Goal: Task Accomplishment & Management: Manage account settings

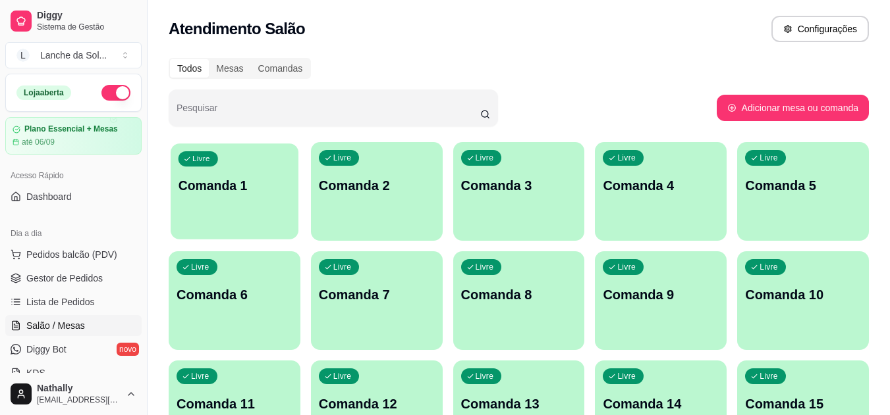
click at [225, 177] on p "Comanda 1" at bounding box center [234, 186] width 113 height 18
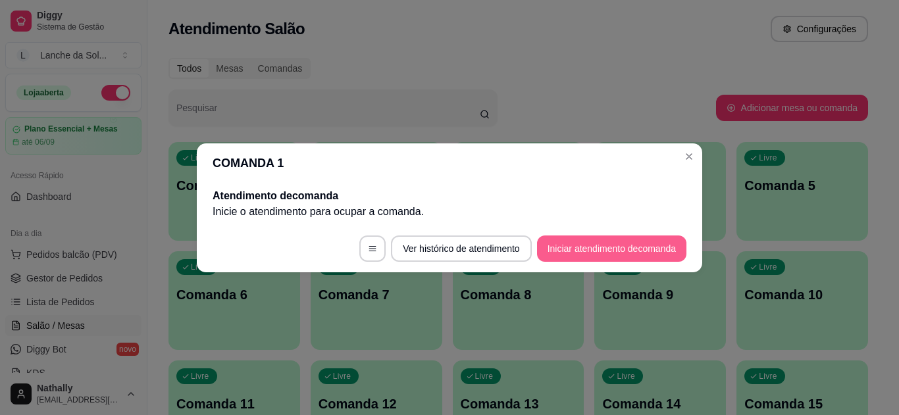
click at [587, 246] on button "Iniciar atendimento de comanda" at bounding box center [611, 249] width 149 height 26
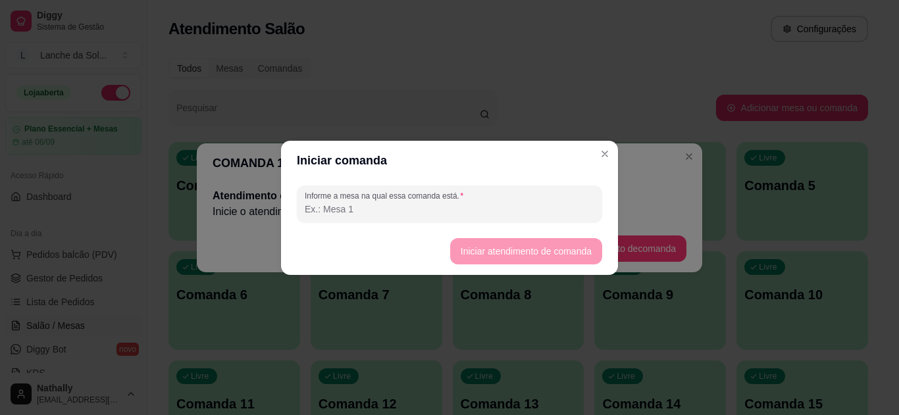
click at [574, 205] on input "Informe a mesa na qual essa comanda está." at bounding box center [450, 209] width 290 height 13
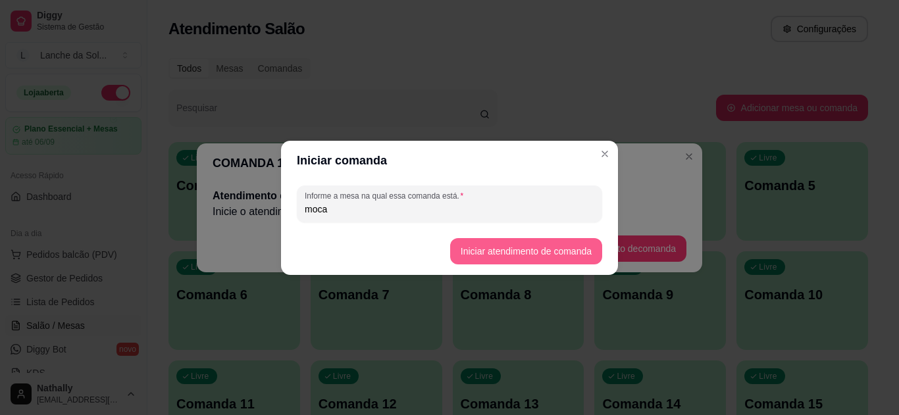
type input "moca"
click at [567, 248] on button "Iniciar atendimento de comanda" at bounding box center [525, 251] width 147 height 26
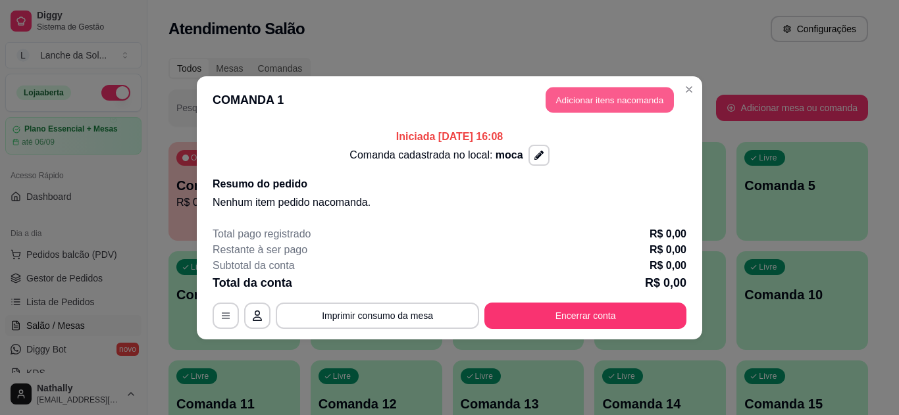
click at [627, 101] on button "Adicionar itens na comanda" at bounding box center [610, 100] width 128 height 26
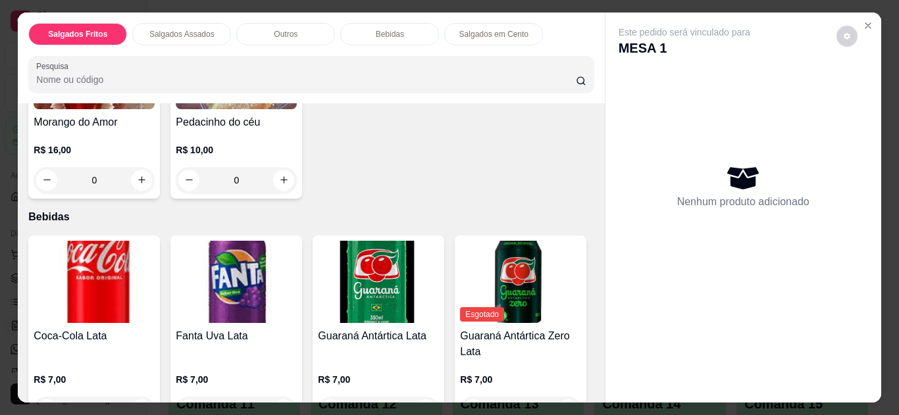
scroll to position [788, 0]
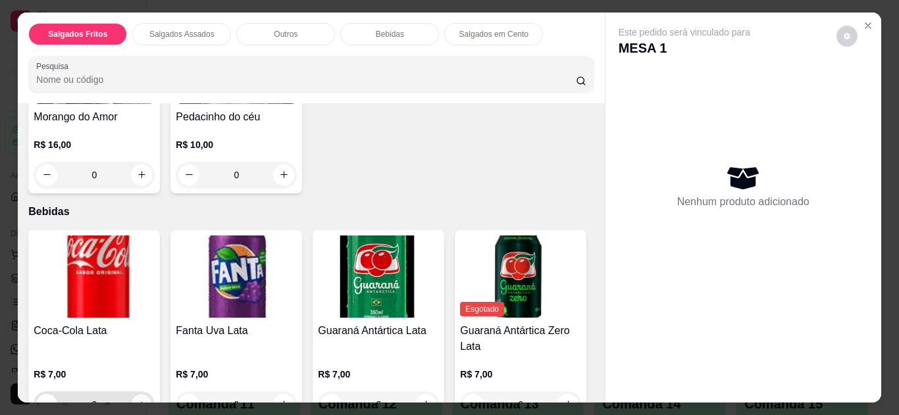
click at [137, 400] on icon "increase-product-quantity" at bounding box center [142, 405] width 10 height 10
type input "1"
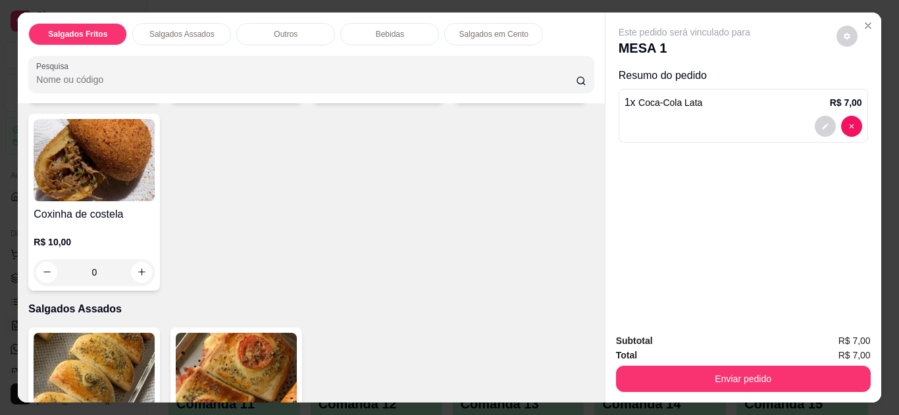
scroll to position [525, 0]
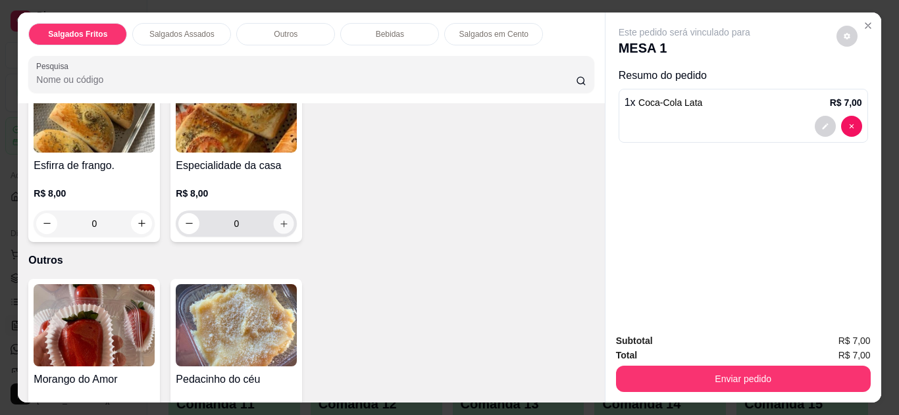
click at [279, 226] on button "increase-product-quantity" at bounding box center [284, 223] width 20 height 20
type input "1"
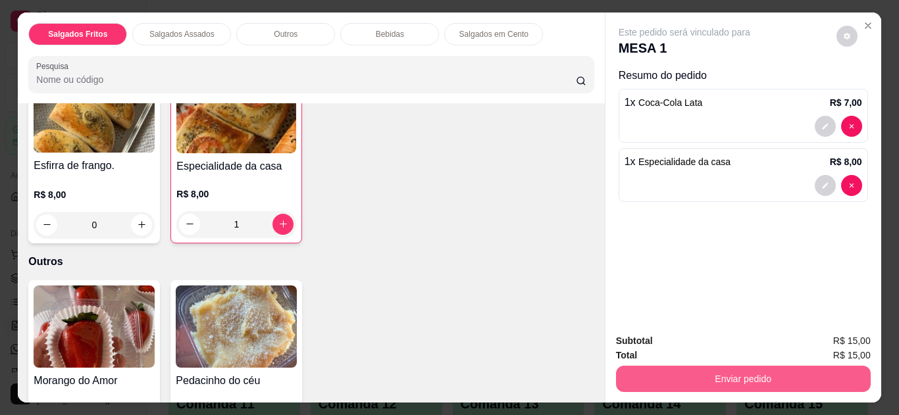
click at [712, 366] on button "Enviar pedido" at bounding box center [743, 379] width 255 height 26
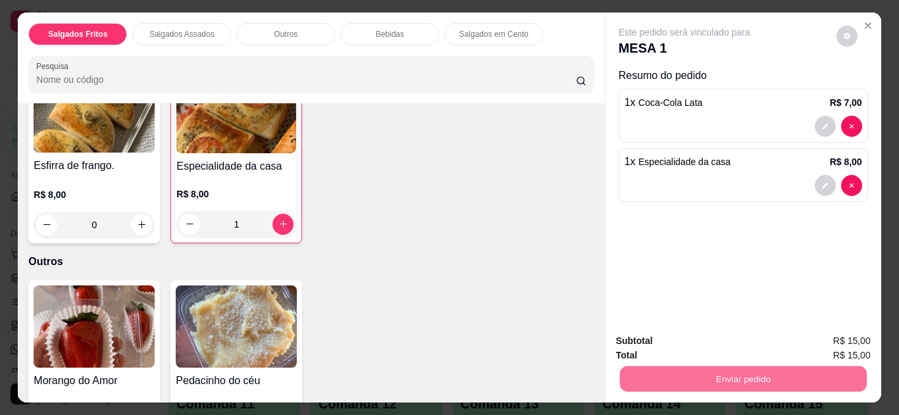
click at [714, 336] on button "Não registrar e enviar pedido" at bounding box center [699, 342] width 133 height 24
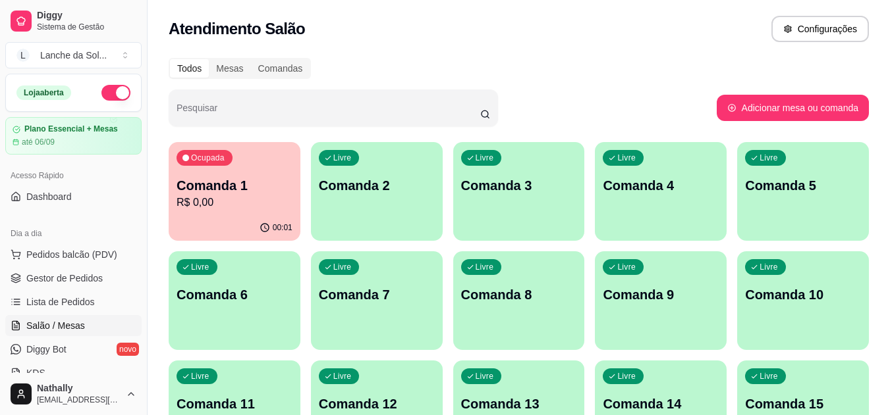
click at [87, 293] on link "Lista de Pedidos" at bounding box center [73, 302] width 136 height 21
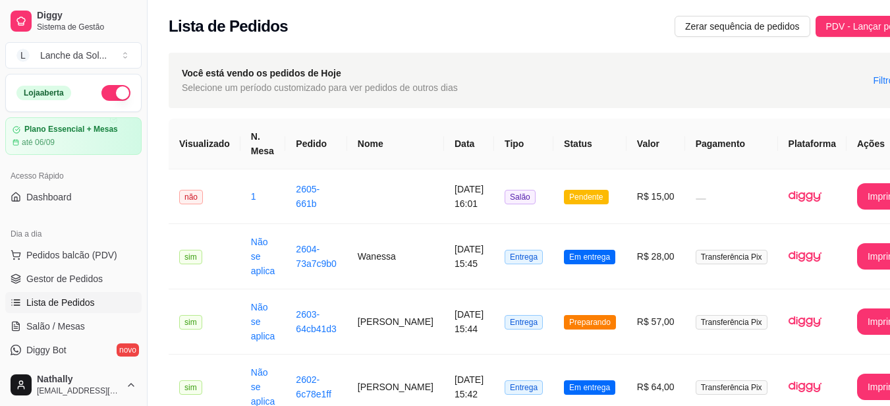
click at [92, 257] on span "Pedidos balcão (PDV)" at bounding box center [71, 254] width 91 height 13
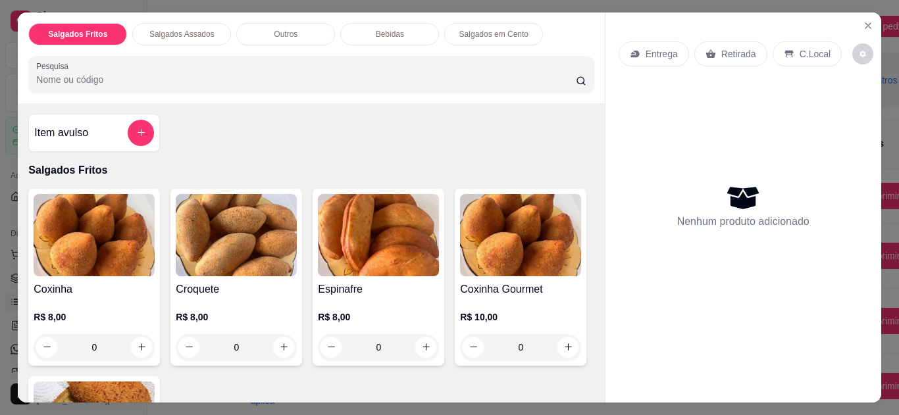
click at [785, 51] on icon at bounding box center [789, 54] width 9 height 7
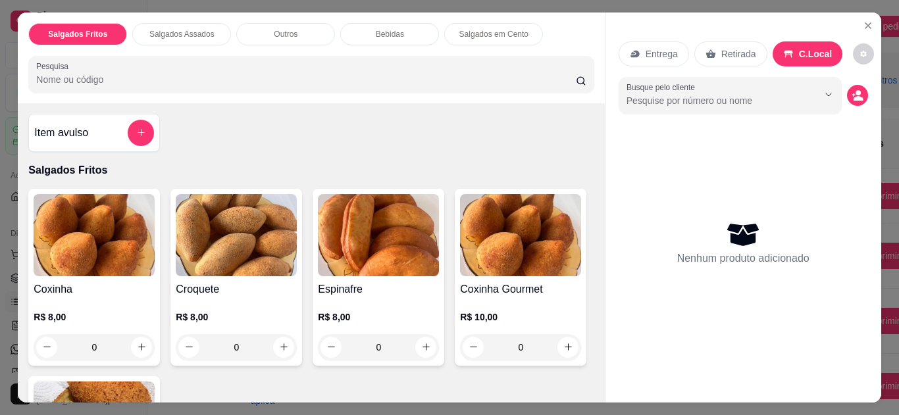
click at [784, 51] on icon at bounding box center [788, 54] width 9 height 7
click at [422, 337] on button "increase-product-quantity" at bounding box center [426, 347] width 20 height 20
type input "1"
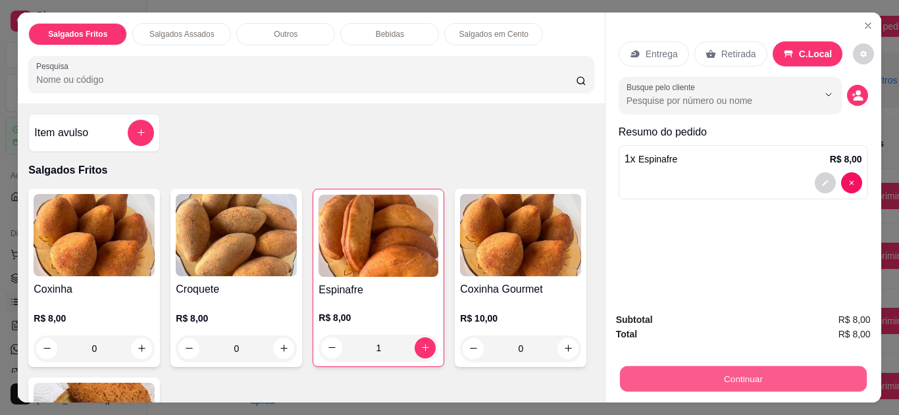
click at [624, 368] on button "Continuar" at bounding box center [743, 380] width 247 height 26
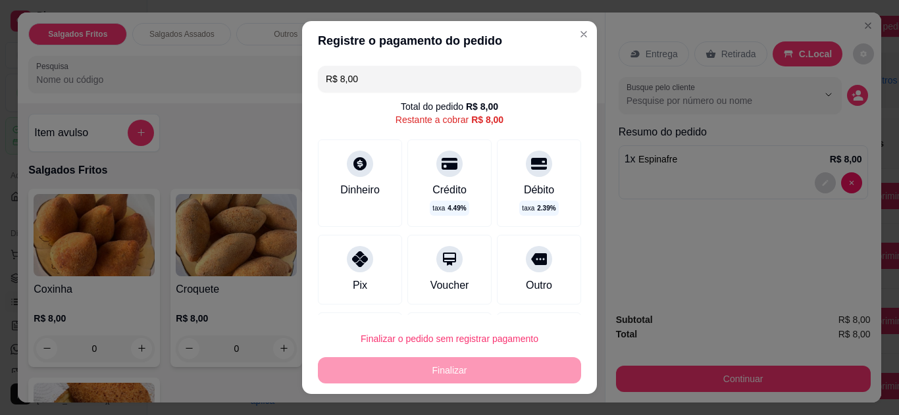
click at [366, 183] on div "Dinheiro" at bounding box center [360, 190] width 40 height 16
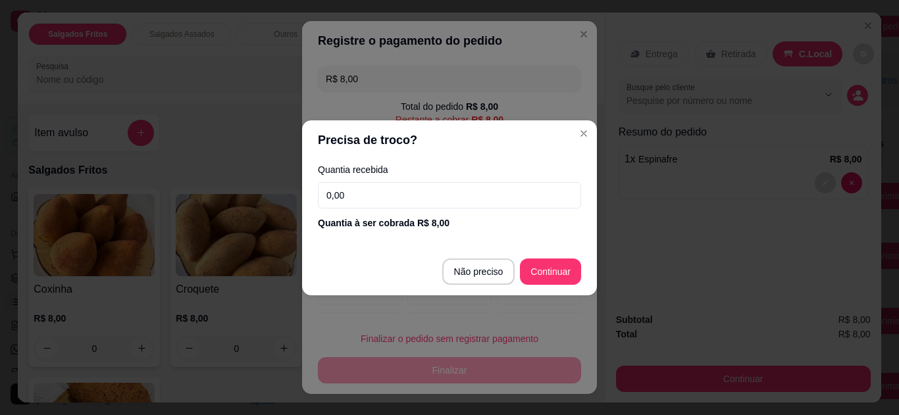
click at [366, 183] on input "0,00" at bounding box center [449, 195] width 263 height 26
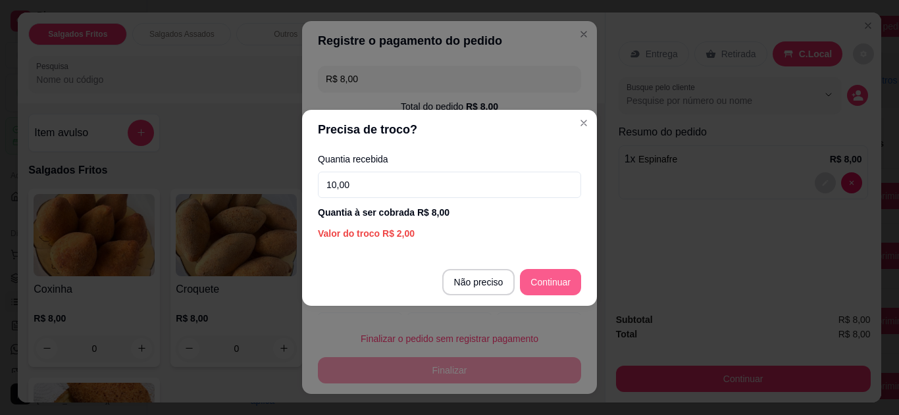
type input "10,00"
type input "R$ 0,00"
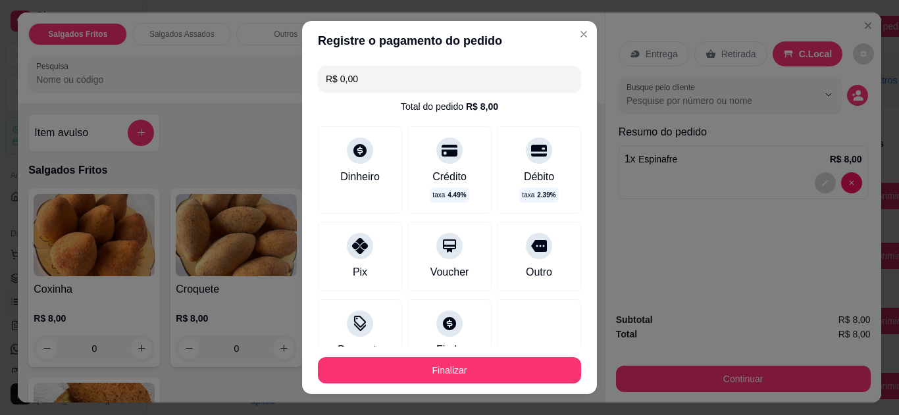
click at [360, 176] on div "Dinheiro" at bounding box center [360, 177] width 40 height 16
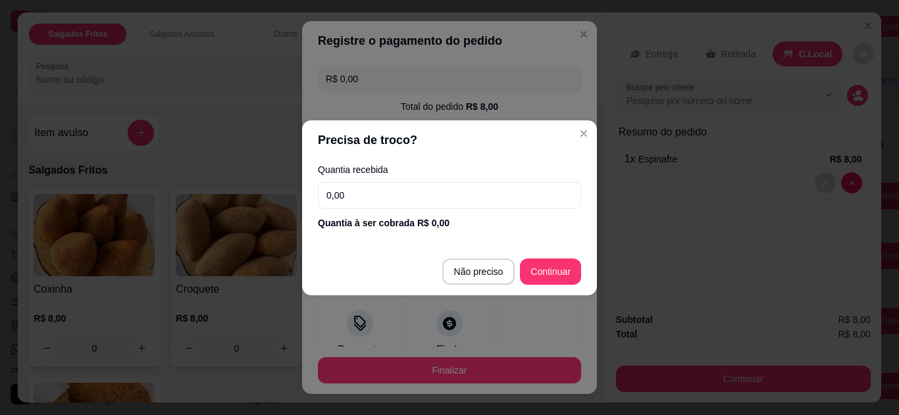
click at [360, 184] on input "0,00" at bounding box center [449, 195] width 263 height 26
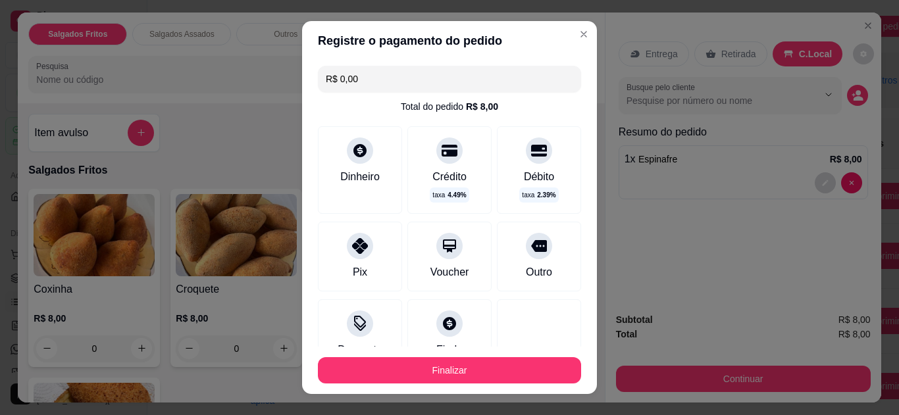
click at [358, 183] on div "Dinheiro" at bounding box center [360, 177] width 40 height 16
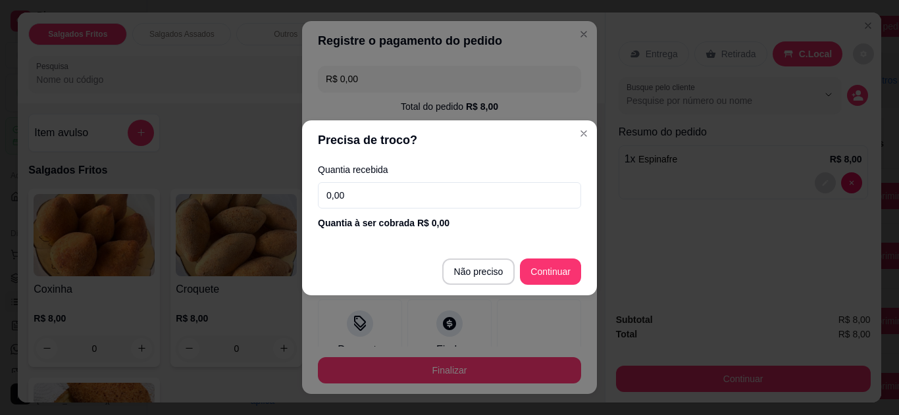
click at [358, 183] on input "0,00" at bounding box center [449, 195] width 263 height 26
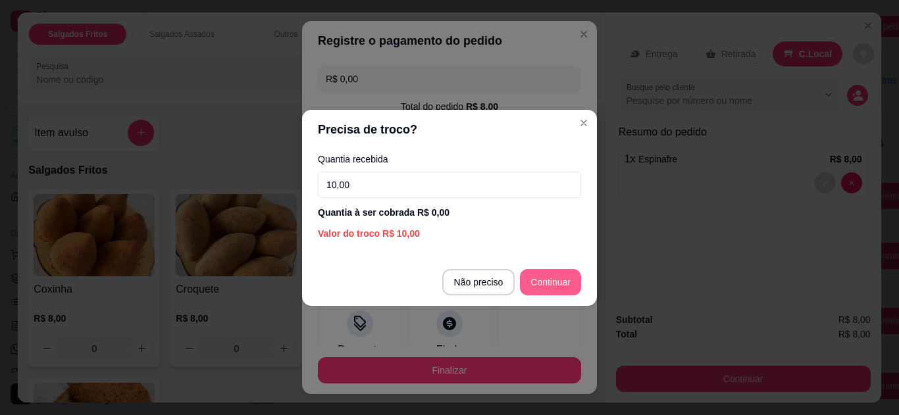
type input "10,00"
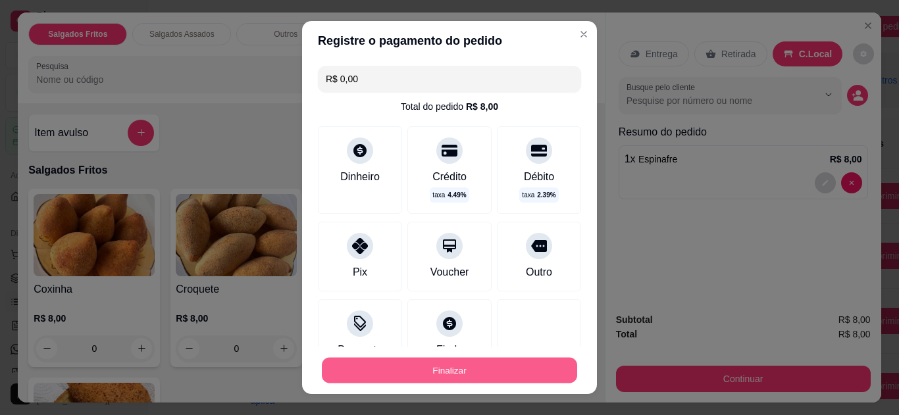
click at [473, 374] on button "Finalizar" at bounding box center [449, 371] width 255 height 26
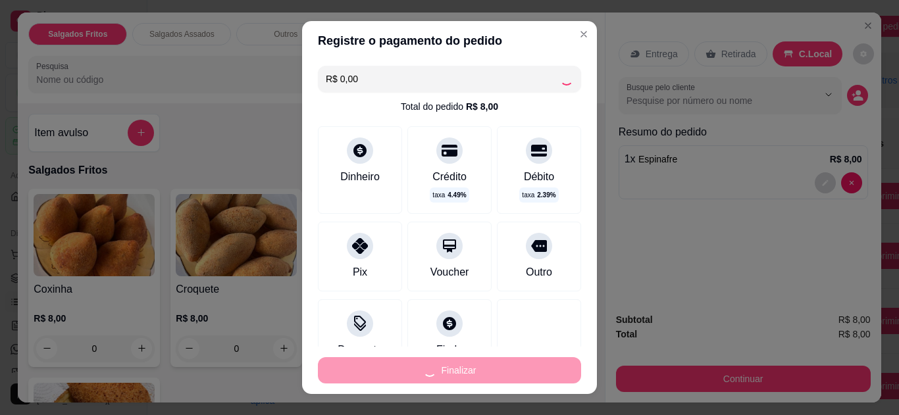
type input "0"
type input "-R$ 8,00"
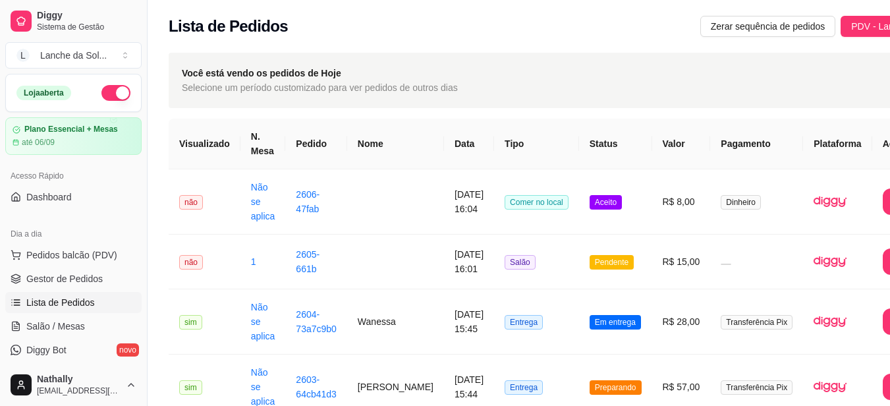
click at [75, 254] on span "Pedidos balcão (PDV)" at bounding box center [71, 254] width 91 height 13
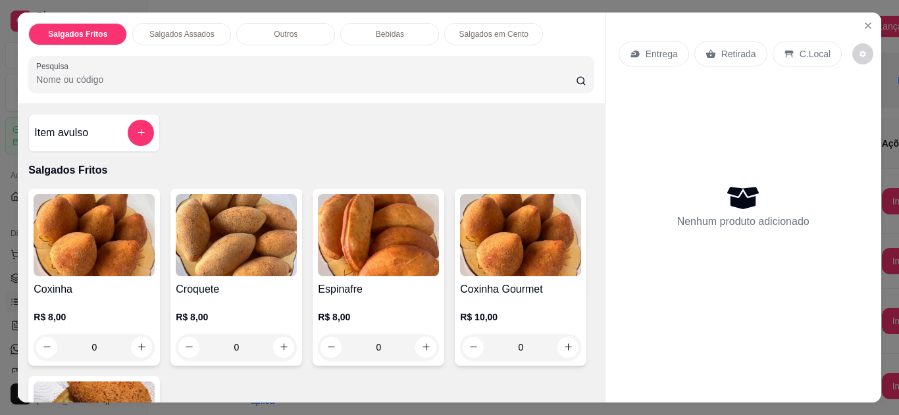
click at [647, 36] on div "Entrega Retirada C.Local" at bounding box center [744, 54] width 250 height 46
click at [647, 47] on p "Entrega" at bounding box center [662, 53] width 32 height 13
click at [863, 20] on icon "Close" at bounding box center [868, 25] width 11 height 11
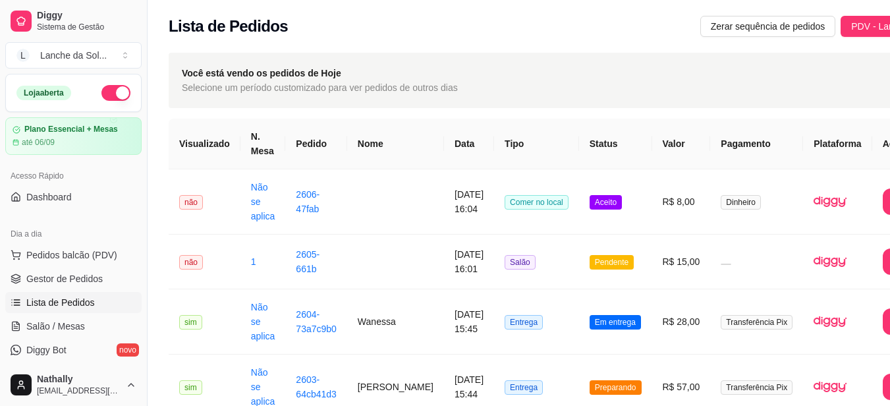
click at [87, 279] on span "Gestor de Pedidos" at bounding box center [64, 278] width 76 height 13
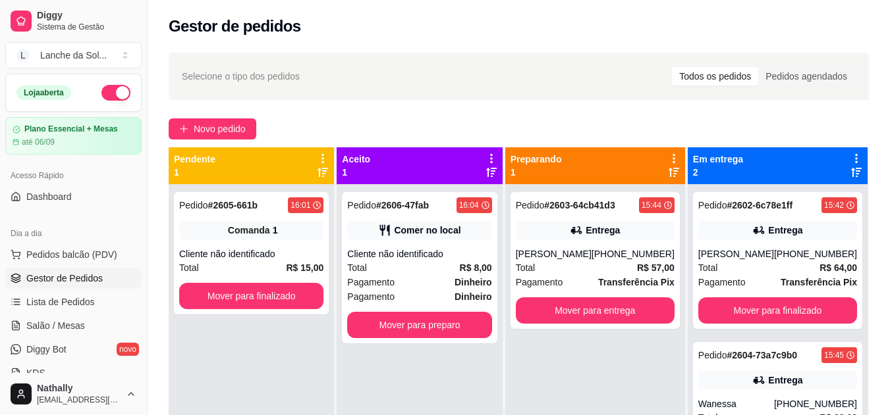
click at [754, 253] on div "[PERSON_NAME]" at bounding box center [736, 254] width 76 height 13
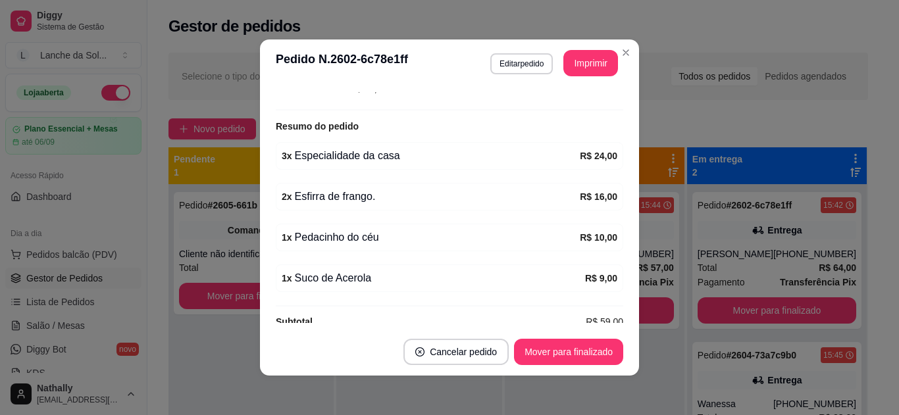
scroll to position [403, 0]
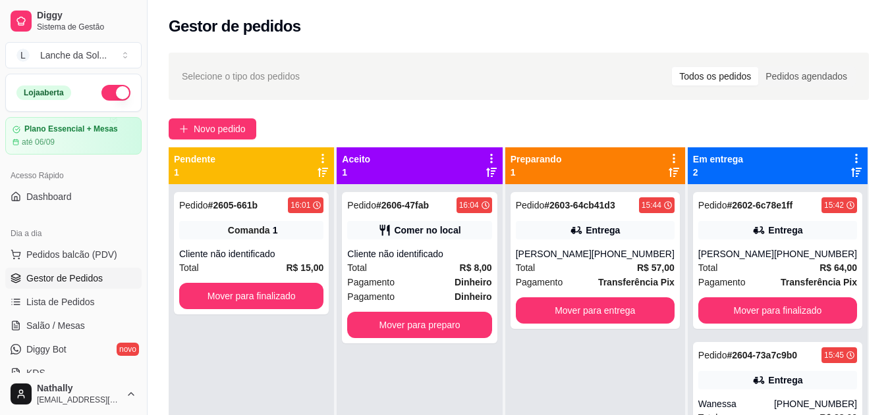
click at [579, 246] on div "Pedido # 2603-64cb41d3 15:44 Entrega [PERSON_NAME] [PHONE_NUMBER] Total R$ 57,0…" at bounding box center [594, 260] width 169 height 137
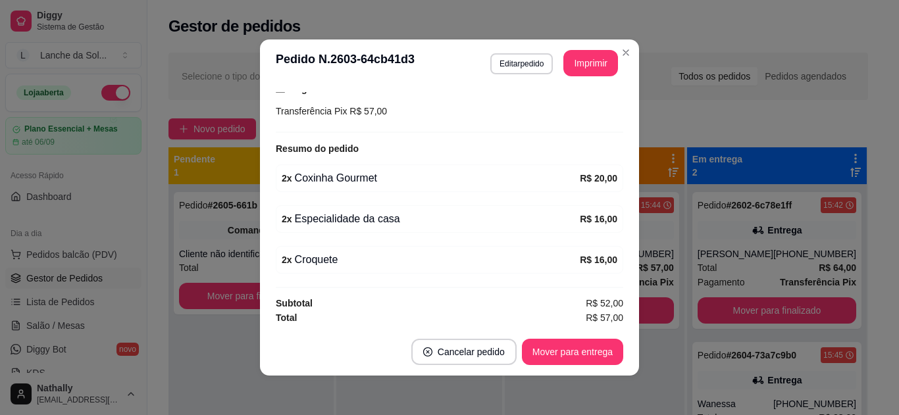
scroll to position [362, 0]
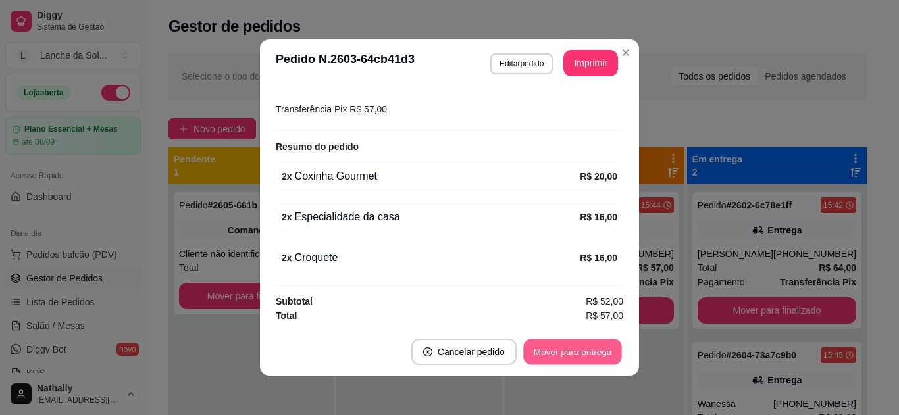
click at [558, 347] on button "Mover para entrega" at bounding box center [572, 353] width 99 height 26
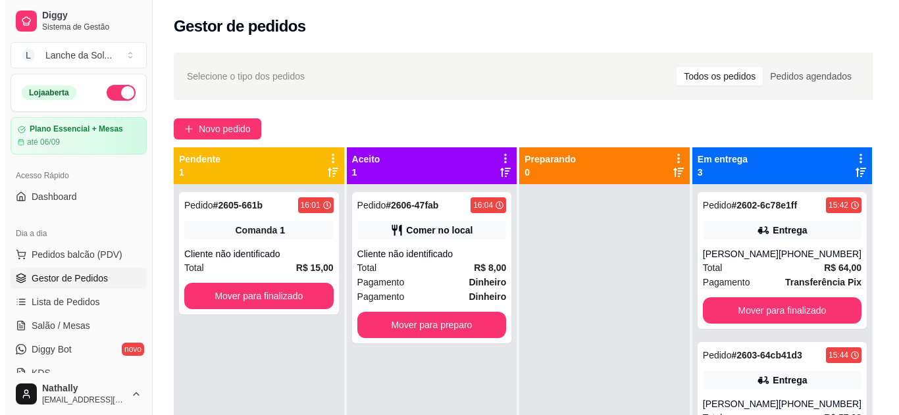
scroll to position [201, 0]
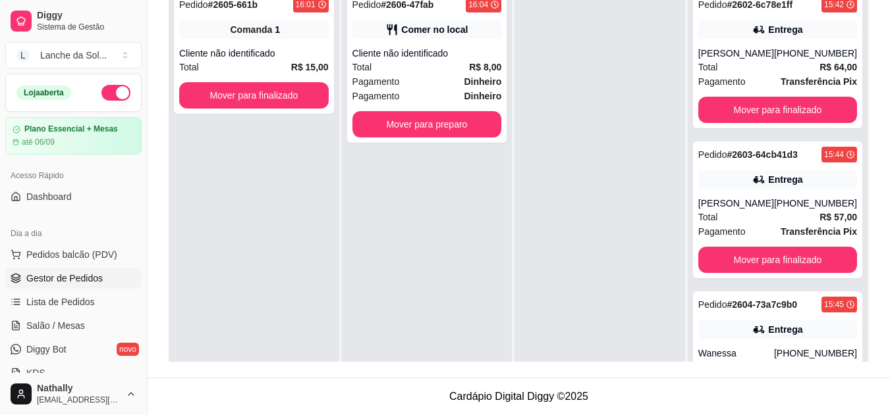
click at [743, 50] on div "[PERSON_NAME]" at bounding box center [736, 53] width 76 height 13
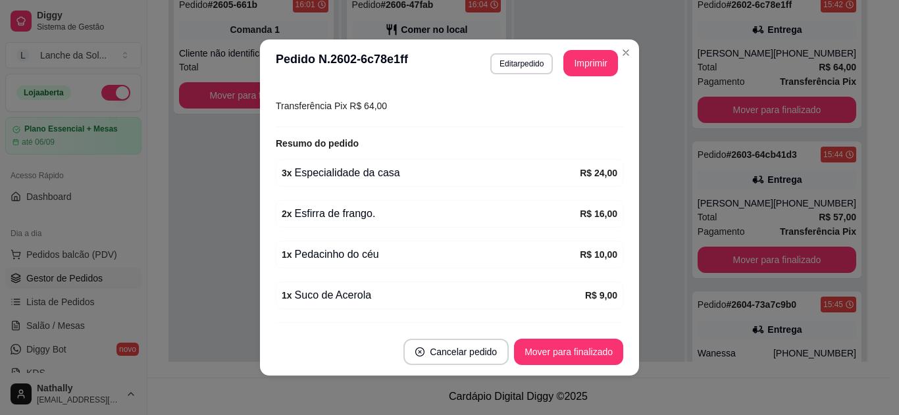
scroll to position [403, 0]
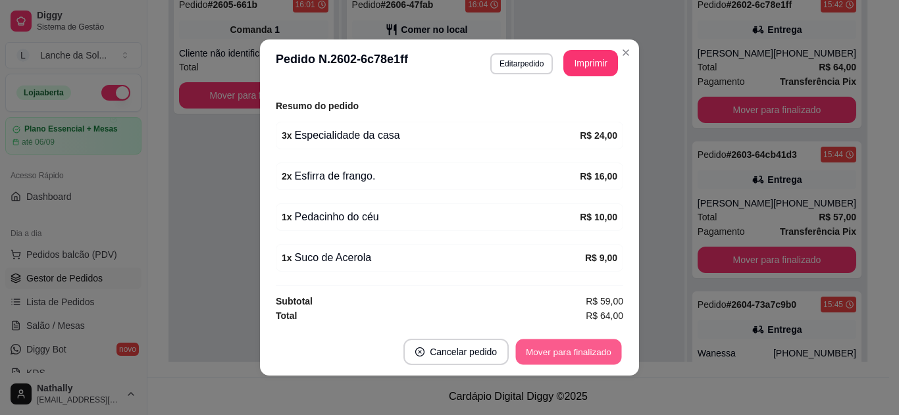
click at [549, 344] on button "Mover para finalizado" at bounding box center [569, 353] width 106 height 26
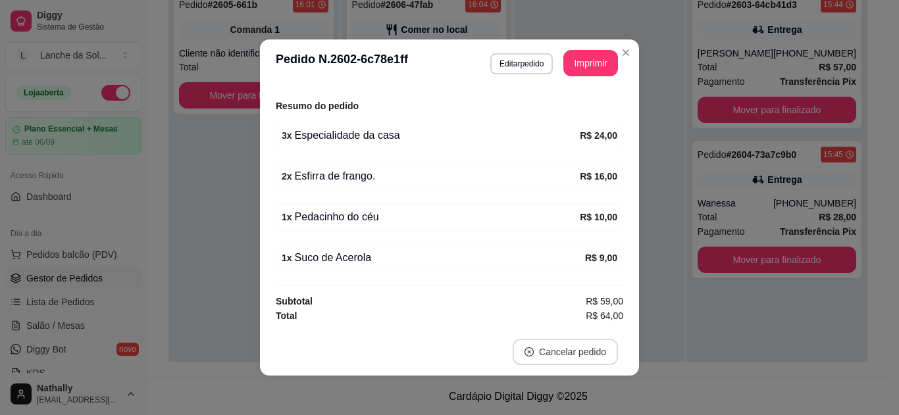
scroll to position [373, 0]
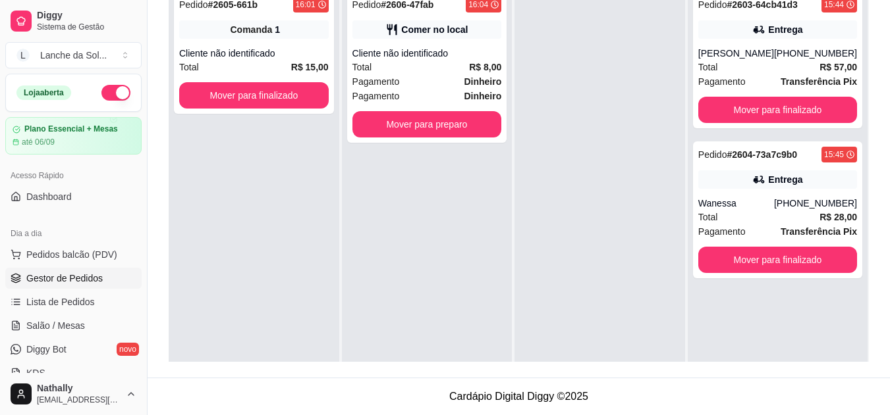
click at [743, 60] on div "Total R$ 57,00" at bounding box center [777, 67] width 159 height 14
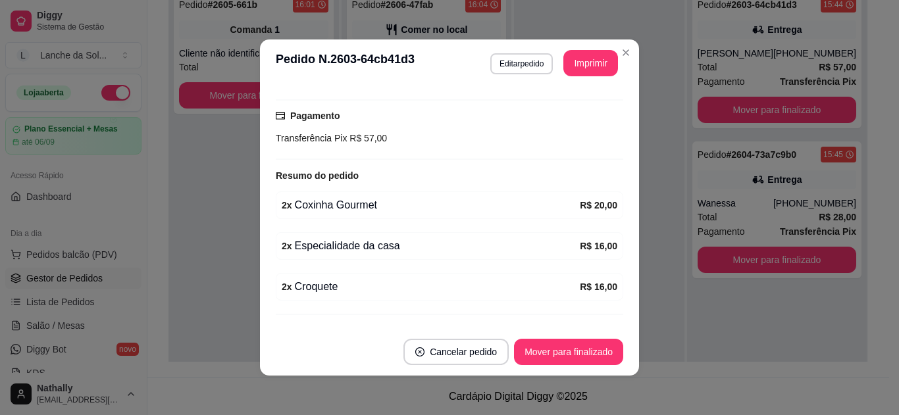
scroll to position [362, 0]
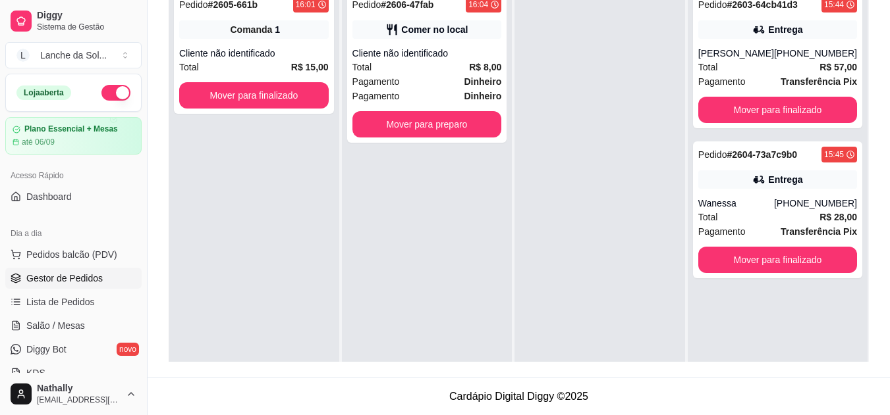
click at [734, 204] on div "Wanessa" at bounding box center [736, 203] width 76 height 13
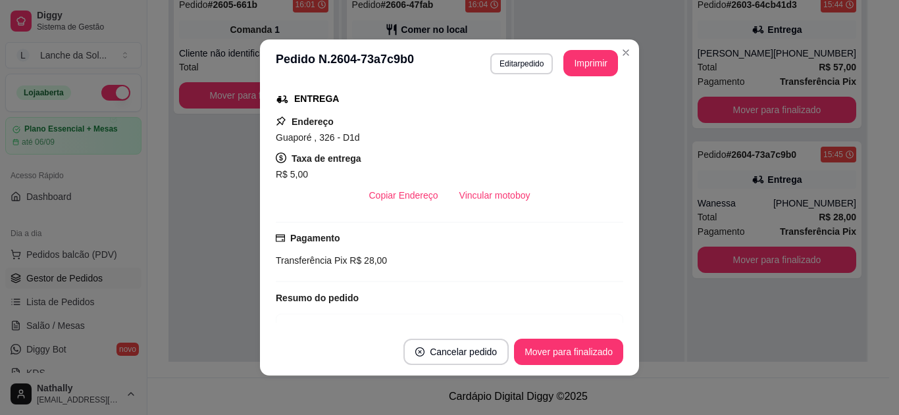
scroll to position [321, 0]
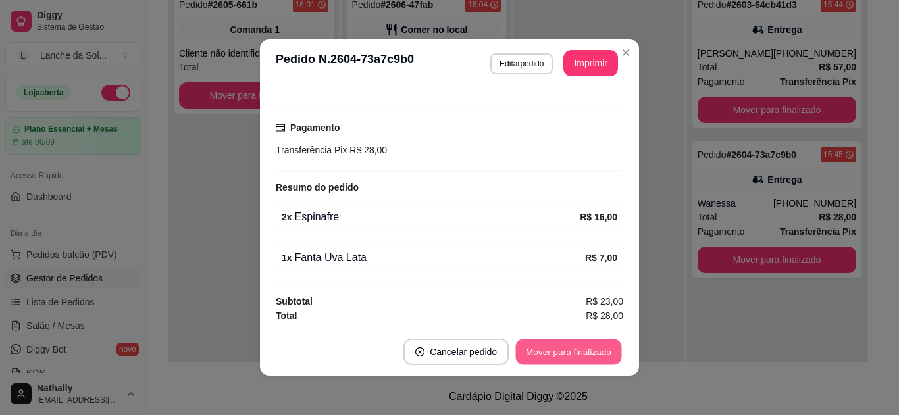
click at [564, 352] on button "Mover para finalizado" at bounding box center [569, 353] width 106 height 26
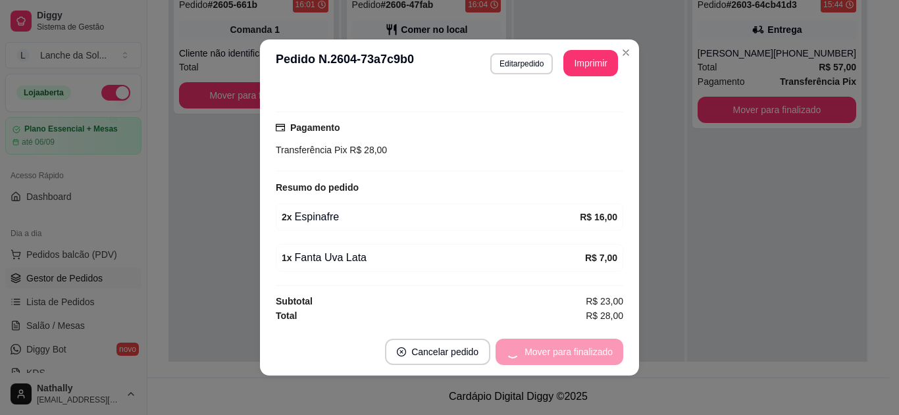
scroll to position [291, 0]
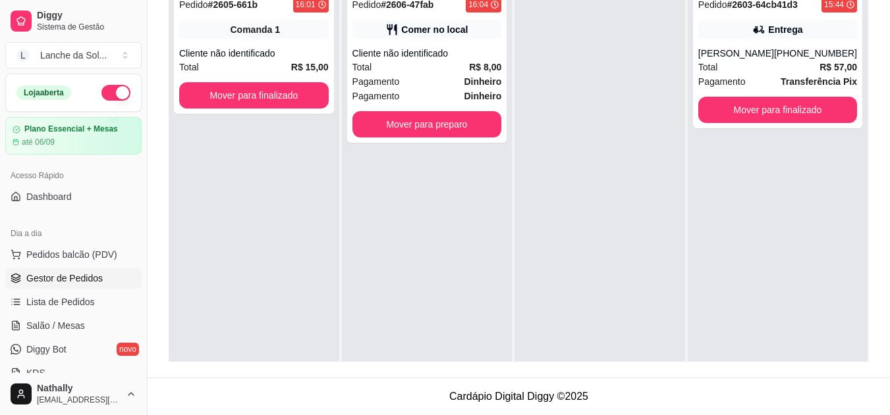
click at [419, 71] on div "Total R$ 8,00" at bounding box center [426, 67] width 149 height 14
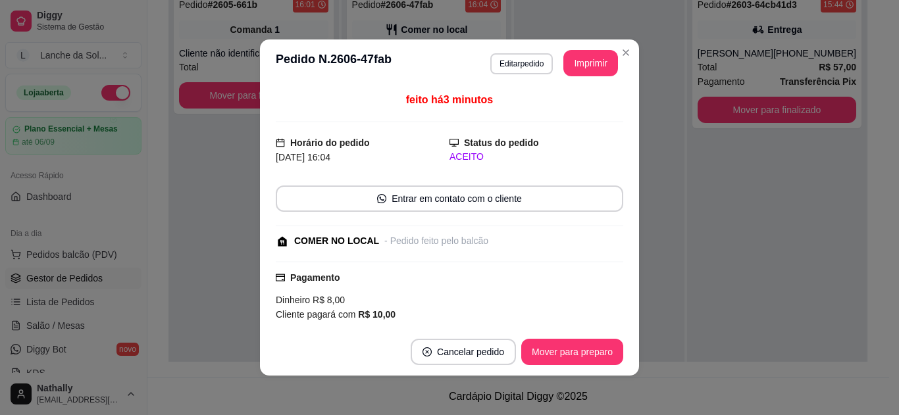
scroll to position [182, 0]
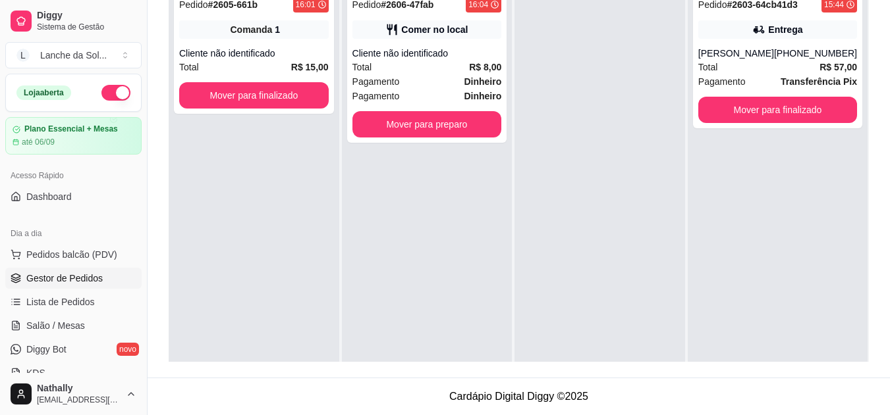
click at [425, 109] on div "Pedido # 2606-47fab 16:04 Comer no local Cliente não identificado Total R$ 8,00…" at bounding box center [427, 66] width 160 height 151
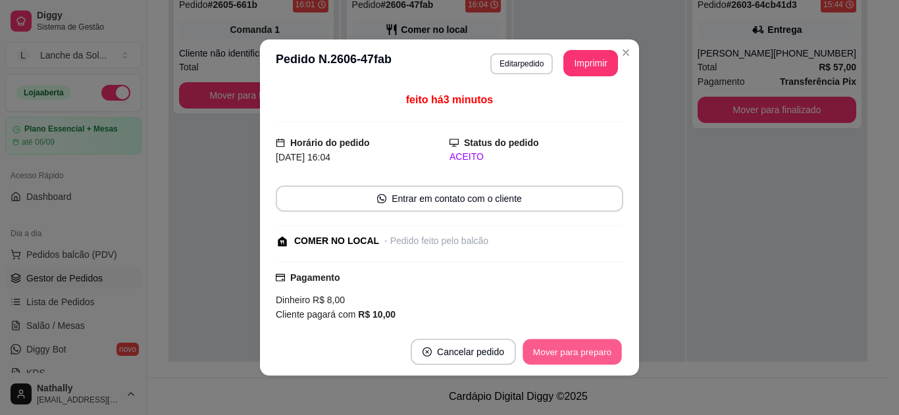
click at [564, 340] on button "Mover para preparo" at bounding box center [572, 353] width 99 height 26
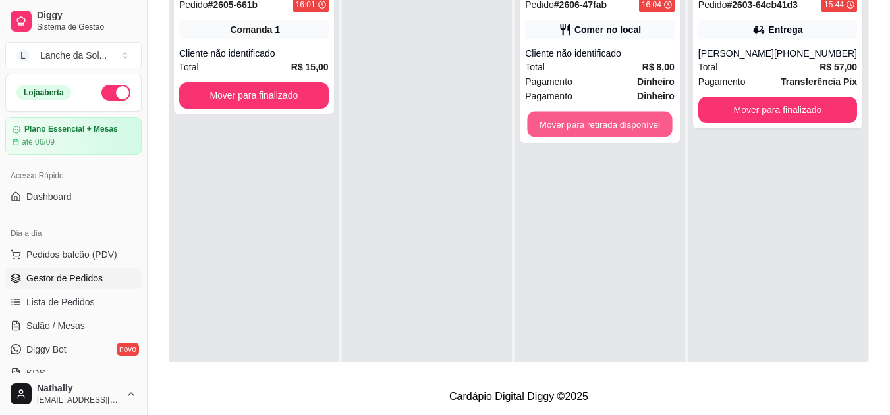
click at [612, 124] on button "Mover para retirada disponível" at bounding box center [599, 125] width 145 height 26
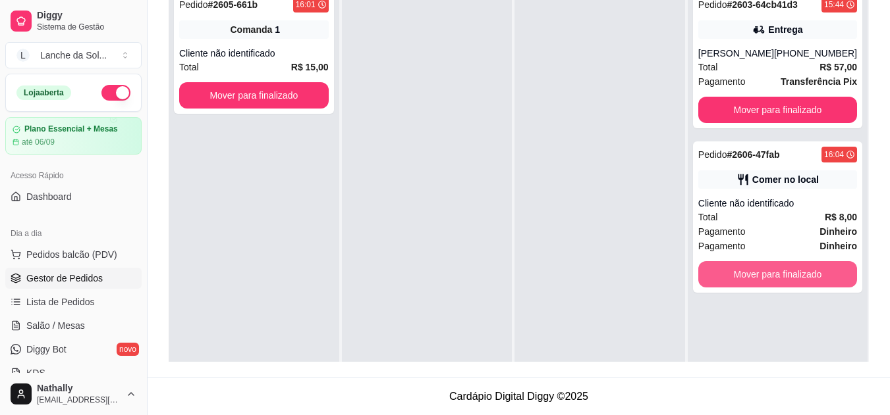
click at [719, 269] on button "Mover para finalizado" at bounding box center [777, 274] width 159 height 26
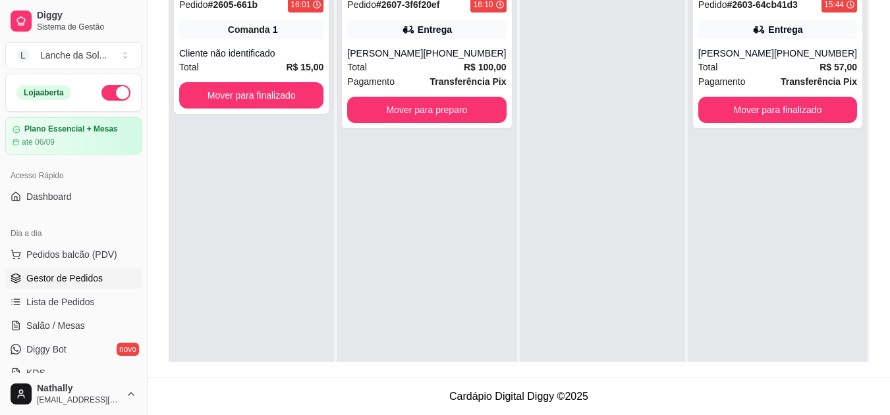
click at [406, 55] on div "[PERSON_NAME]" at bounding box center [385, 53] width 76 height 13
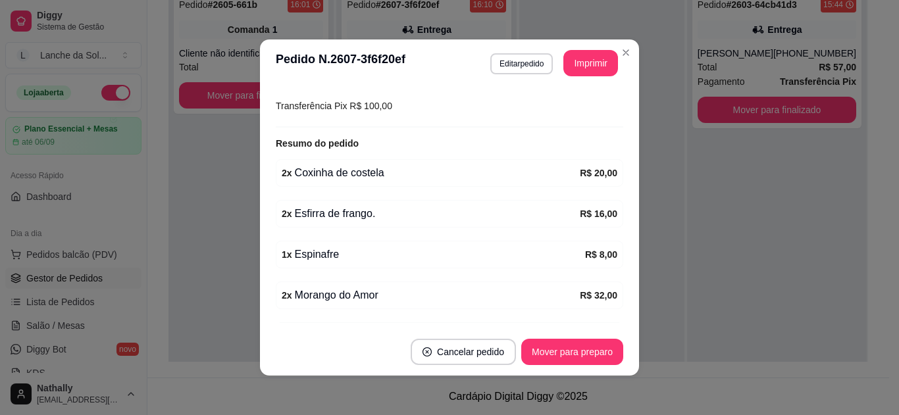
scroll to position [404, 0]
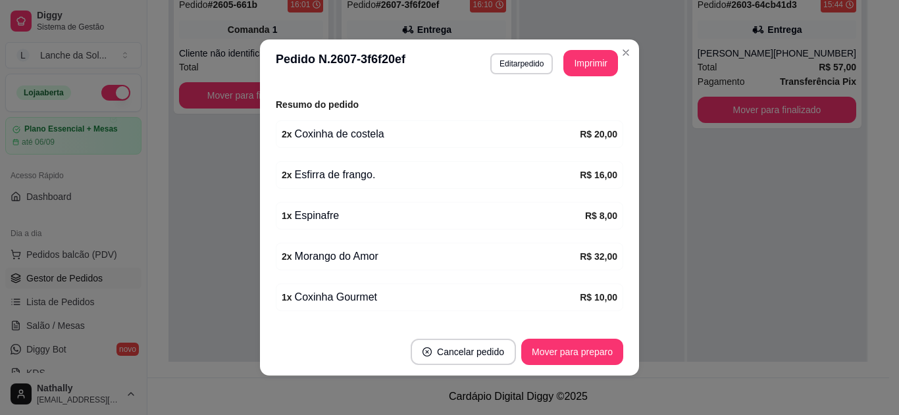
click at [618, 304] on div "feito há 0 minutos Horário do pedido [DATE] 16:10 Status do pedido ACEITO Nome …" at bounding box center [450, 207] width 348 height 231
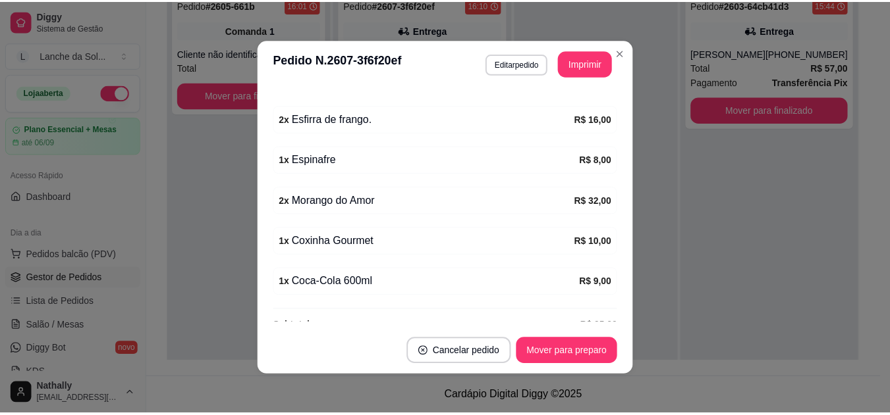
scroll to position [485, 0]
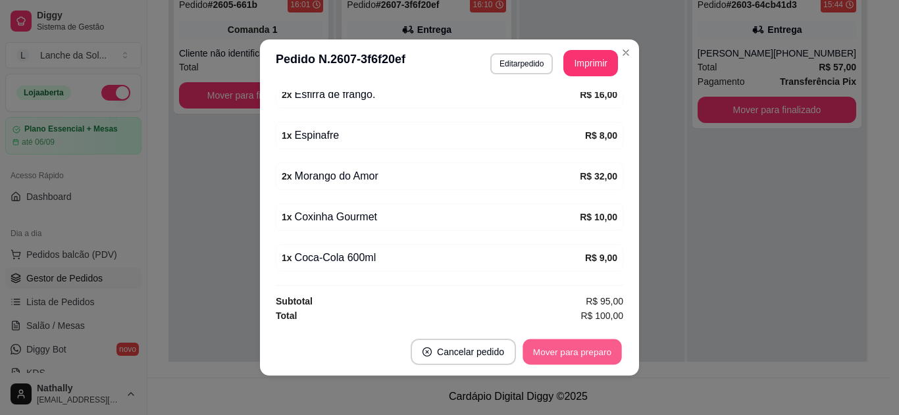
click at [527, 354] on button "Mover para preparo" at bounding box center [572, 353] width 99 height 26
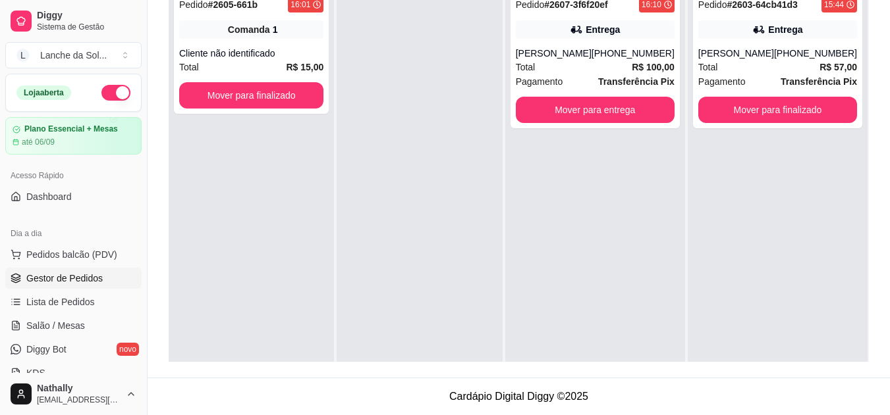
click at [259, 34] on span "Comanda" at bounding box center [249, 29] width 42 height 13
click at [54, 323] on span "Salão / Mesas" at bounding box center [55, 325] width 59 height 13
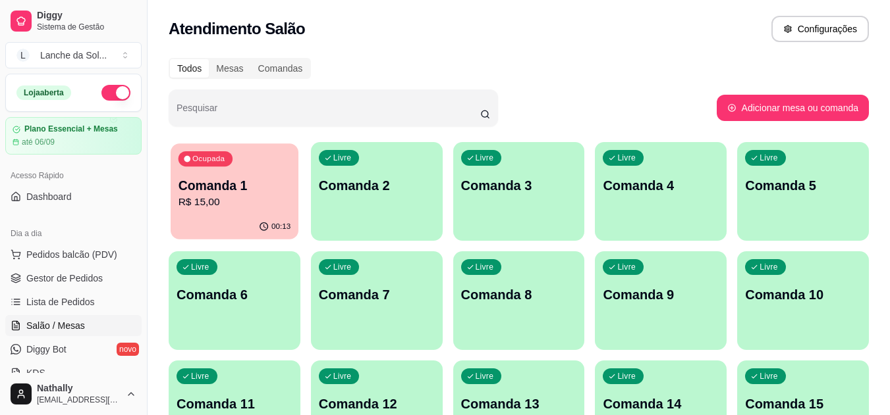
click at [228, 215] on button "Ocupada Comanda 1 R$ 15,00 00:13" at bounding box center [235, 192] width 128 height 96
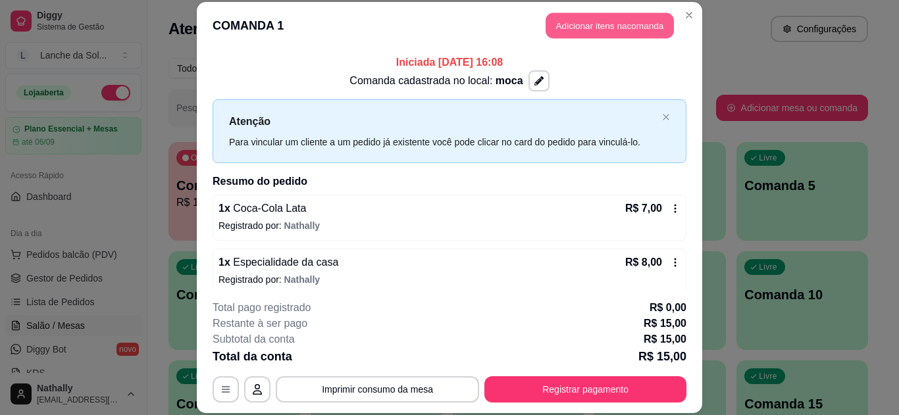
click at [601, 15] on button "Adicionar itens na comanda" at bounding box center [610, 26] width 128 height 26
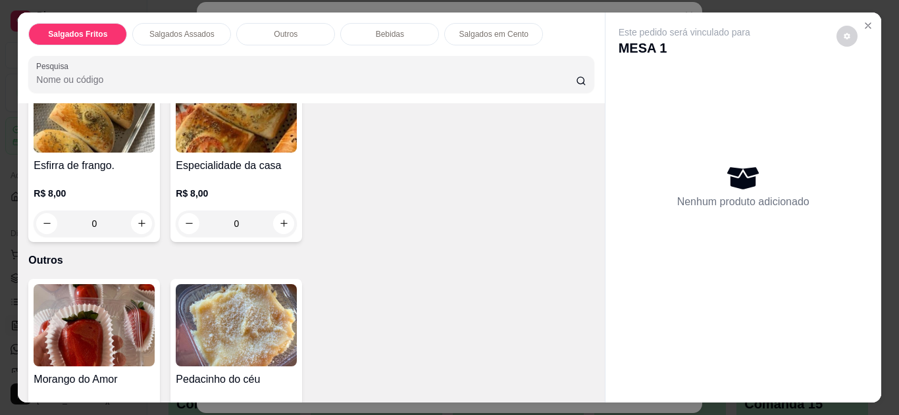
scroll to position [788, 0]
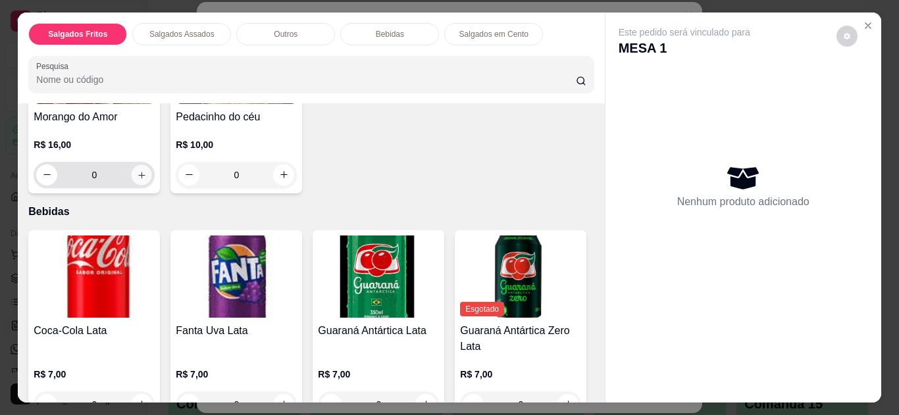
click at [138, 165] on button "increase-product-quantity" at bounding box center [142, 175] width 20 height 20
type input "1"
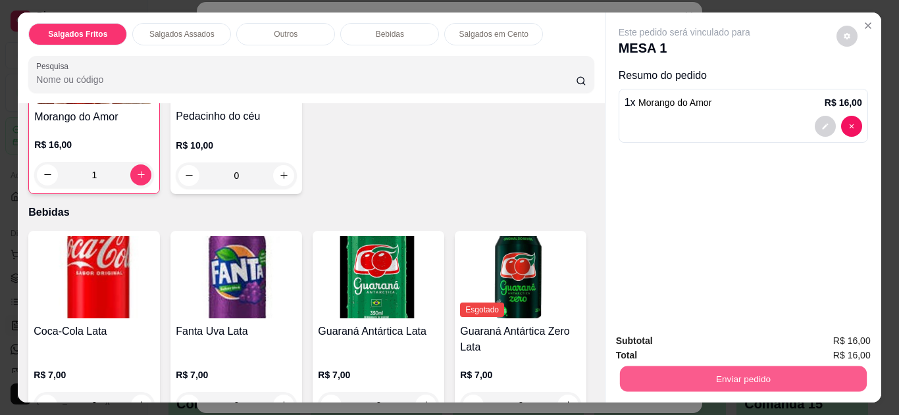
click at [699, 379] on button "Enviar pedido" at bounding box center [743, 380] width 247 height 26
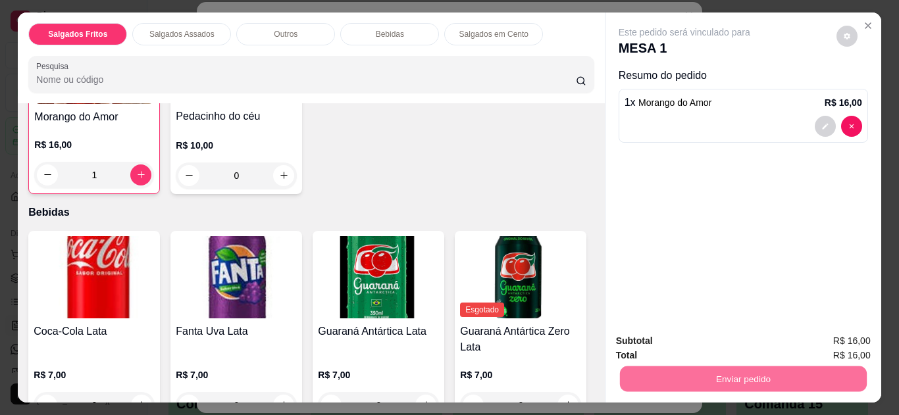
click at [707, 340] on button "Não registrar e enviar pedido" at bounding box center [699, 342] width 133 height 24
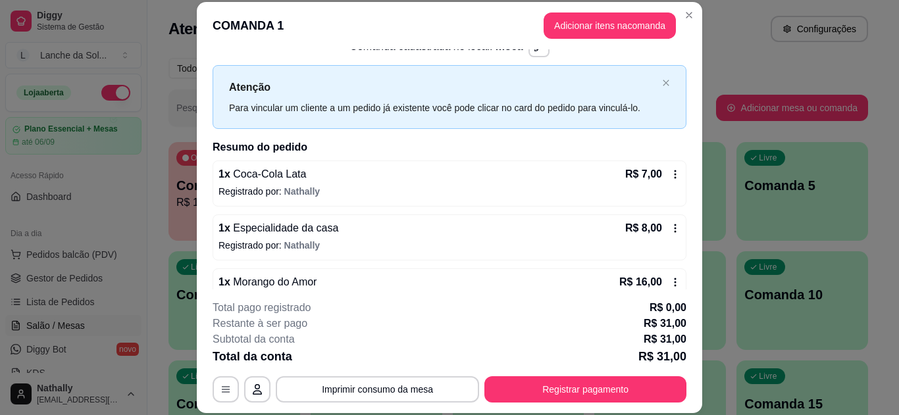
scroll to position [65, 0]
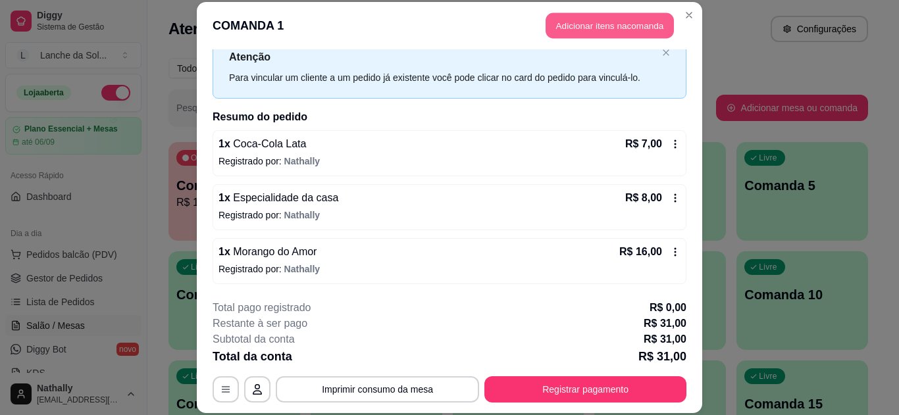
click at [578, 23] on button "Adicionar itens na comanda" at bounding box center [610, 26] width 128 height 26
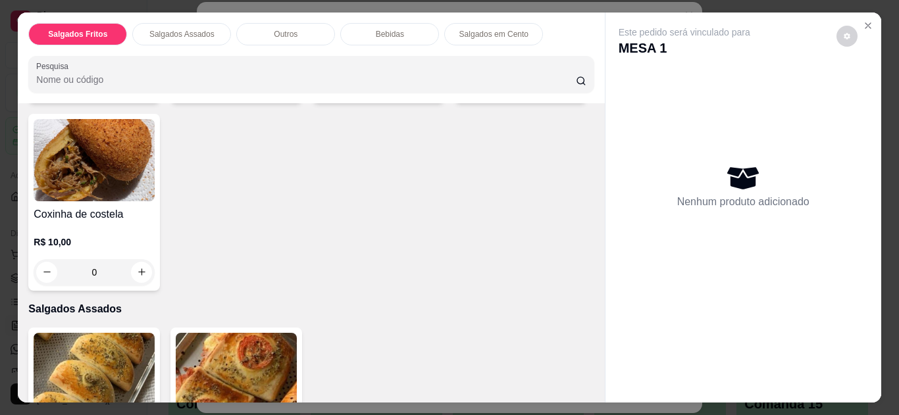
scroll to position [525, 0]
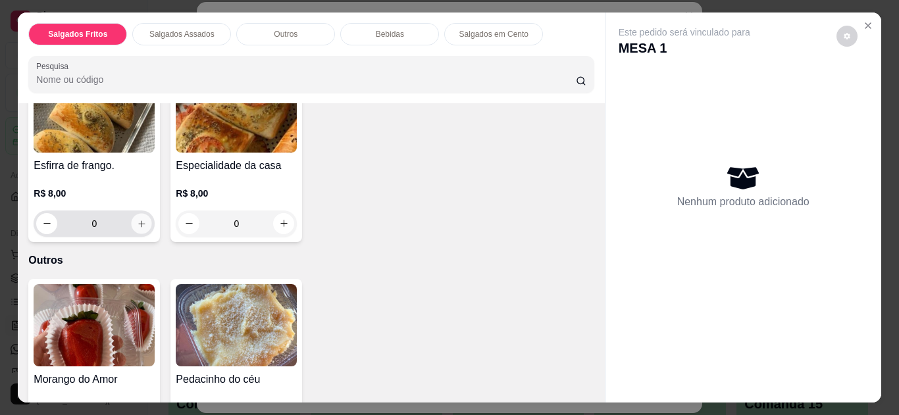
click at [137, 220] on icon "increase-product-quantity" at bounding box center [142, 224] width 10 height 10
type input "1"
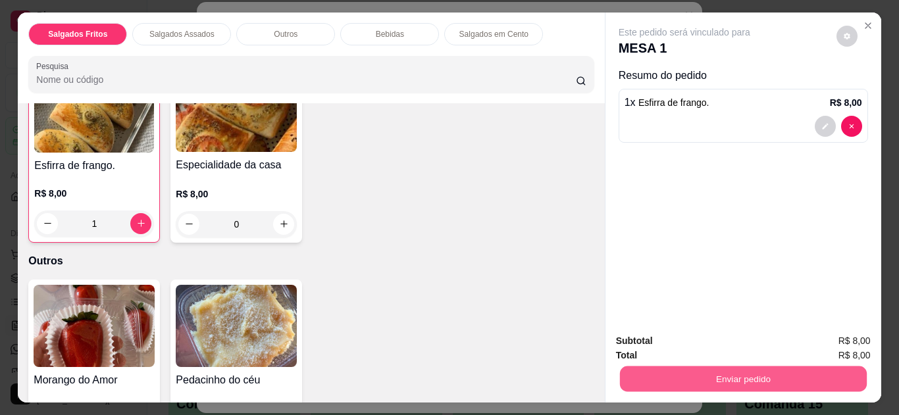
click at [658, 379] on button "Enviar pedido" at bounding box center [743, 380] width 247 height 26
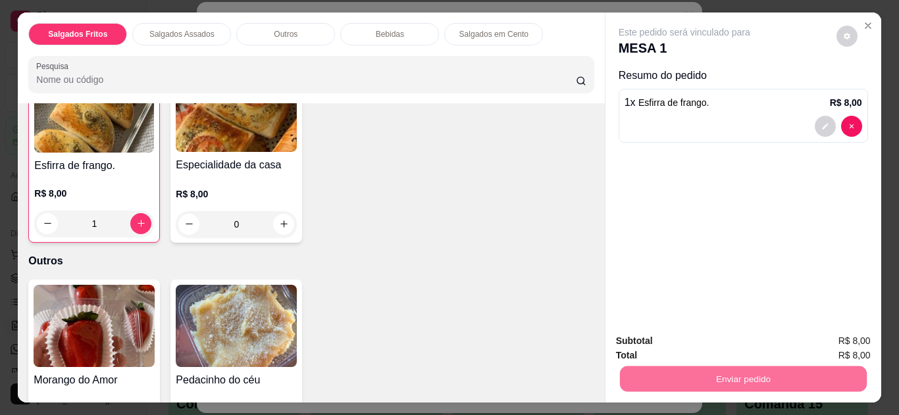
click at [696, 339] on button "Não registrar e enviar pedido" at bounding box center [699, 342] width 133 height 24
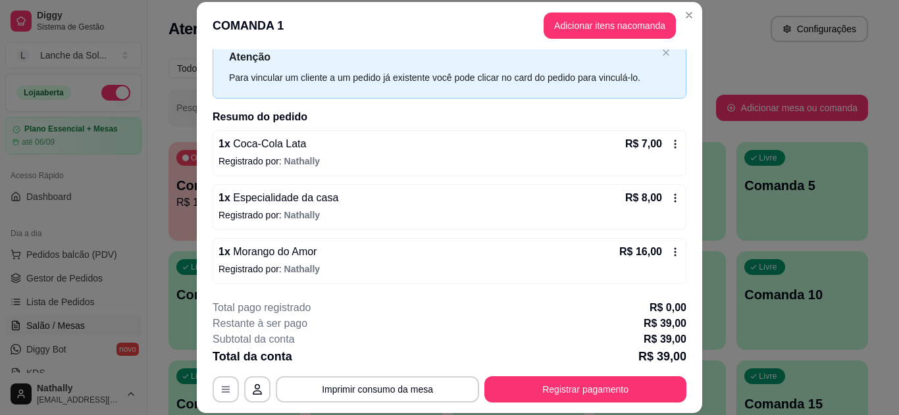
scroll to position [119, 0]
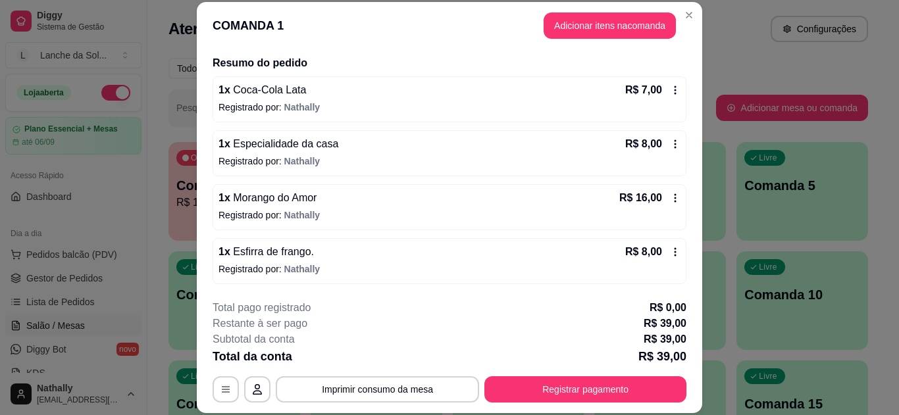
click at [602, 375] on div "**********" at bounding box center [450, 351] width 474 height 103
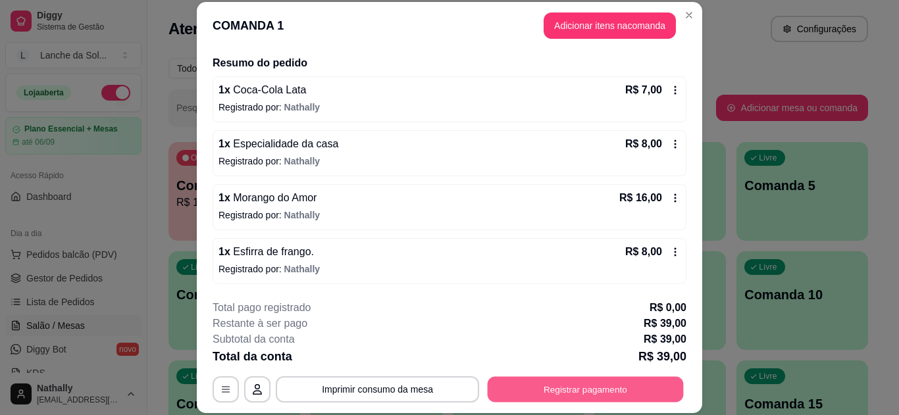
click at [570, 388] on button "Registrar pagamento" at bounding box center [586, 390] width 196 height 26
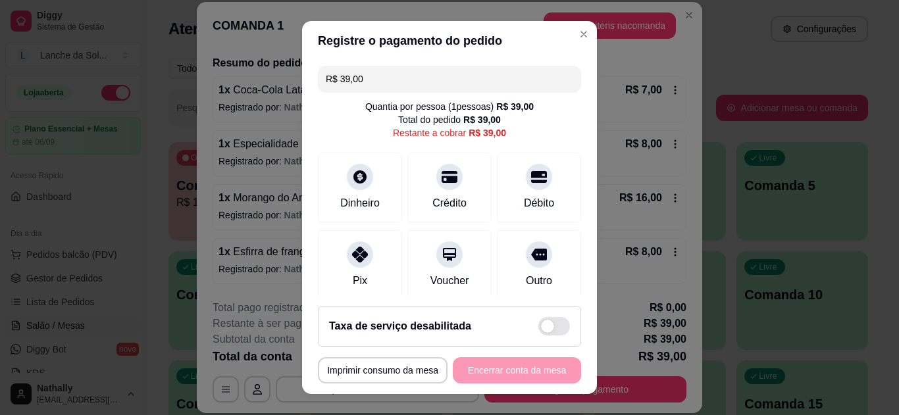
click at [344, 269] on div "Pix" at bounding box center [360, 265] width 84 height 70
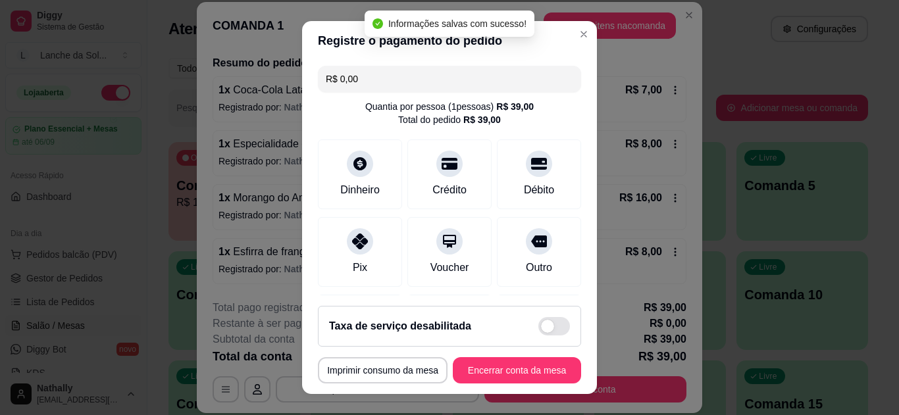
click at [429, 85] on input "R$ 0,00" at bounding box center [450, 79] width 248 height 26
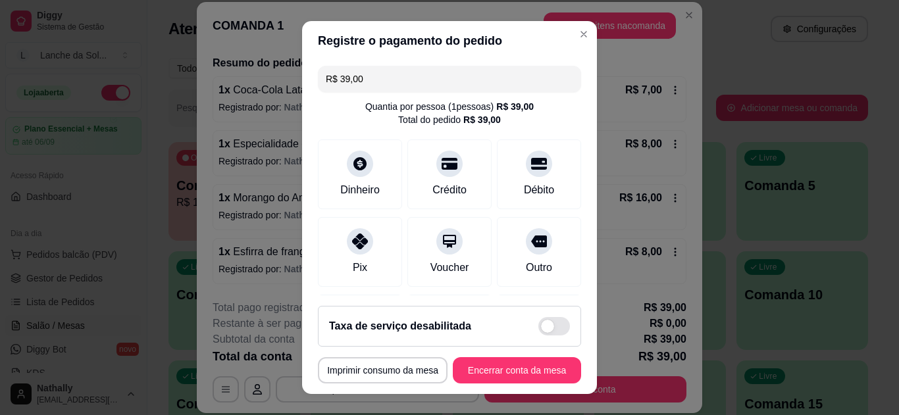
type input "R$ 39,00"
click at [367, 239] on div "Pix" at bounding box center [360, 252] width 84 height 70
click at [493, 367] on button "Encerrar conta da mesa" at bounding box center [517, 371] width 124 height 26
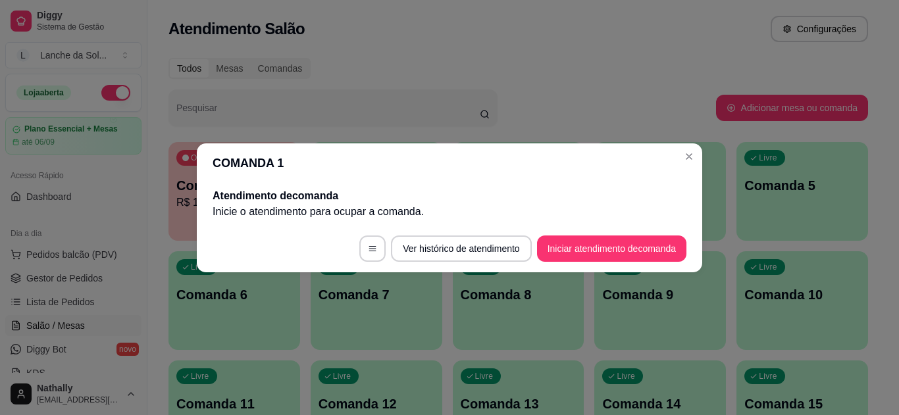
scroll to position [0, 0]
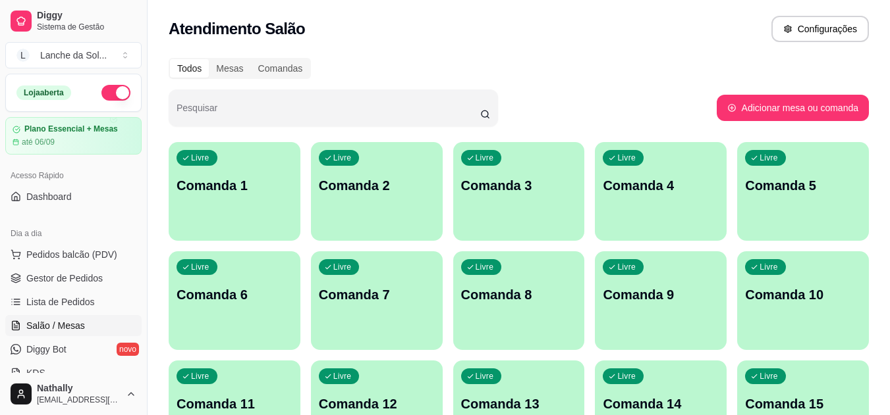
click at [102, 278] on link "Gestor de Pedidos" at bounding box center [73, 278] width 136 height 21
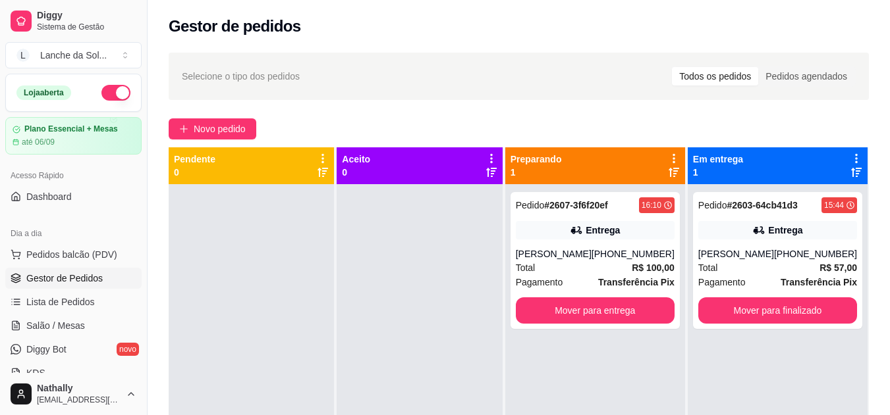
click at [564, 242] on div "Pedido # 2607-3f6f20ef 16:10 Entrega [PERSON_NAME] [PHONE_NUMBER] Total R$ 100,…" at bounding box center [594, 260] width 169 height 137
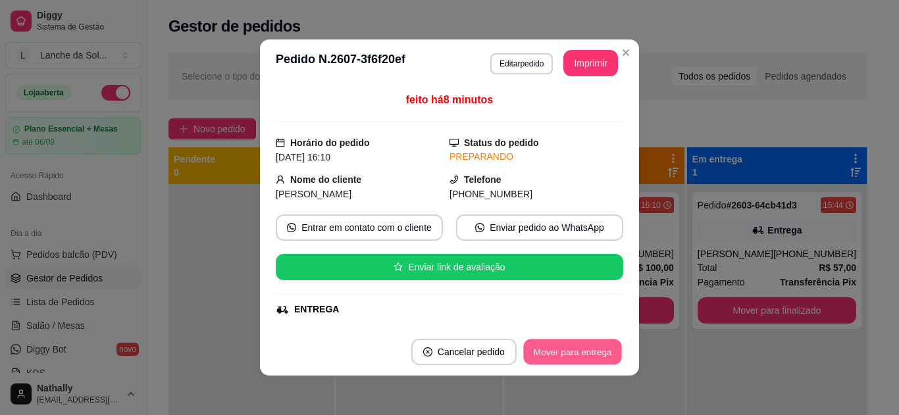
click at [557, 351] on button "Mover para entrega" at bounding box center [572, 353] width 99 height 26
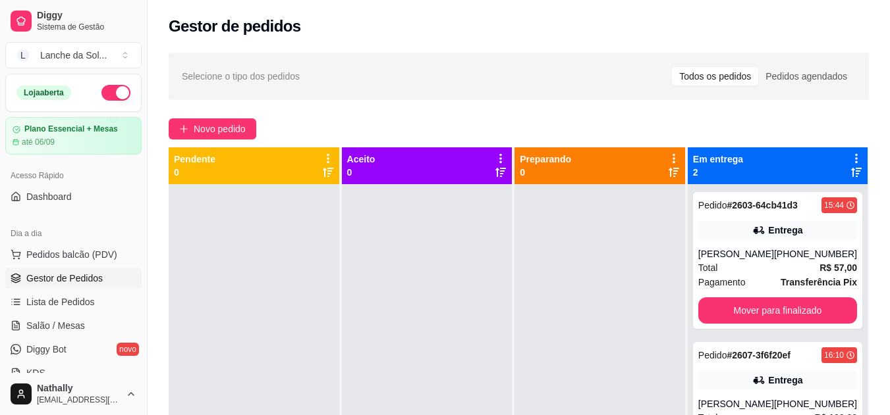
click at [755, 261] on div "Total R$ 57,00" at bounding box center [777, 268] width 159 height 14
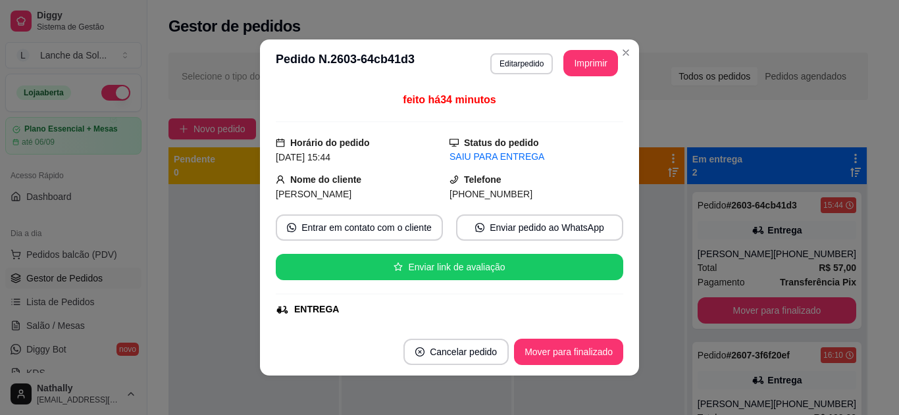
scroll to position [202, 0]
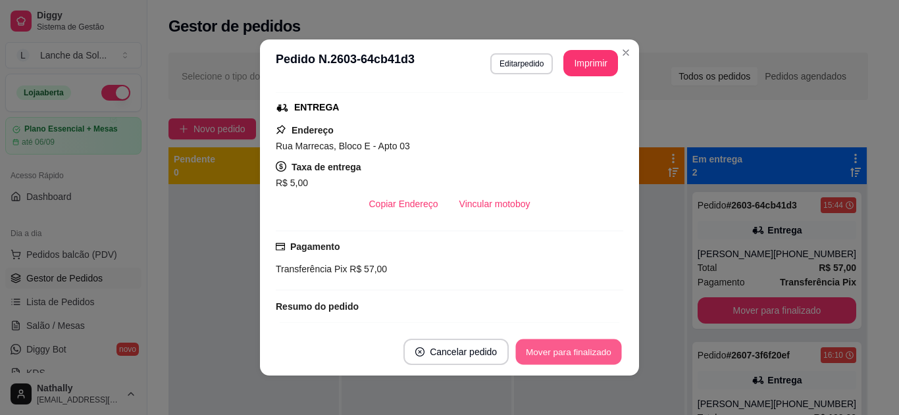
click at [579, 351] on button "Mover para finalizado" at bounding box center [569, 353] width 106 height 26
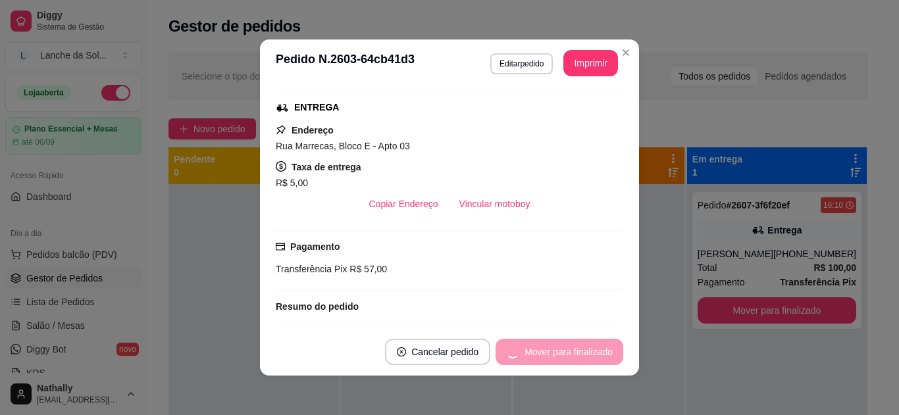
scroll to position [172, 0]
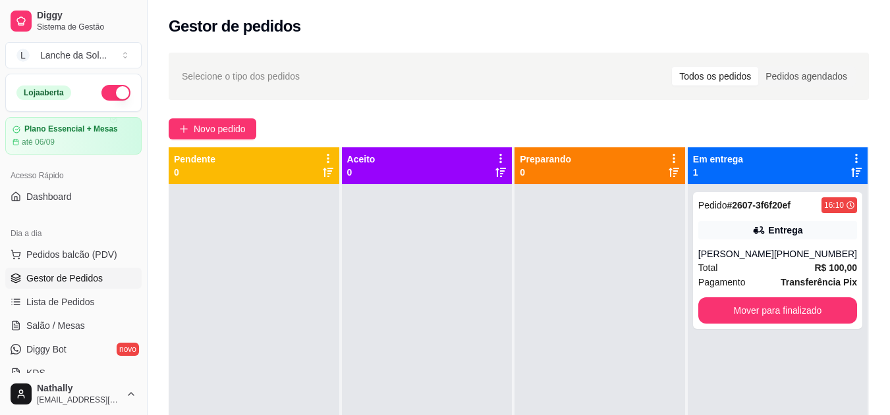
click at [733, 270] on div "Total R$ 100,00" at bounding box center [777, 268] width 159 height 14
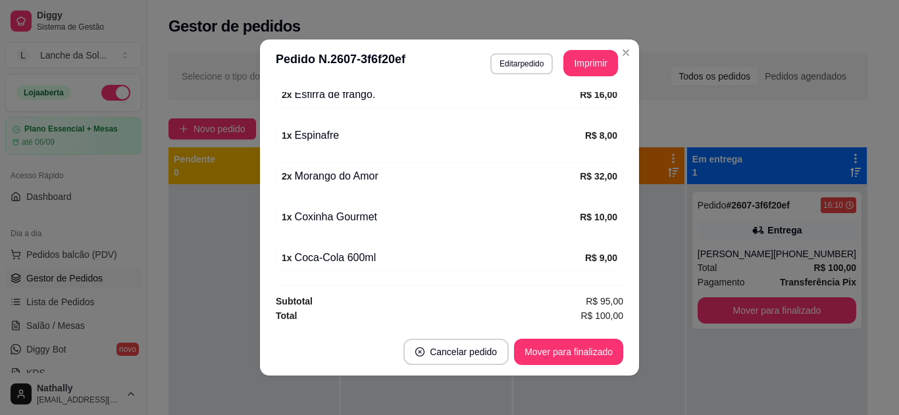
scroll to position [282, 0]
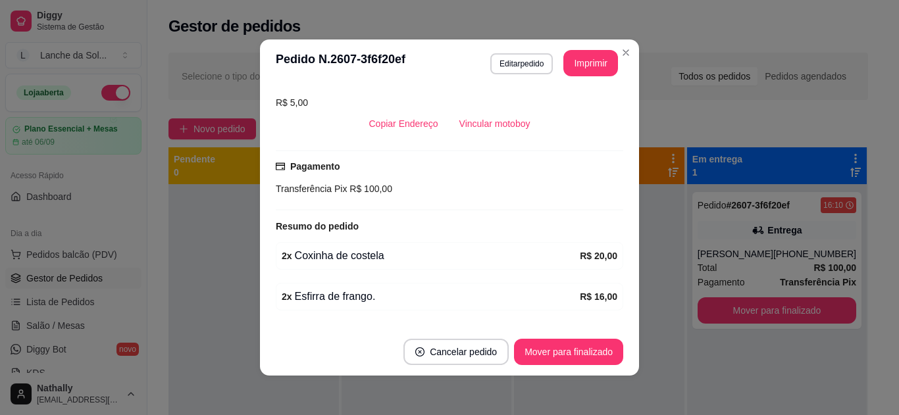
click at [618, 273] on div "feito há 8 minutos Horário do pedido [DATE] 16:10 Status do pedido SAIU PARA EN…" at bounding box center [450, 207] width 348 height 231
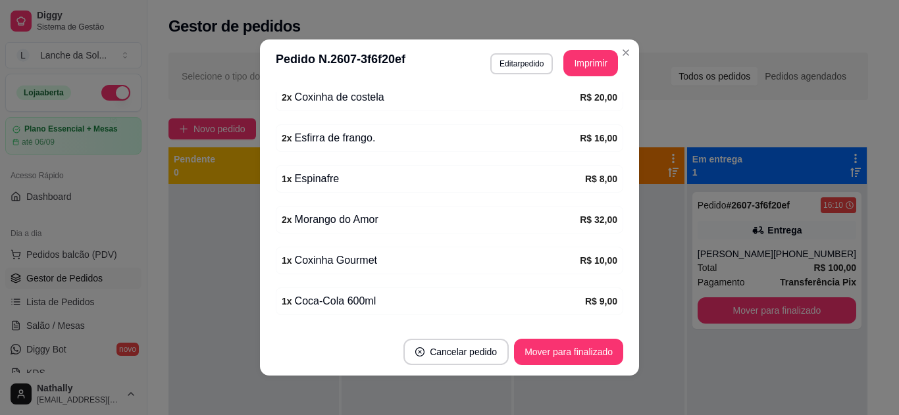
scroll to position [485, 0]
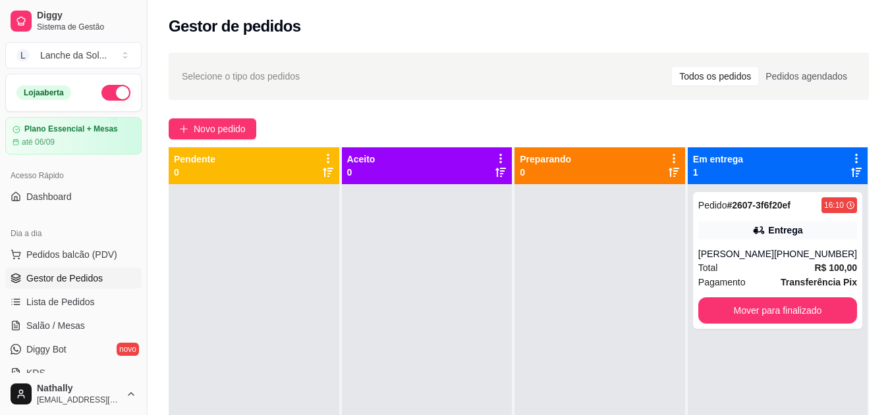
click at [97, 257] on span "Pedidos balcão (PDV)" at bounding box center [71, 254] width 91 height 13
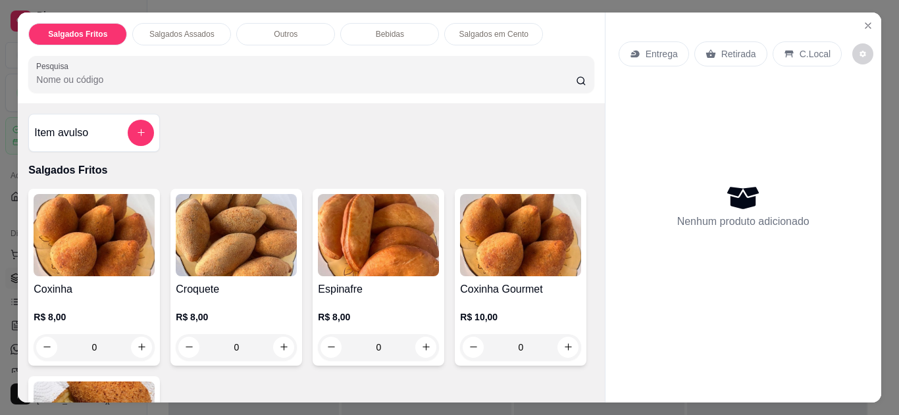
click at [800, 50] on p "C.Local" at bounding box center [815, 53] width 31 height 13
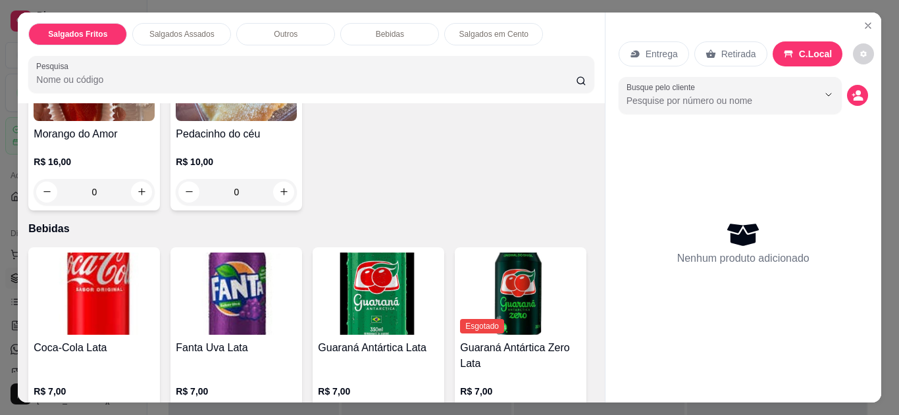
scroll to position [788, 0]
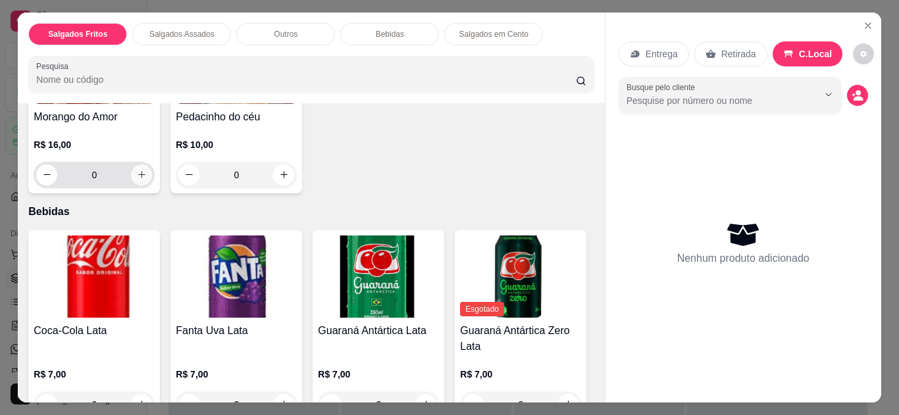
click at [138, 172] on icon "increase-product-quantity" at bounding box center [142, 175] width 10 height 10
type input "1"
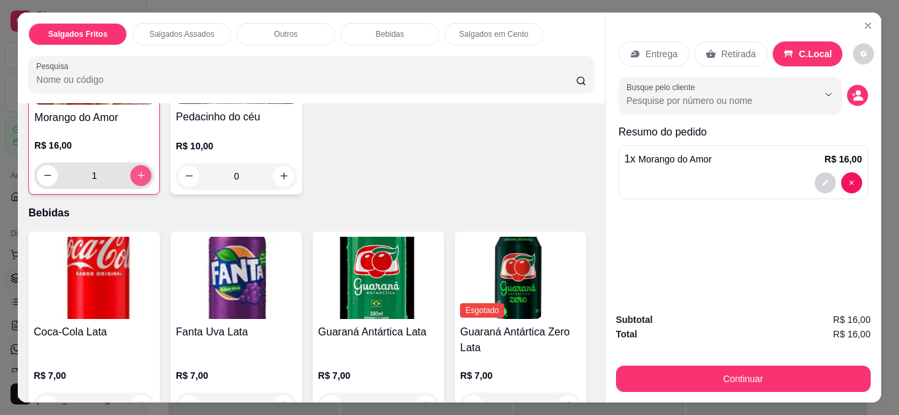
scroll to position [789, 0]
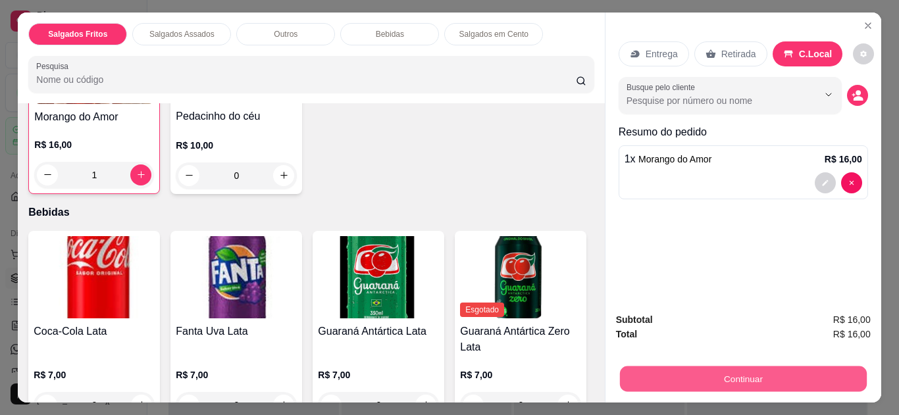
click at [719, 377] on button "Continuar" at bounding box center [743, 380] width 247 height 26
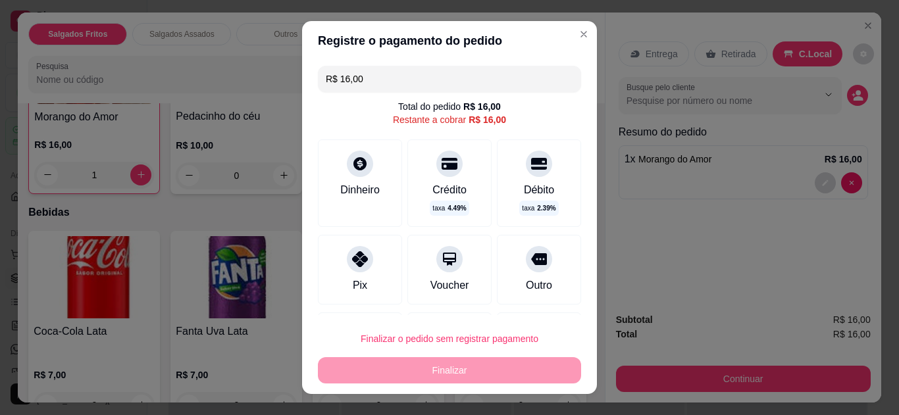
click at [353, 280] on div "Pix" at bounding box center [360, 286] width 14 height 16
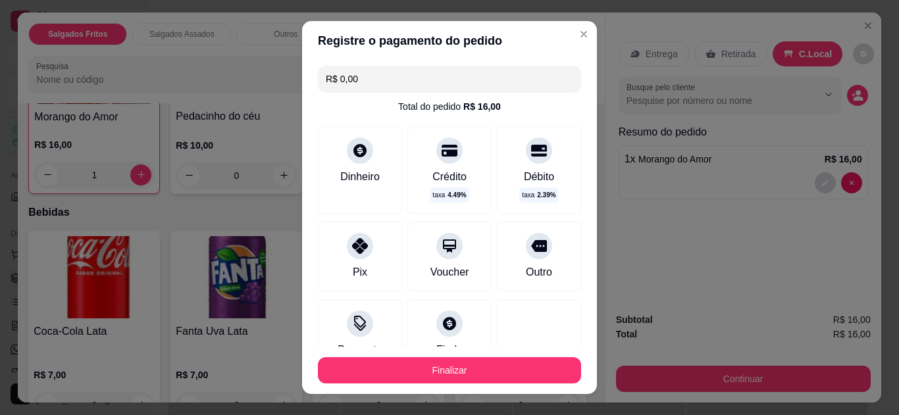
click at [373, 81] on input "R$ 0,00" at bounding box center [450, 79] width 248 height 26
click at [352, 248] on icon at bounding box center [360, 246] width 16 height 16
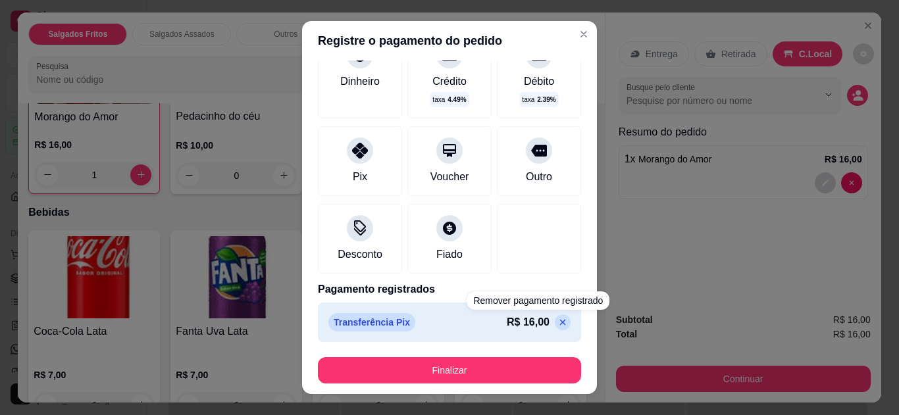
click at [555, 319] on p at bounding box center [563, 323] width 16 height 16
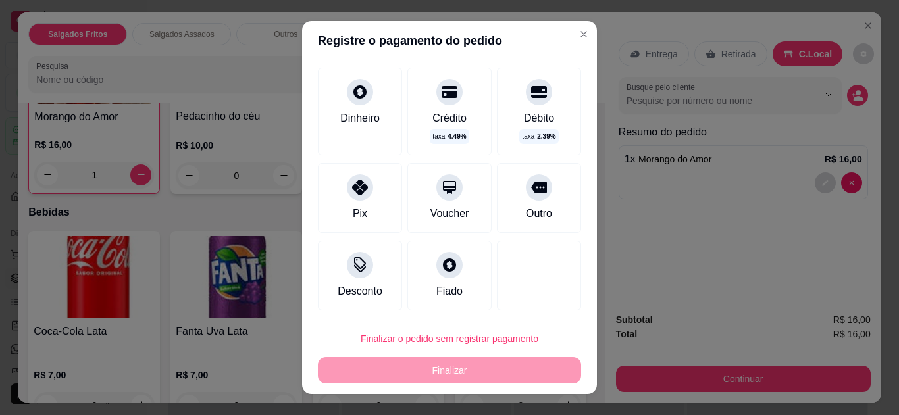
scroll to position [0, 0]
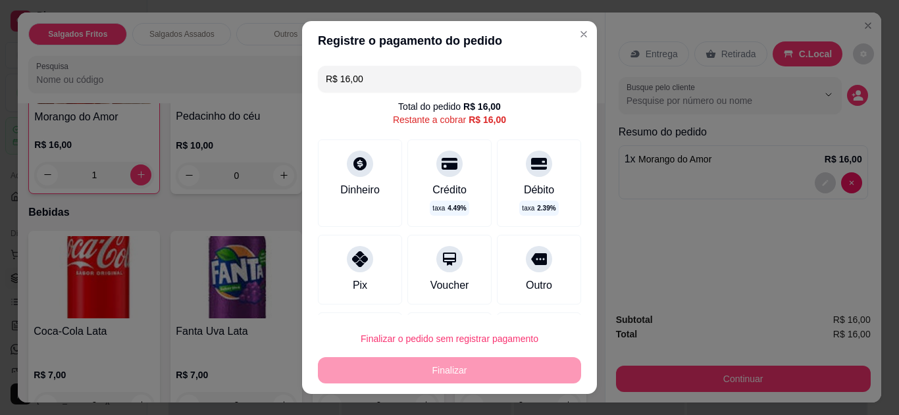
click at [377, 72] on input "R$ 16,00" at bounding box center [450, 79] width 248 height 26
click at [352, 263] on icon at bounding box center [360, 260] width 16 height 16
click at [360, 173] on div "Dinheiro" at bounding box center [360, 184] width 84 height 88
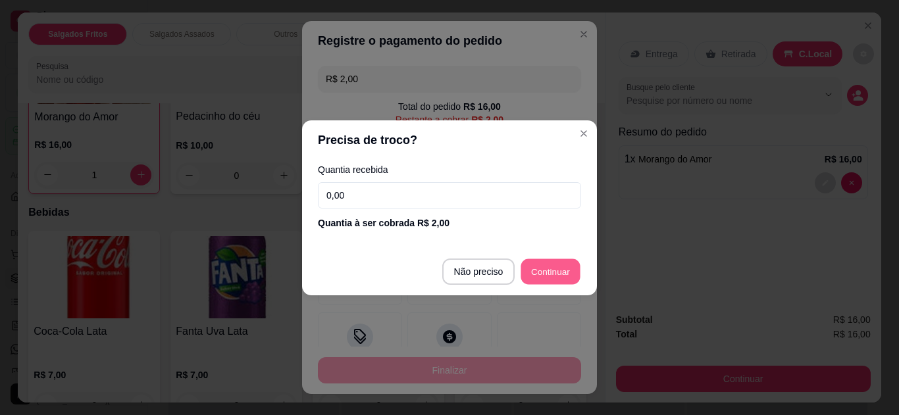
type input "R$ 0,00"
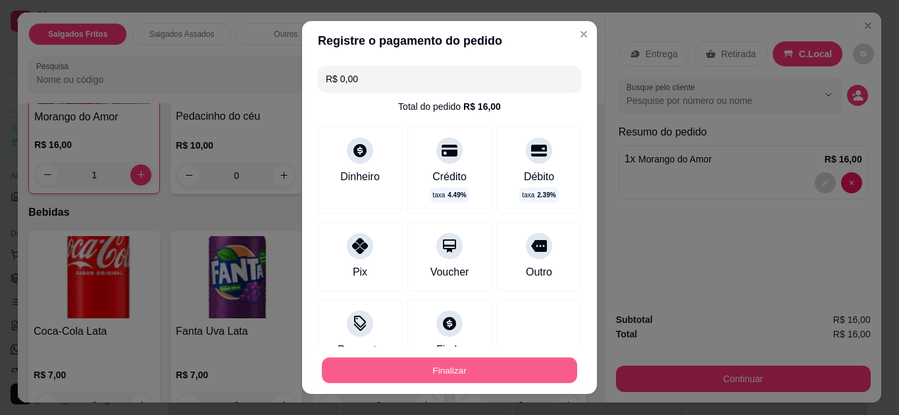
click at [486, 369] on button "Finalizar" at bounding box center [449, 371] width 255 height 26
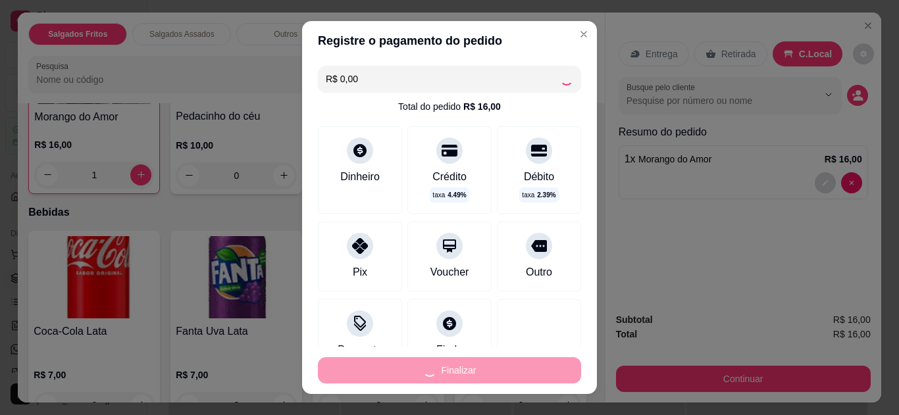
type input "0"
type input "-R$ 16,00"
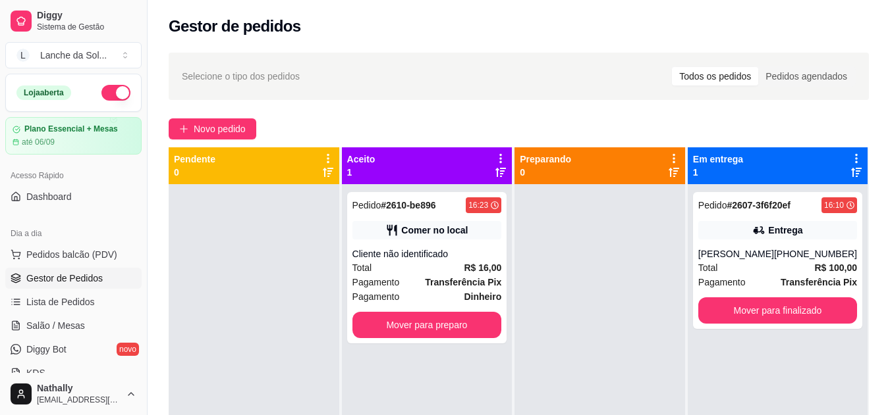
click at [394, 279] on span "Pagamento" at bounding box center [375, 282] width 47 height 14
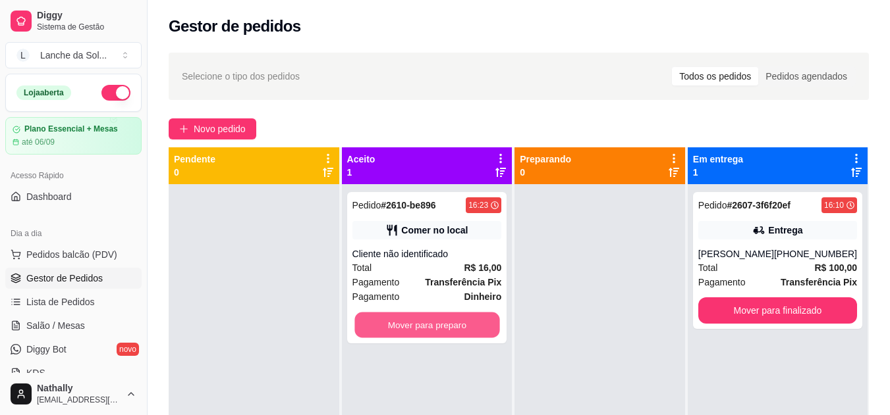
click at [415, 316] on button "Mover para preparo" at bounding box center [426, 326] width 145 height 26
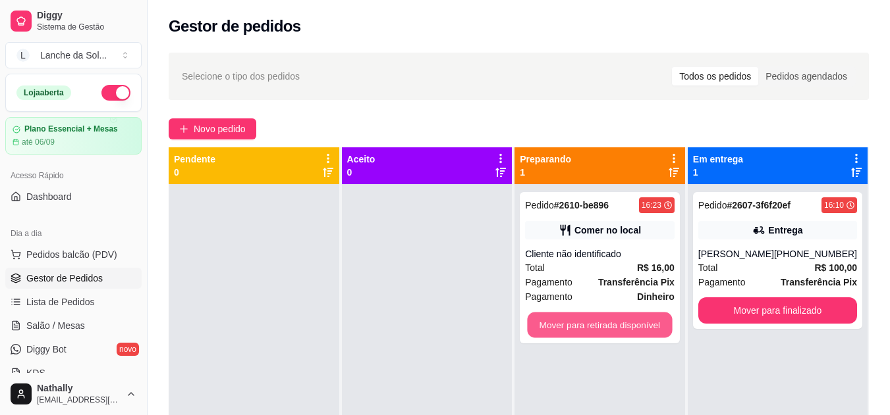
click at [543, 333] on button "Mover para retirada disponível" at bounding box center [599, 326] width 145 height 26
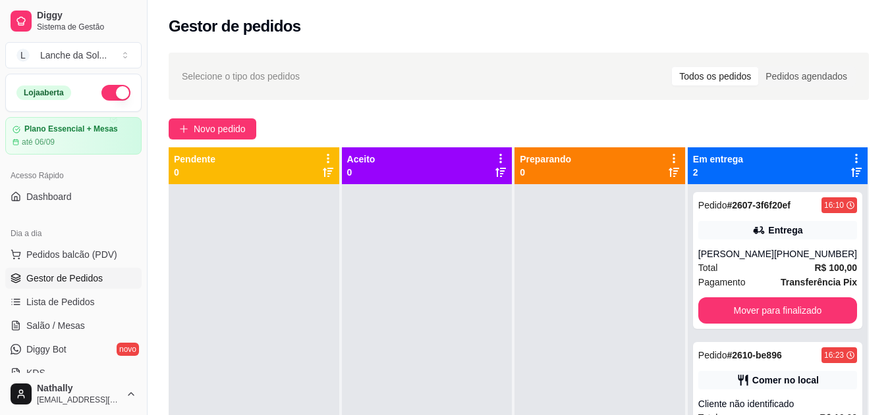
scroll to position [201, 0]
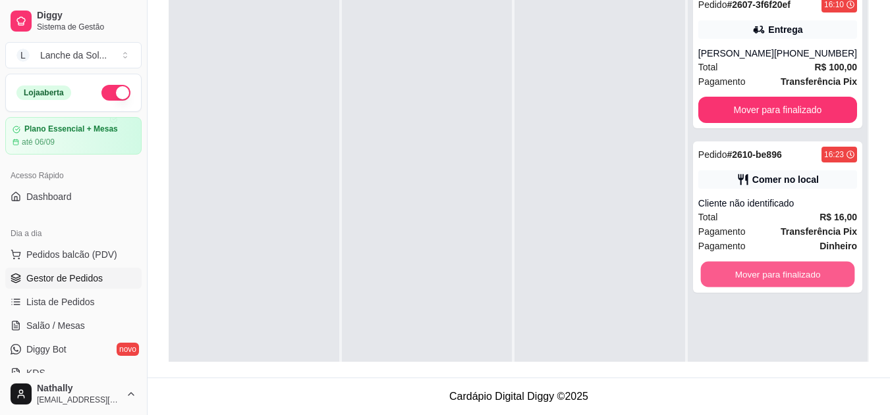
click at [788, 275] on button "Mover para finalizado" at bounding box center [777, 275] width 154 height 26
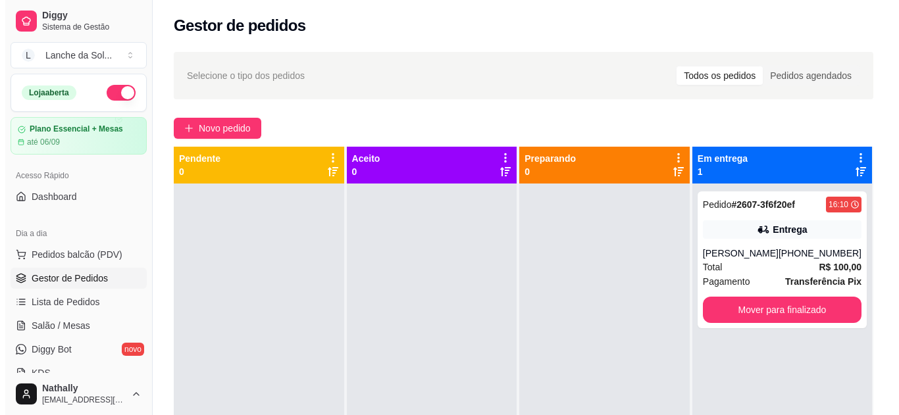
scroll to position [0, 0]
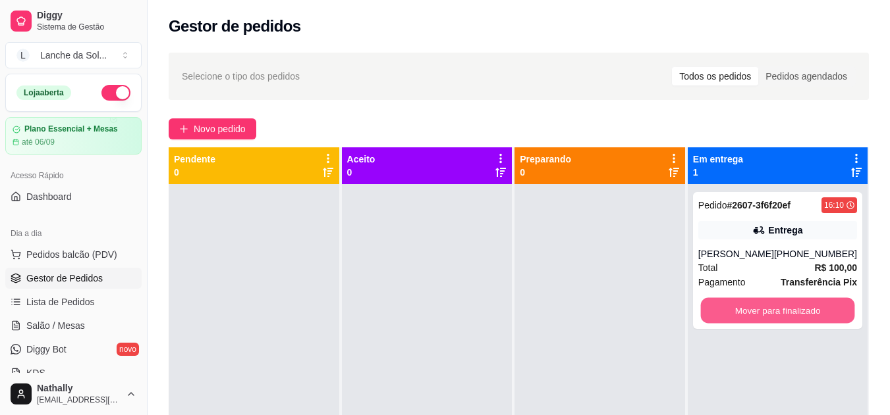
click at [757, 313] on button "Mover para finalizado" at bounding box center [777, 311] width 154 height 26
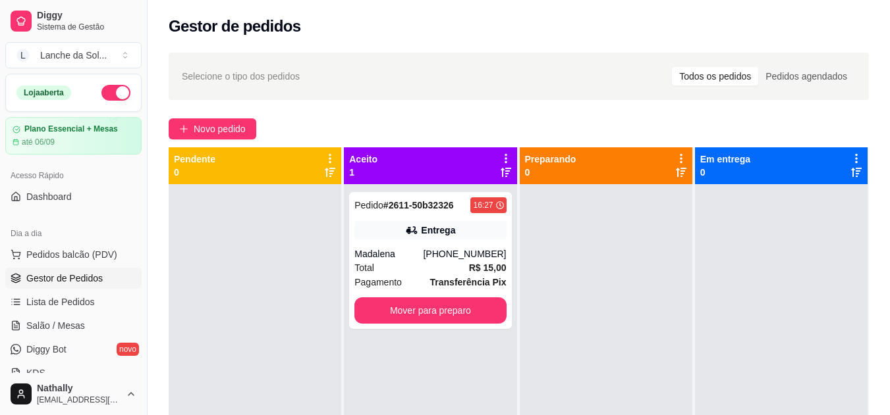
click at [373, 271] on div "Total R$ 15,00" at bounding box center [429, 268] width 151 height 14
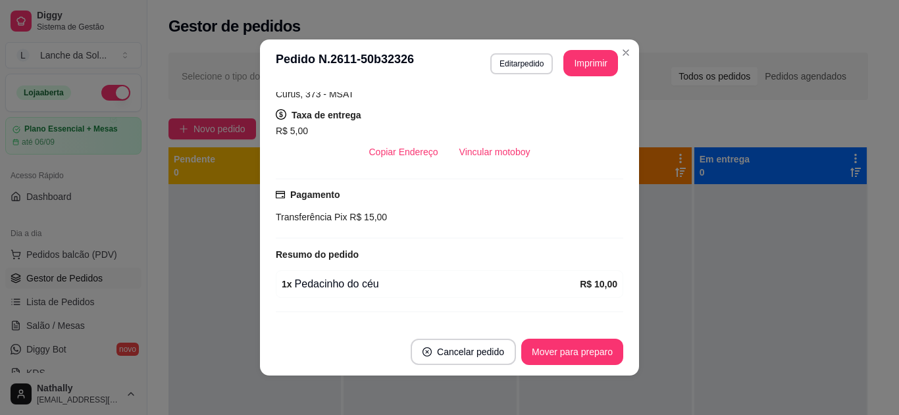
scroll to position [281, 0]
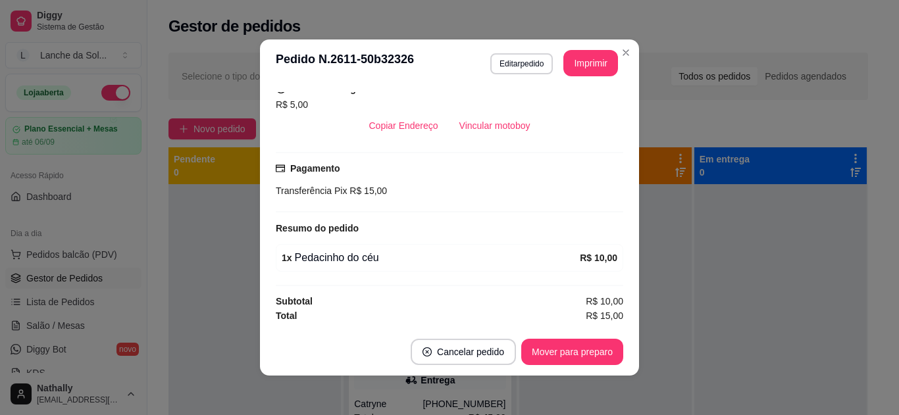
click at [608, 180] on div "Pagamento Transferência Pix R$ 15,00" at bounding box center [450, 179] width 348 height 37
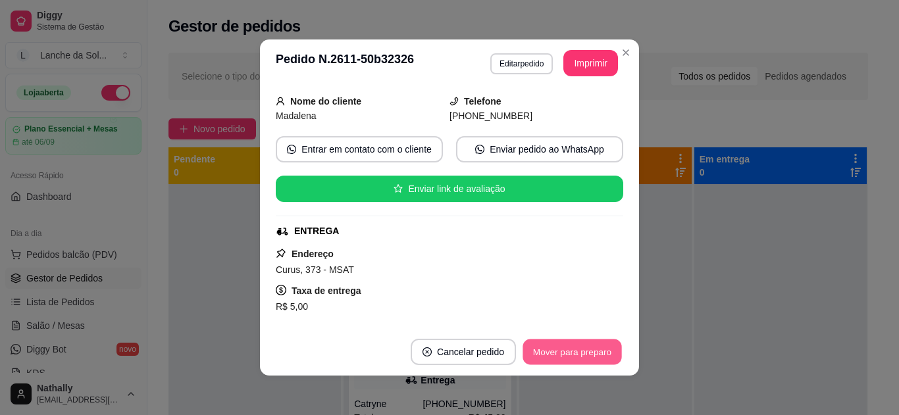
click at [553, 356] on button "Mover para preparo" at bounding box center [572, 353] width 99 height 26
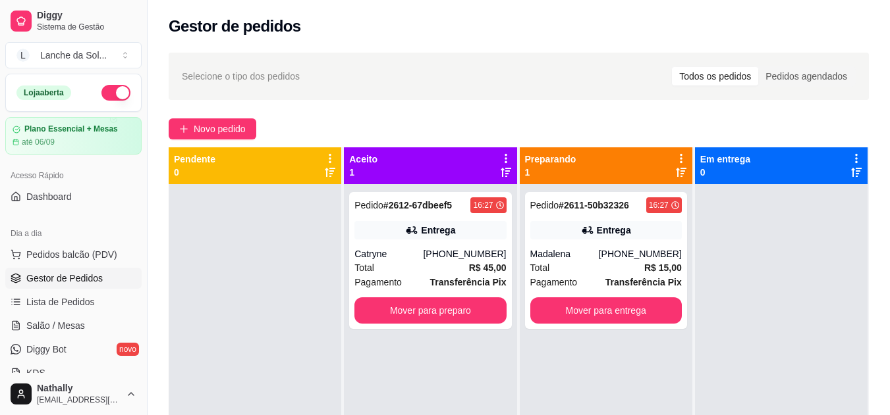
click at [400, 275] on div "Pagamento Transferência Pix" at bounding box center [429, 282] width 151 height 14
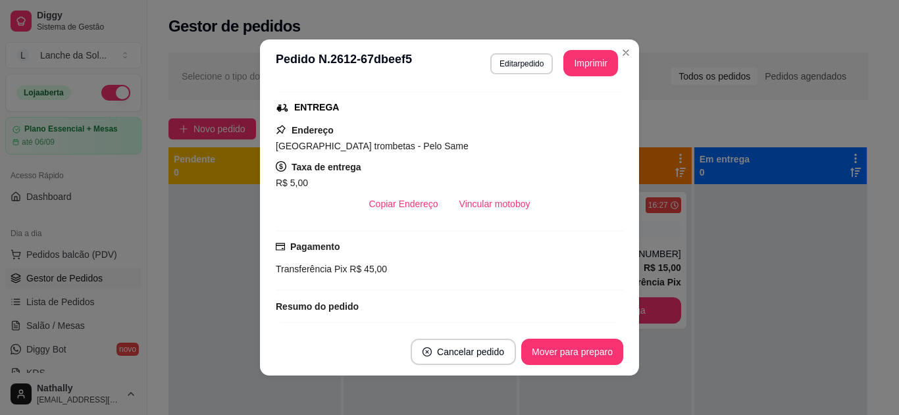
scroll to position [321, 0]
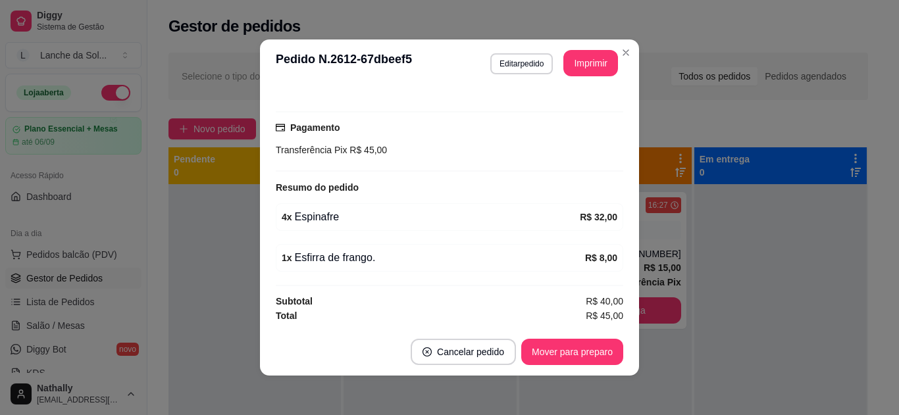
click at [604, 144] on div "Transferência Pix R$ 45,00" at bounding box center [450, 150] width 348 height 14
click at [608, 135] on div "Pagamento Transferência Pix R$ 45,00" at bounding box center [450, 138] width 348 height 37
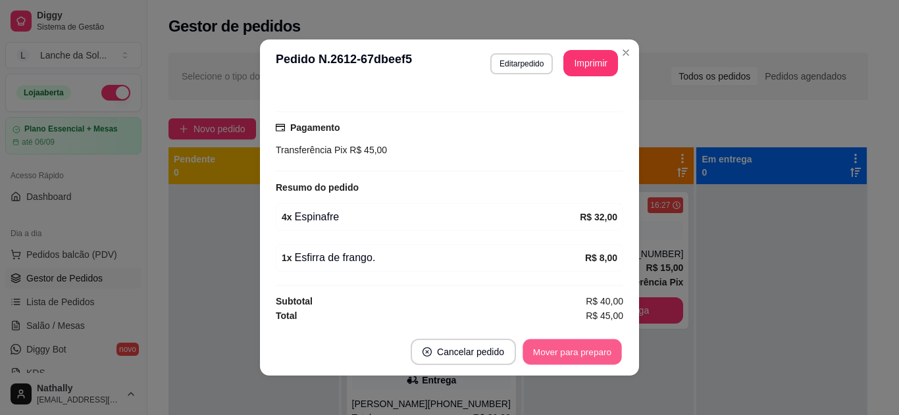
click at [552, 347] on button "Mover para preparo" at bounding box center [572, 353] width 99 height 26
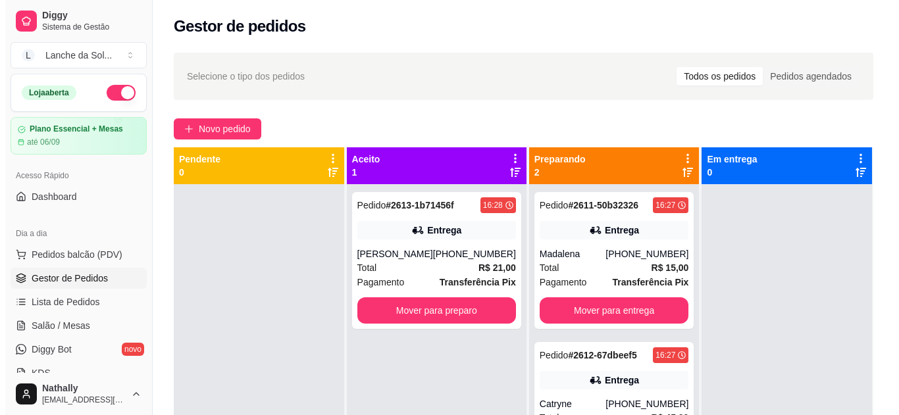
scroll to position [201, 0]
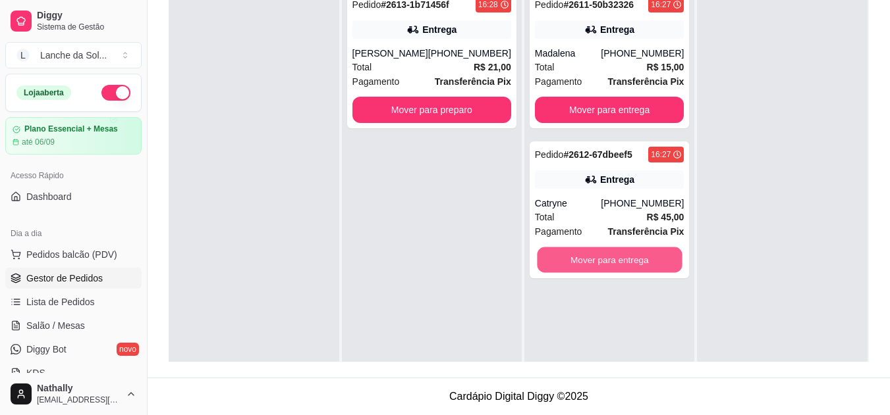
click at [618, 257] on button "Mover para entrega" at bounding box center [609, 261] width 145 height 26
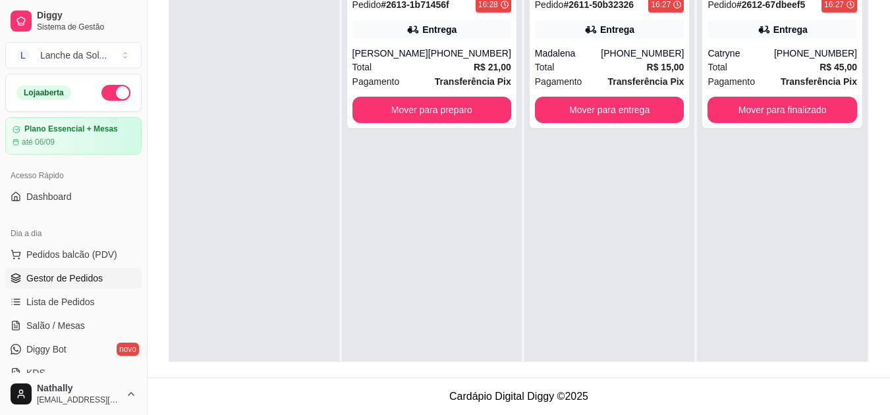
click at [78, 252] on span "Pedidos balcão (PDV)" at bounding box center [71, 254] width 91 height 13
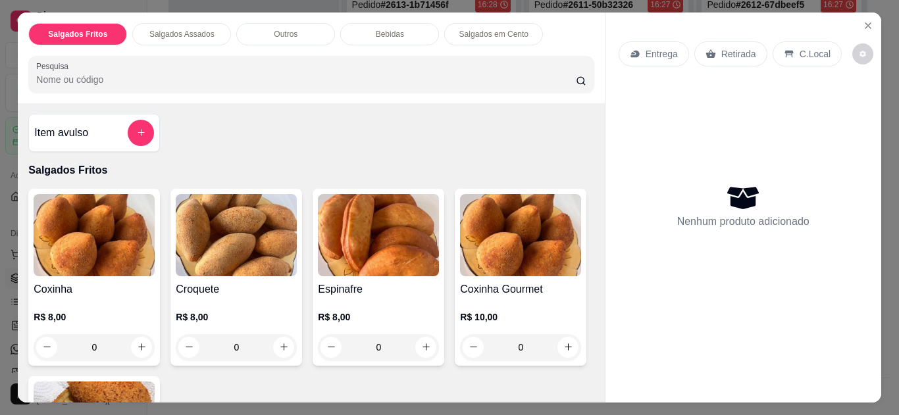
click at [800, 47] on p "C.Local" at bounding box center [815, 53] width 31 height 13
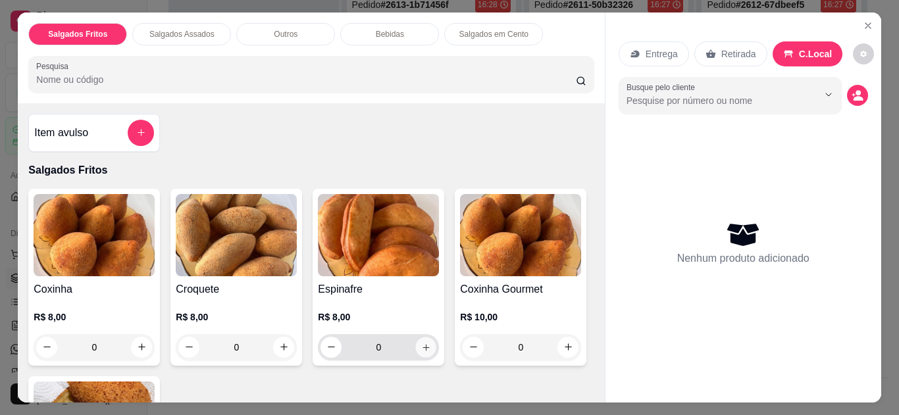
click at [421, 343] on icon "increase-product-quantity" at bounding box center [426, 348] width 10 height 10
type input "1"
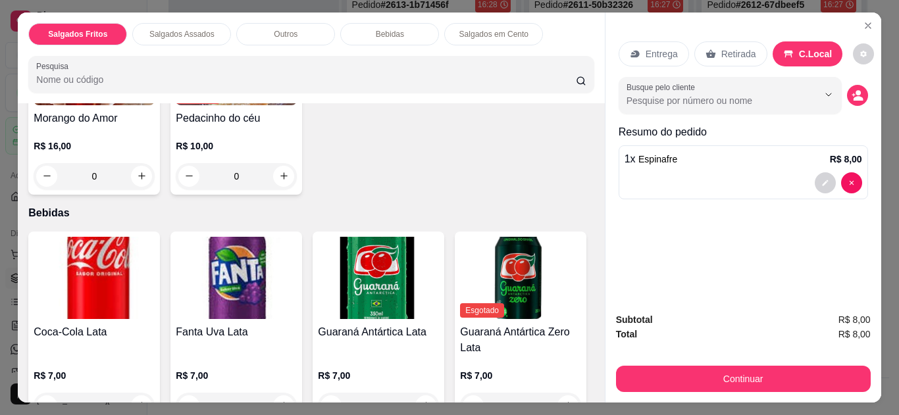
scroll to position [1051, 0]
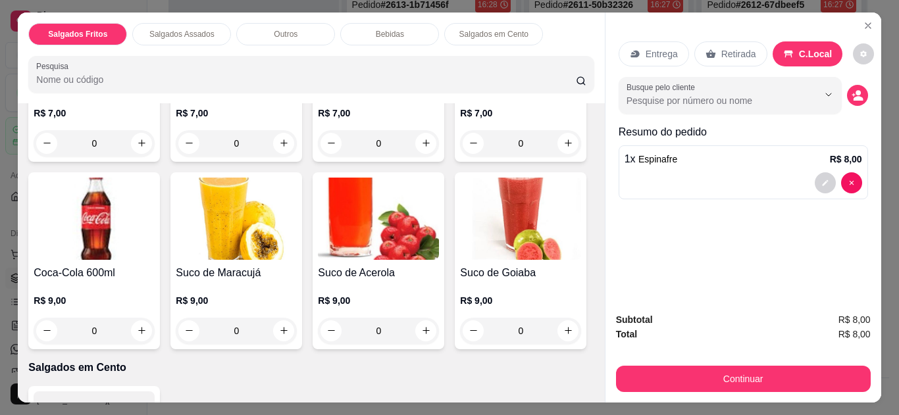
click at [858, 16] on button "Close" at bounding box center [868, 25] width 21 height 21
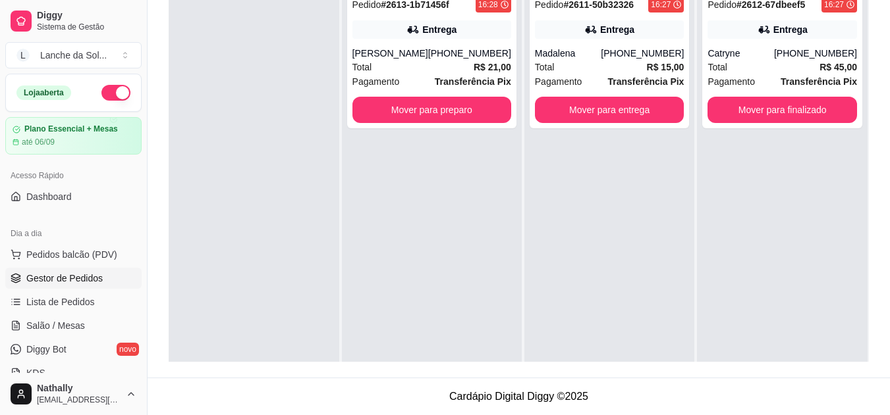
click at [64, 313] on ul "Pedidos balcão (PDV) Gestor de Pedidos Lista de Pedidos Salão / Mesas Diggy Bot…" at bounding box center [73, 314] width 136 height 140
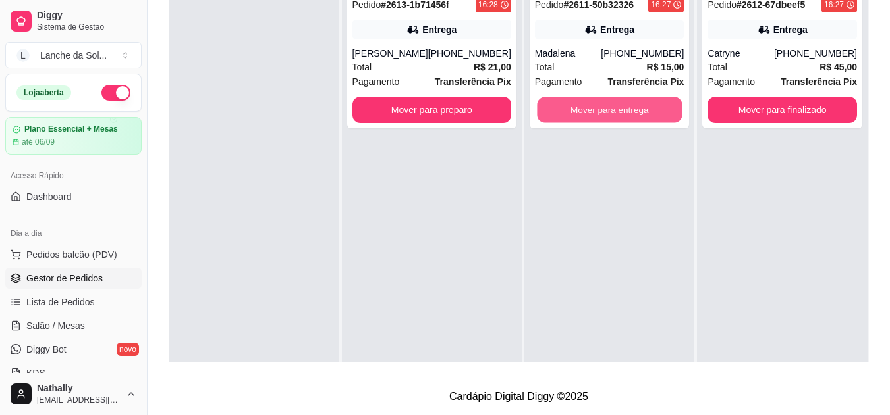
click at [557, 107] on button "Mover para entrega" at bounding box center [609, 110] width 145 height 26
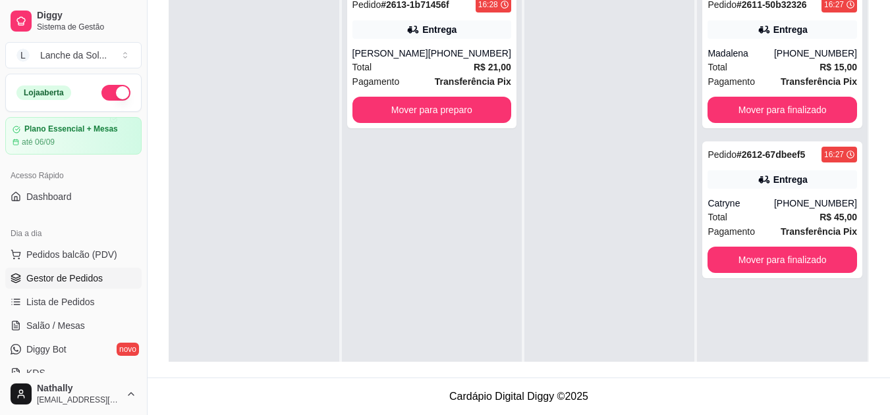
click at [424, 61] on div "Total R$ 21,00" at bounding box center [431, 67] width 159 height 14
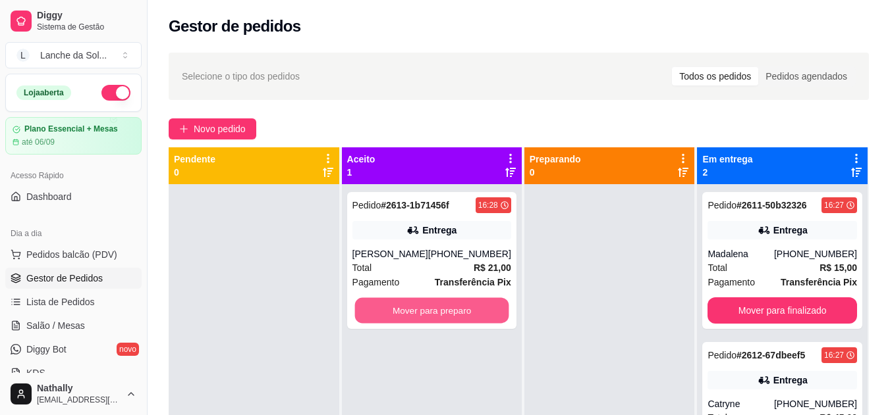
click at [458, 306] on button "Mover para preparo" at bounding box center [431, 311] width 154 height 26
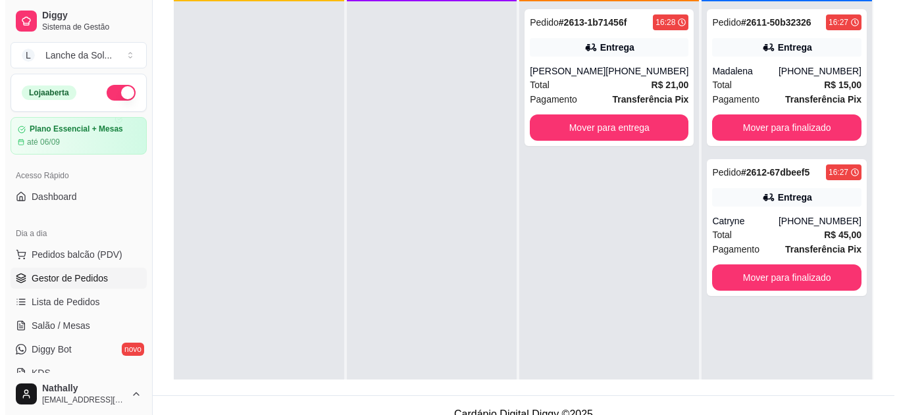
scroll to position [201, 0]
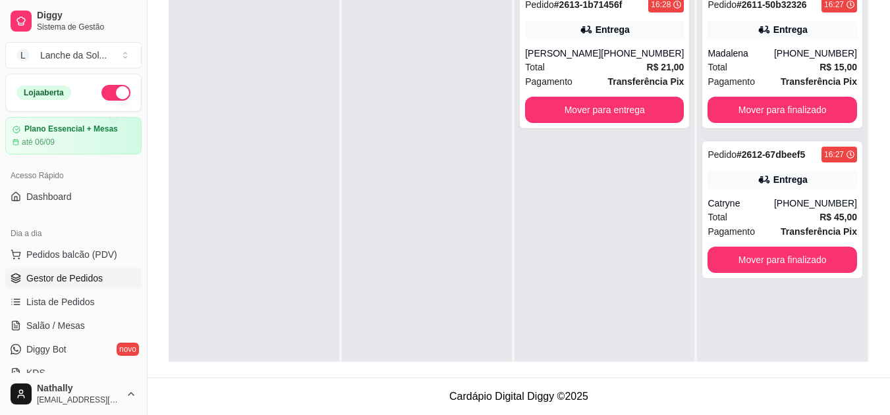
click at [564, 69] on div "Total R$ 21,00" at bounding box center [604, 67] width 159 height 14
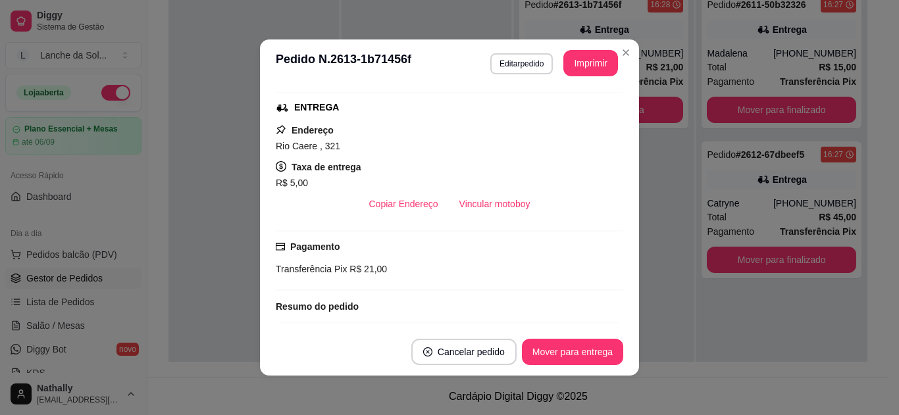
scroll to position [321, 0]
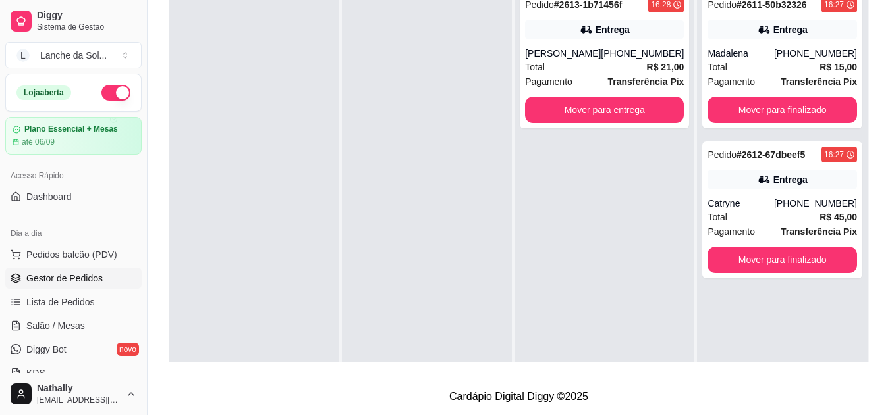
click at [84, 252] on span "Pedidos balcão (PDV)" at bounding box center [71, 254] width 91 height 13
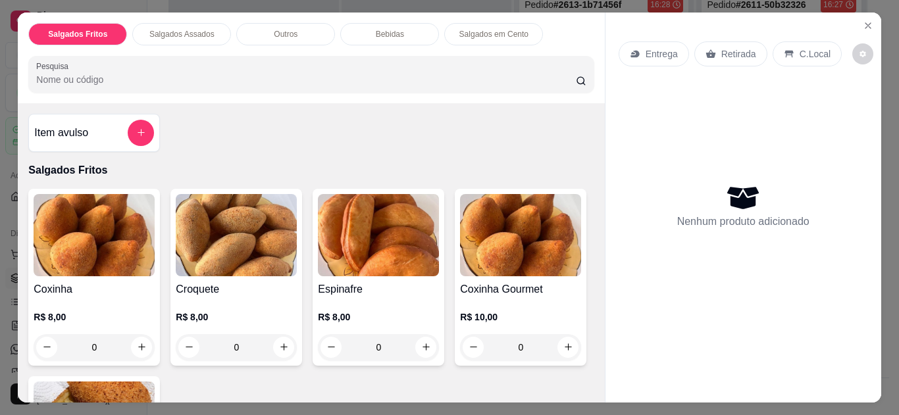
click at [786, 36] on div "Entrega Retirada C.Local" at bounding box center [744, 54] width 250 height 46
click at [786, 41] on div "C.Local" at bounding box center [807, 53] width 69 height 25
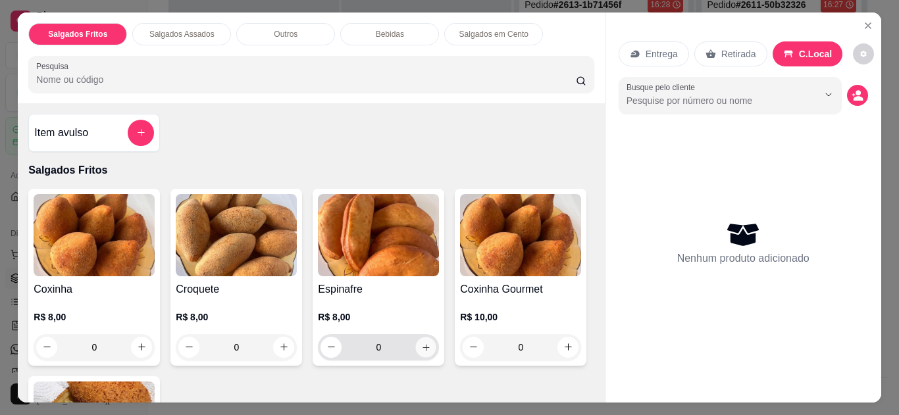
click at [421, 343] on icon "increase-product-quantity" at bounding box center [426, 348] width 10 height 10
type input "1"
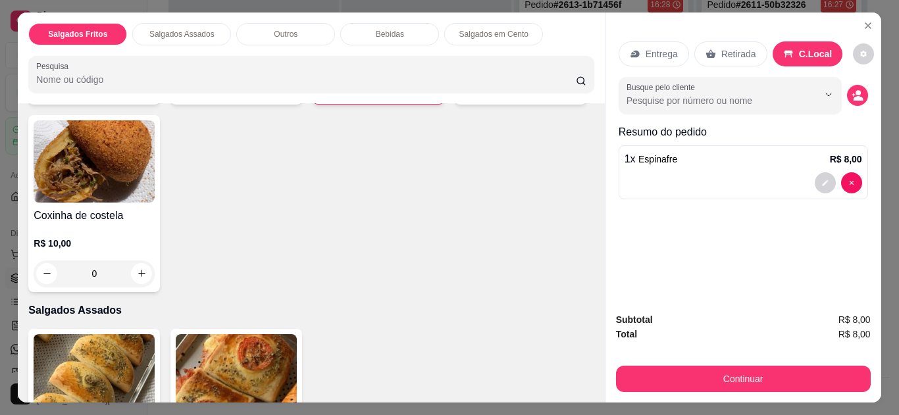
scroll to position [525, 0]
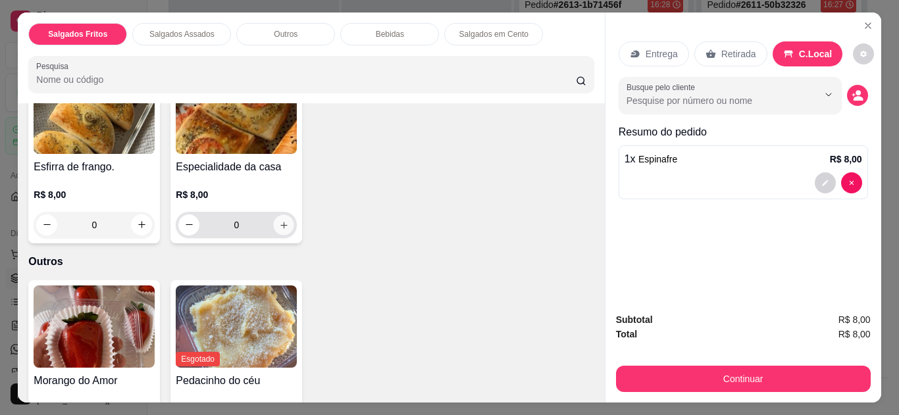
click at [282, 215] on button "increase-product-quantity" at bounding box center [284, 225] width 20 height 20
type input "1"
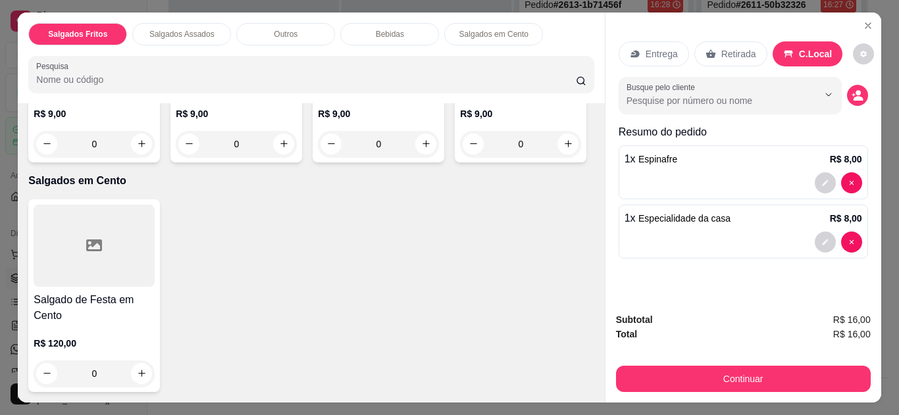
scroll to position [1051, 0]
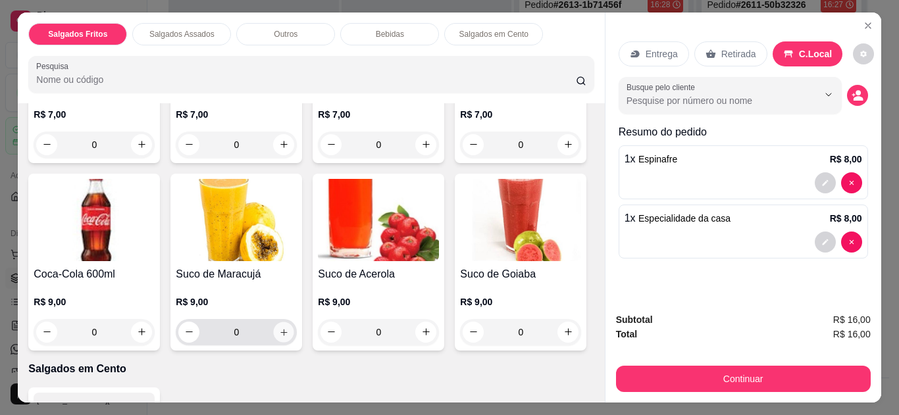
click at [289, 328] on icon "increase-product-quantity" at bounding box center [284, 333] width 10 height 10
type input "1"
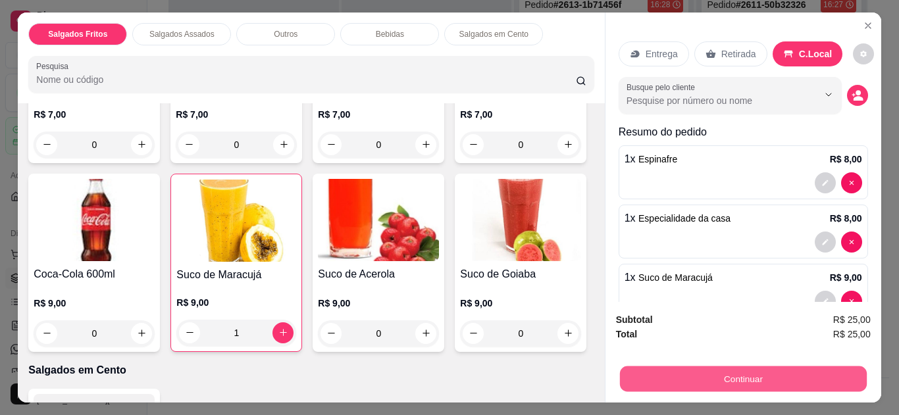
click at [679, 375] on button "Continuar" at bounding box center [743, 380] width 247 height 26
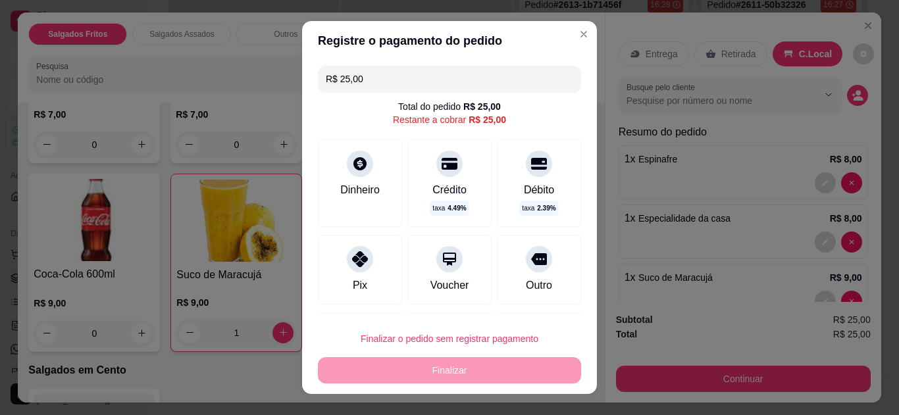
click at [348, 275] on div "Pix" at bounding box center [360, 270] width 84 height 70
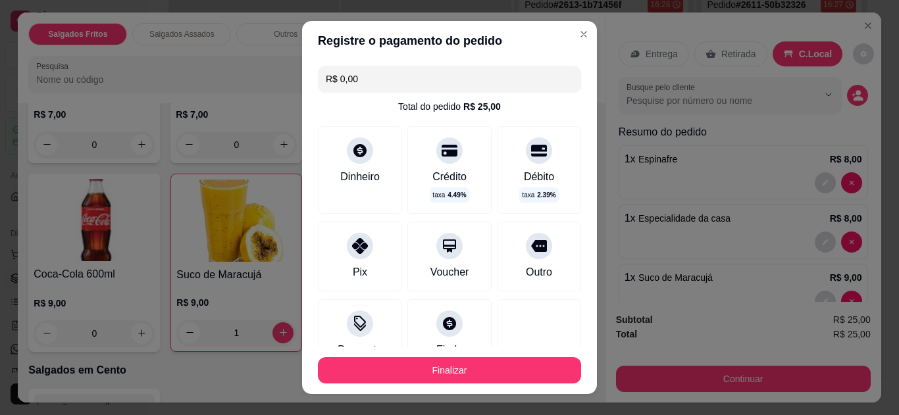
click at [400, 88] on input "R$ 0,00" at bounding box center [450, 79] width 248 height 26
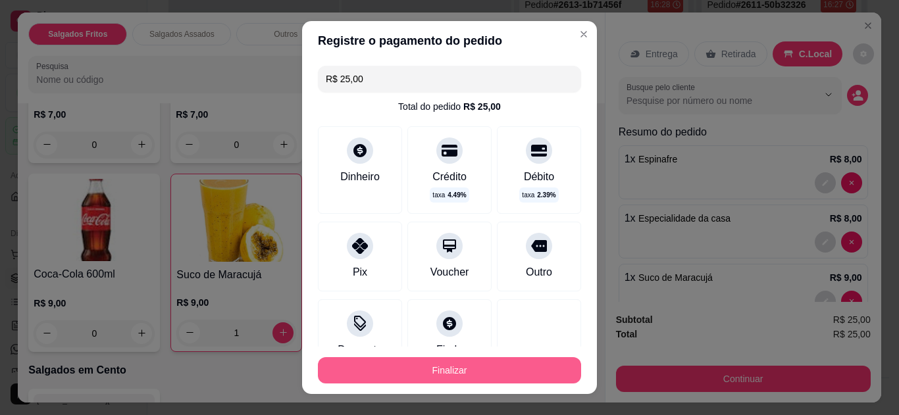
type input "R$ 25,00"
click at [410, 372] on button "Finalizar" at bounding box center [449, 371] width 255 height 26
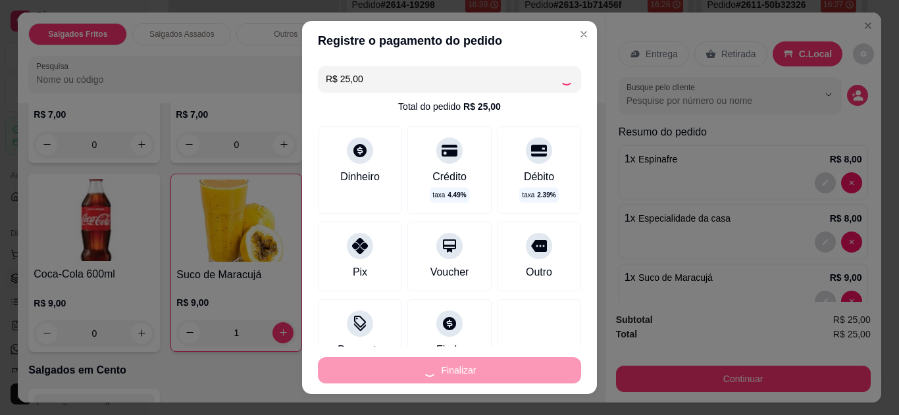
type input "0"
type input "-R$ 25,00"
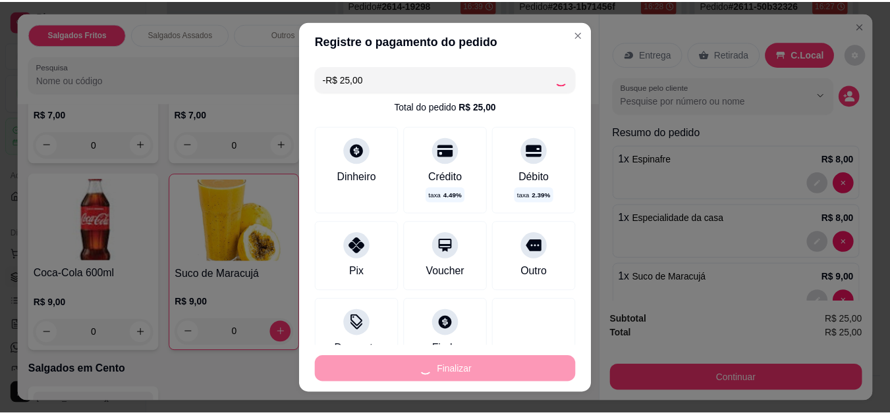
scroll to position [1048, 0]
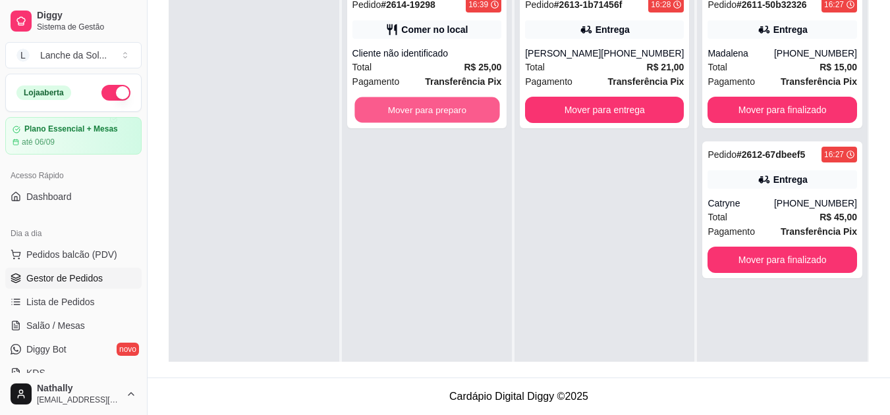
click at [419, 101] on button "Mover para preparo" at bounding box center [426, 110] width 145 height 26
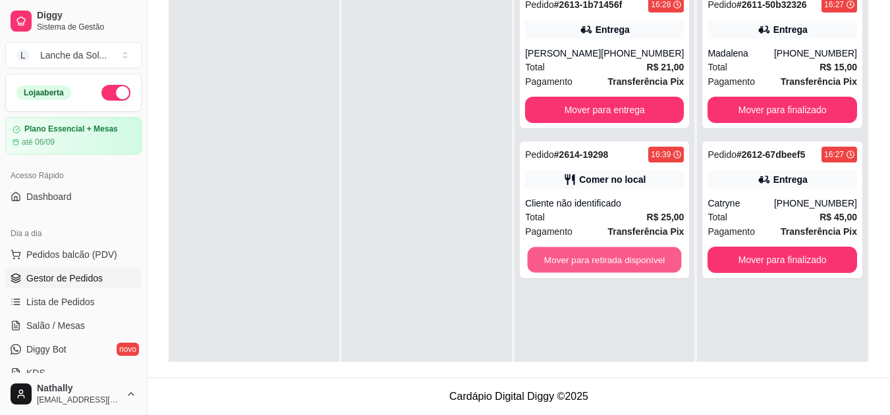
click at [577, 259] on button "Mover para retirada disponível" at bounding box center [604, 261] width 154 height 26
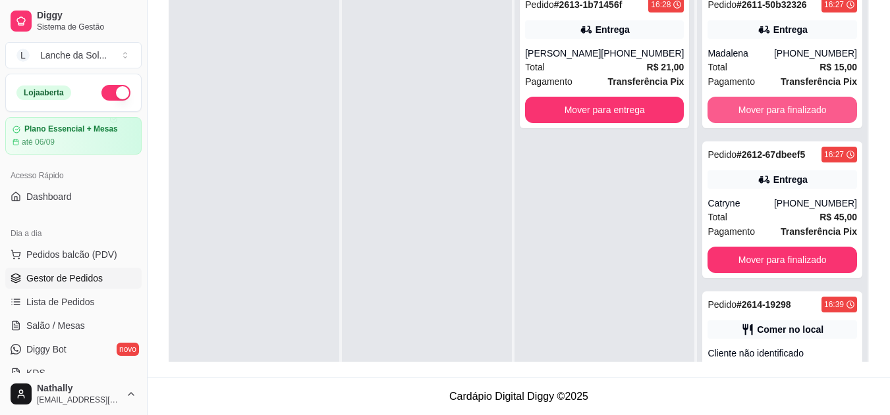
click at [754, 99] on button "Mover para finalizado" at bounding box center [781, 110] width 149 height 26
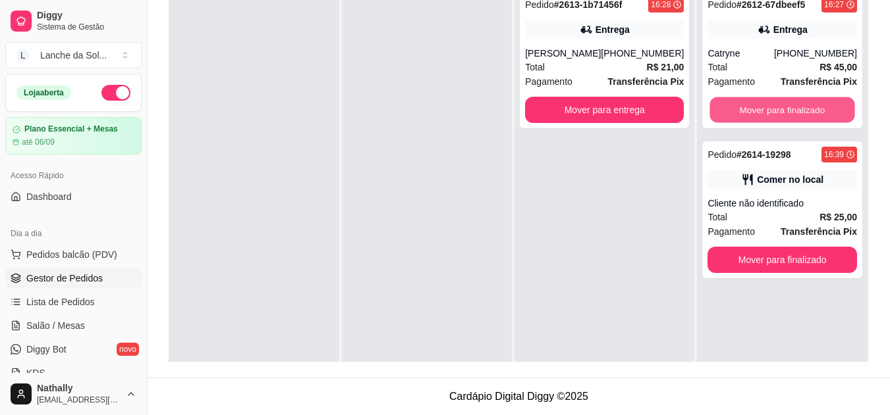
click at [754, 99] on button "Mover para finalizado" at bounding box center [782, 110] width 145 height 26
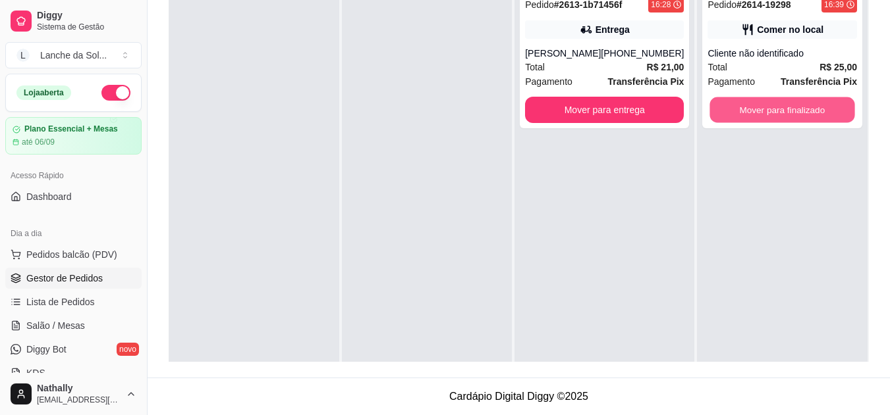
click at [754, 99] on button "Mover para finalizado" at bounding box center [782, 110] width 145 height 26
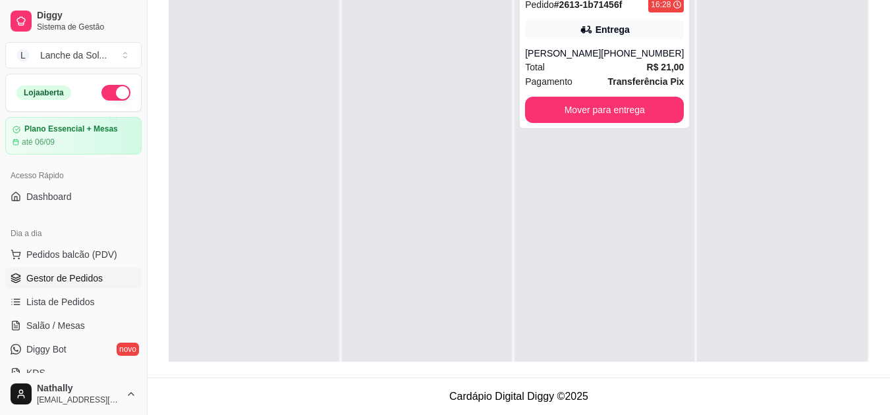
scroll to position [262, 0]
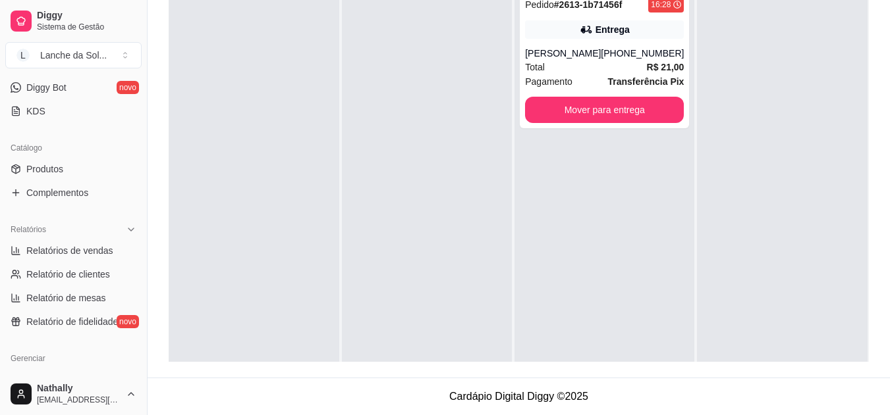
click at [70, 167] on link "Produtos" at bounding box center [73, 169] width 136 height 21
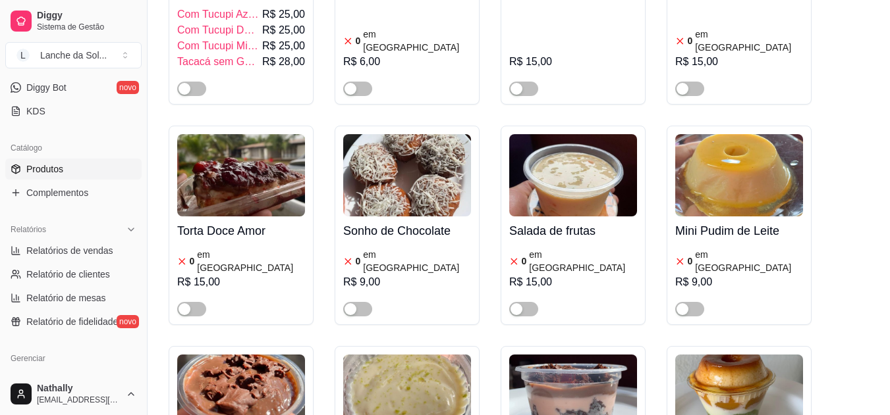
scroll to position [1744, 0]
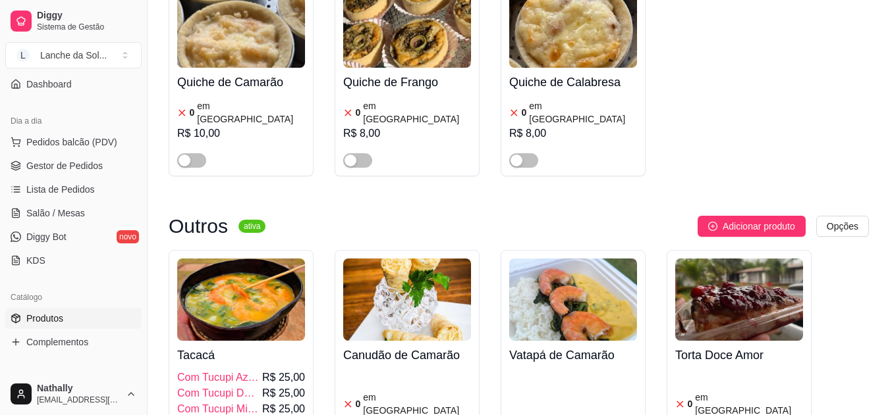
scroll to position [0, 0]
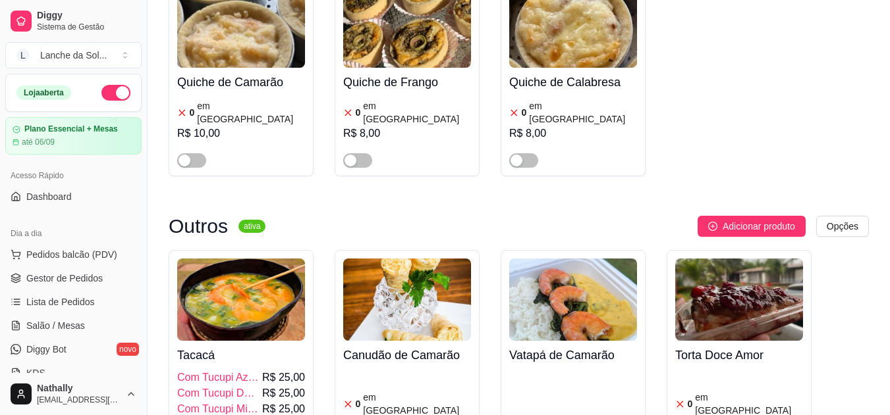
click at [77, 276] on span "Gestor de Pedidos" at bounding box center [64, 278] width 76 height 13
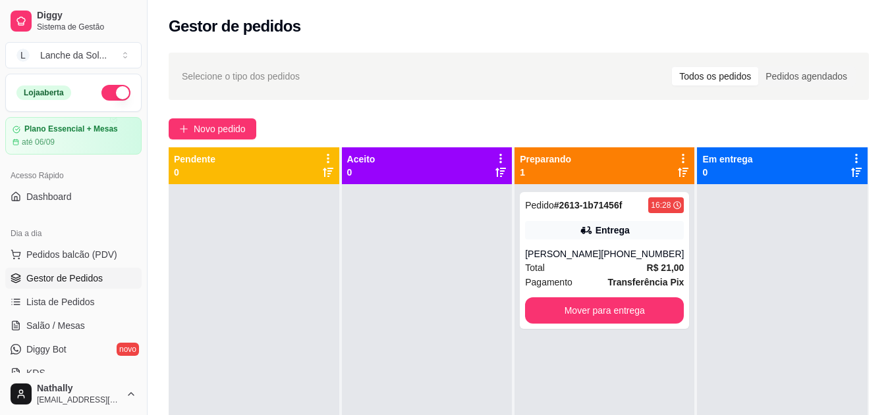
click at [574, 253] on div "[PERSON_NAME]" at bounding box center [563, 254] width 76 height 13
click at [87, 252] on span "Pedidos balcão (PDV)" at bounding box center [71, 254] width 91 height 13
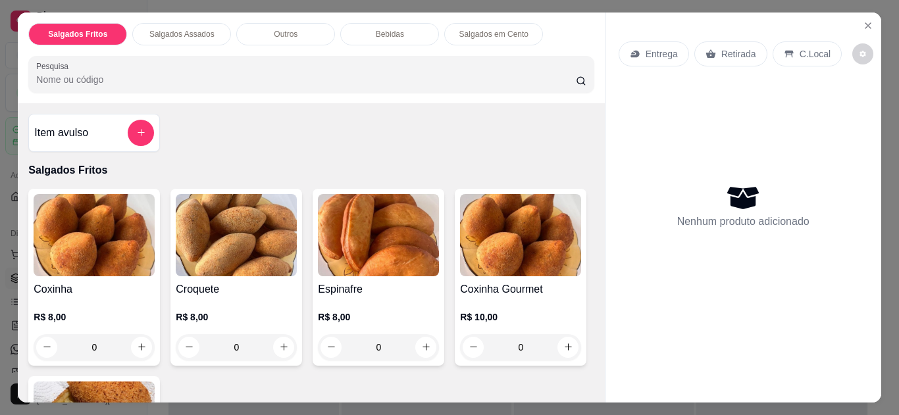
click at [795, 41] on div "C.Local" at bounding box center [807, 53] width 69 height 25
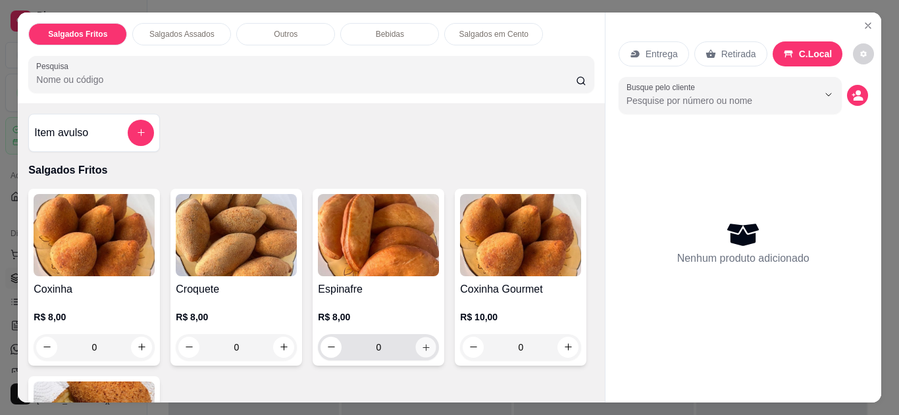
click at [421, 343] on icon "increase-product-quantity" at bounding box center [426, 348] width 10 height 10
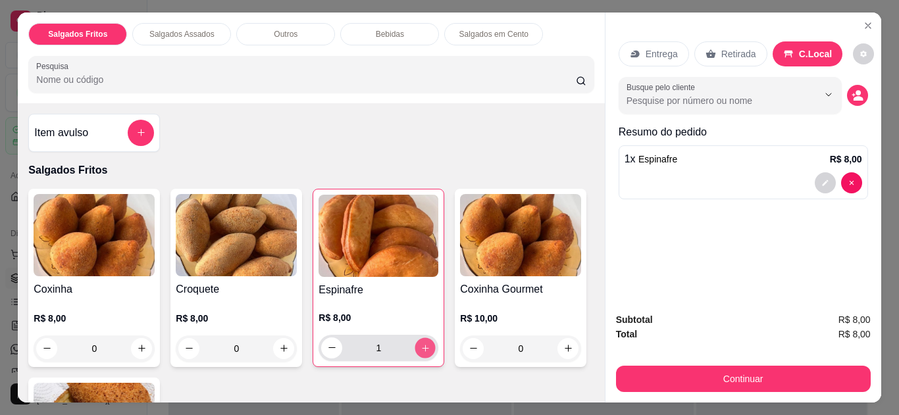
click at [422, 345] on icon "increase-product-quantity" at bounding box center [425, 348] width 7 height 7
type input "2"
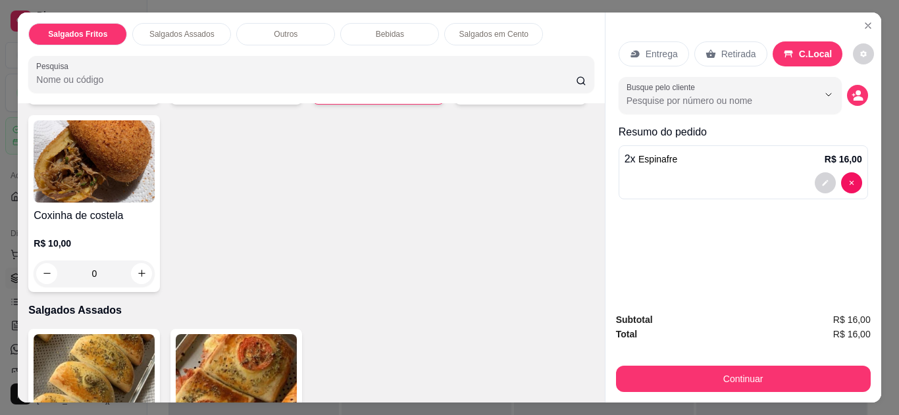
scroll to position [525, 0]
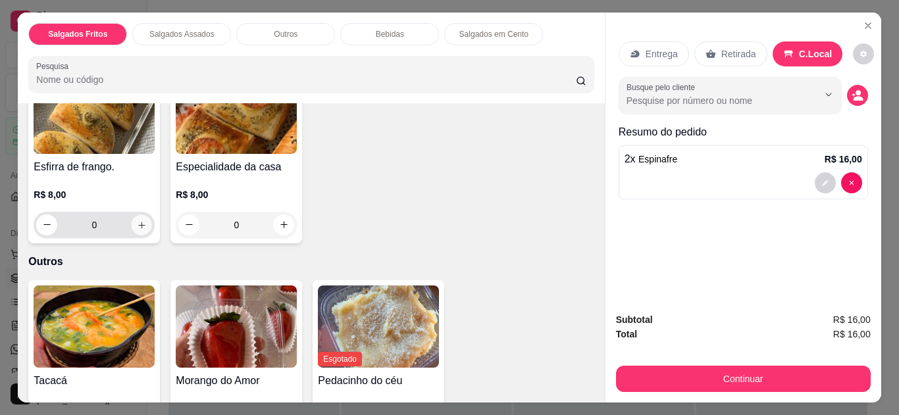
click at [137, 223] on icon "increase-product-quantity" at bounding box center [142, 226] width 10 height 10
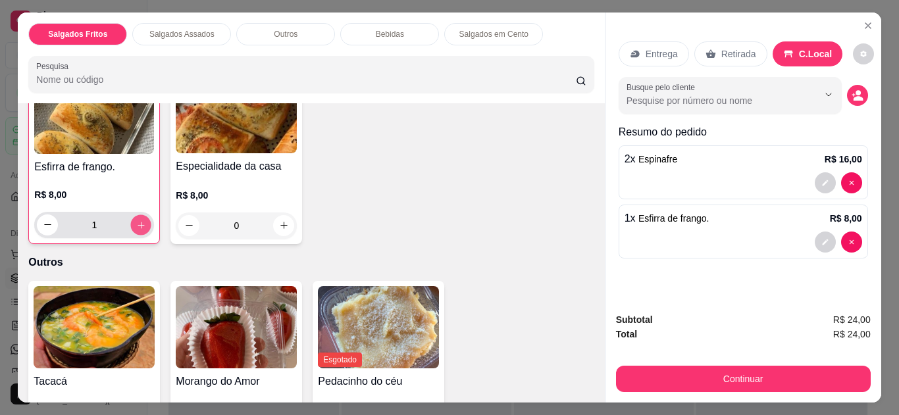
click at [136, 223] on icon "increase-product-quantity" at bounding box center [141, 226] width 10 height 10
type input "2"
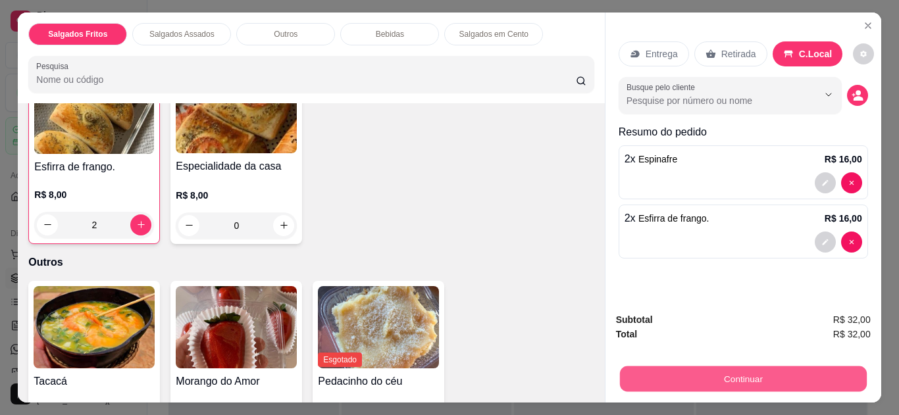
click at [648, 375] on button "Continuar" at bounding box center [743, 380] width 247 height 26
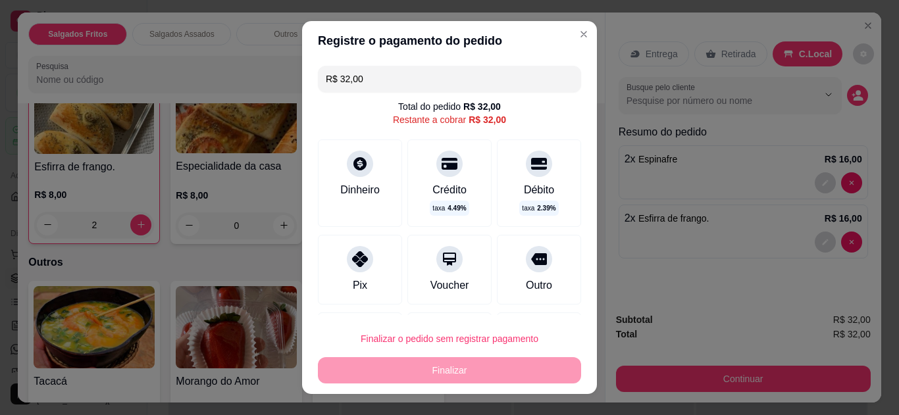
click at [369, 274] on div "Pix" at bounding box center [360, 270] width 84 height 70
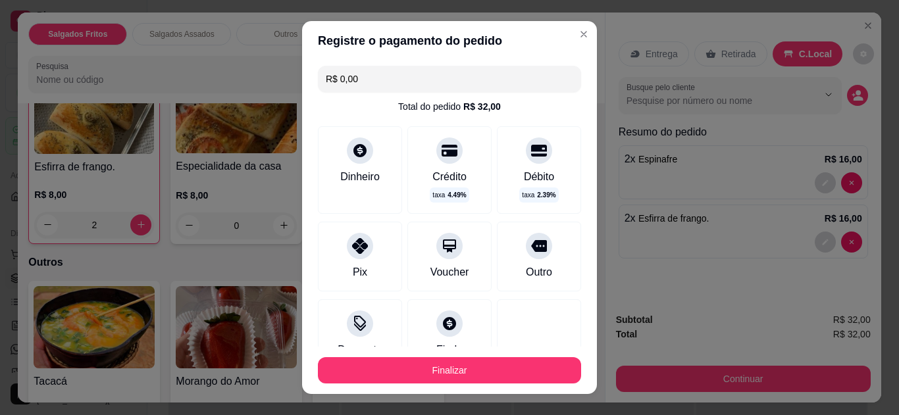
click at [386, 73] on input "R$ 0,00" at bounding box center [450, 79] width 248 height 26
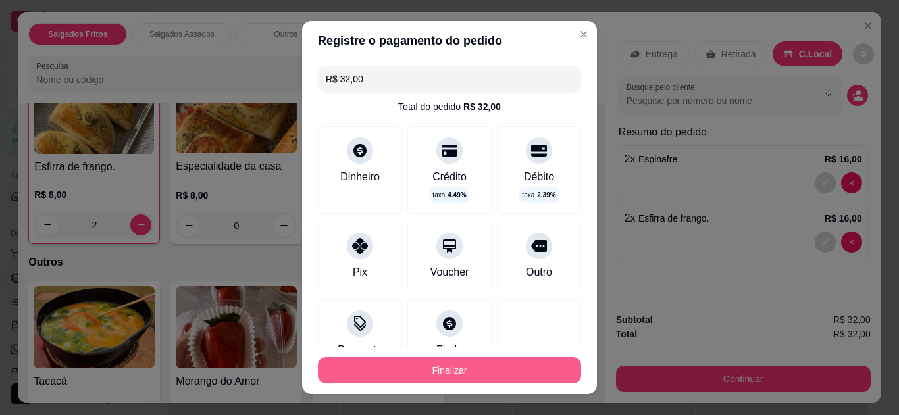
type input "R$ 32,00"
click at [421, 372] on button "Finalizar" at bounding box center [449, 371] width 255 height 26
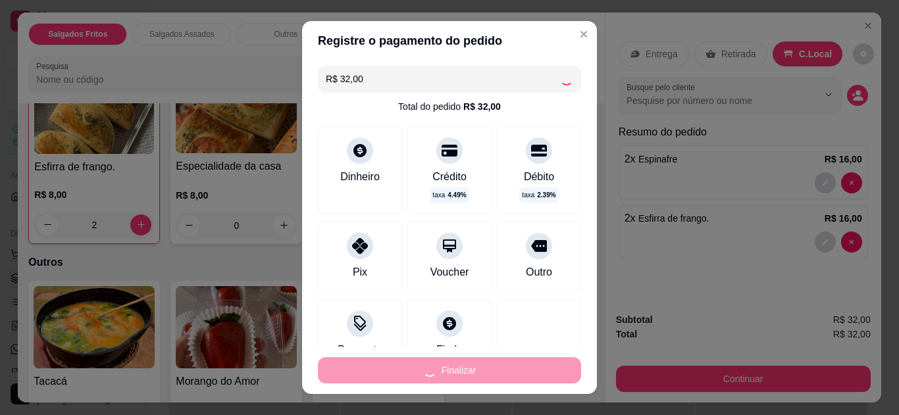
type input "0"
type input "-R$ 32,00"
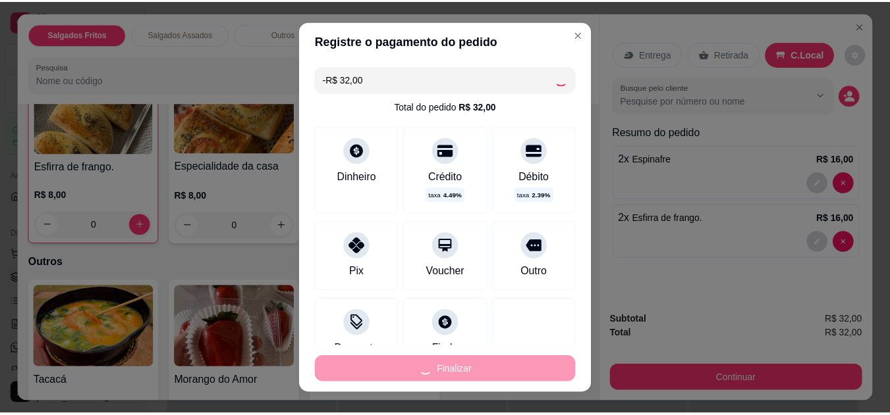
scroll to position [524, 0]
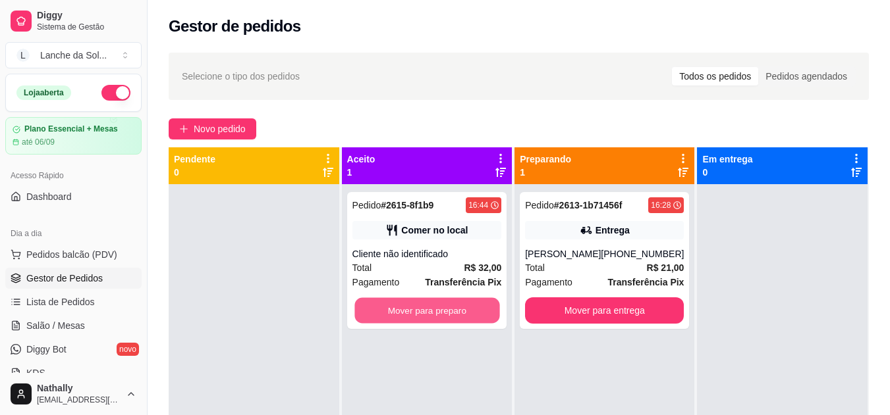
click at [441, 311] on button "Mover para preparo" at bounding box center [426, 311] width 145 height 26
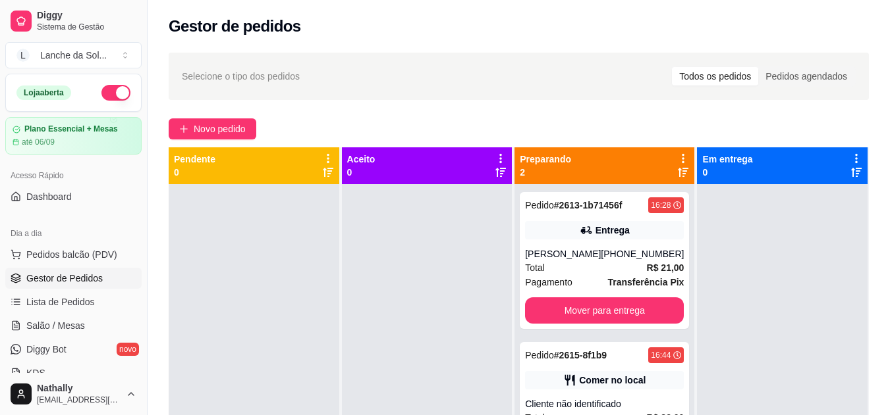
scroll to position [201, 0]
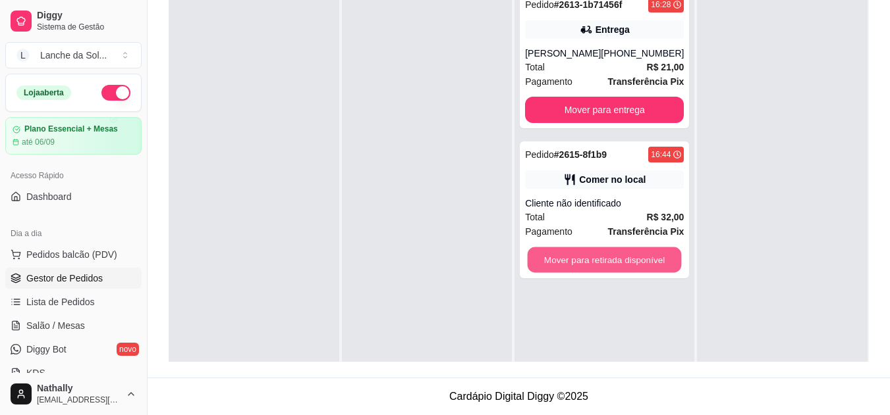
click at [587, 259] on button "Mover para retirada disponível" at bounding box center [604, 261] width 154 height 26
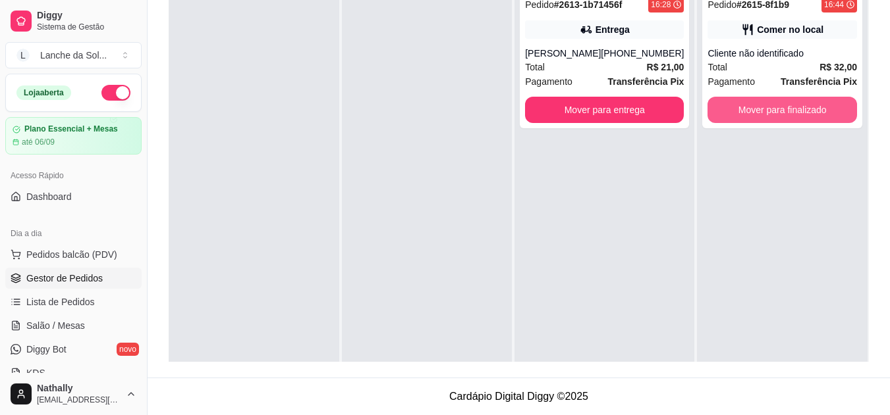
click at [772, 105] on button "Mover para finalizado" at bounding box center [781, 110] width 149 height 26
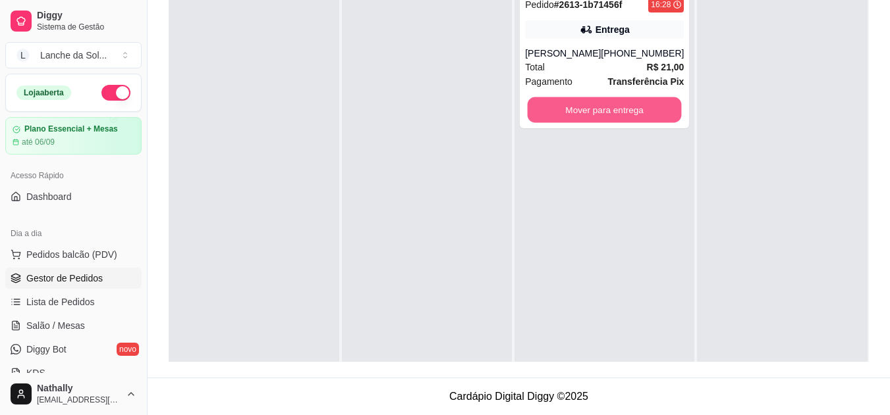
click at [622, 105] on button "Mover para entrega" at bounding box center [604, 110] width 154 height 26
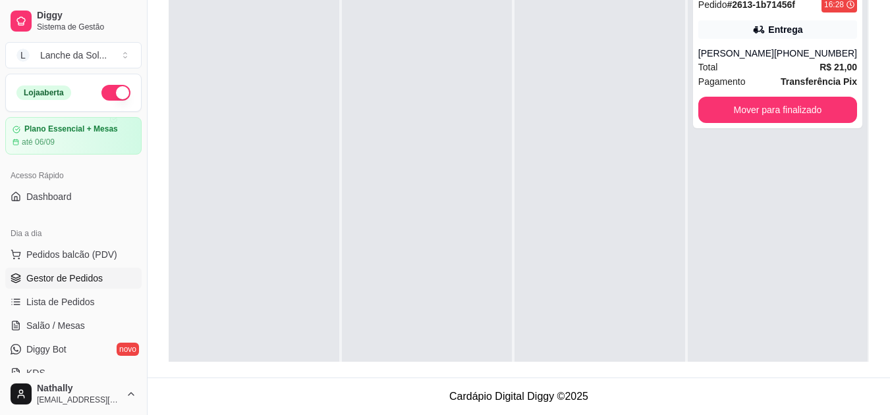
click at [59, 328] on span "Salão / Mesas" at bounding box center [55, 325] width 59 height 13
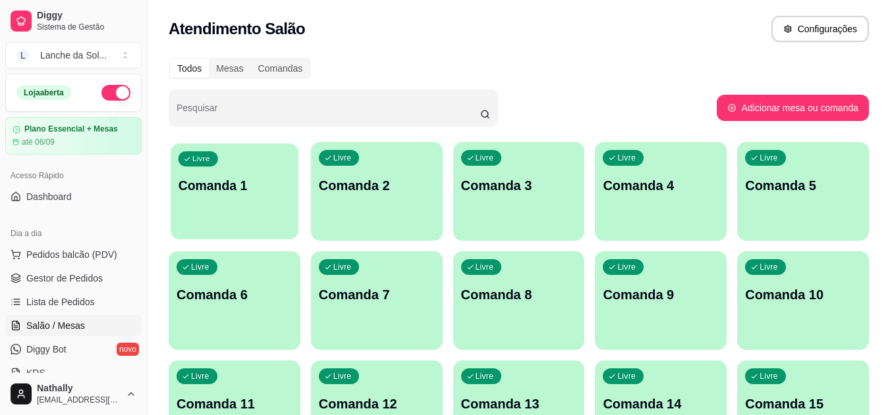
click at [217, 202] on div "Livre Comanda 1" at bounding box center [235, 184] width 128 height 80
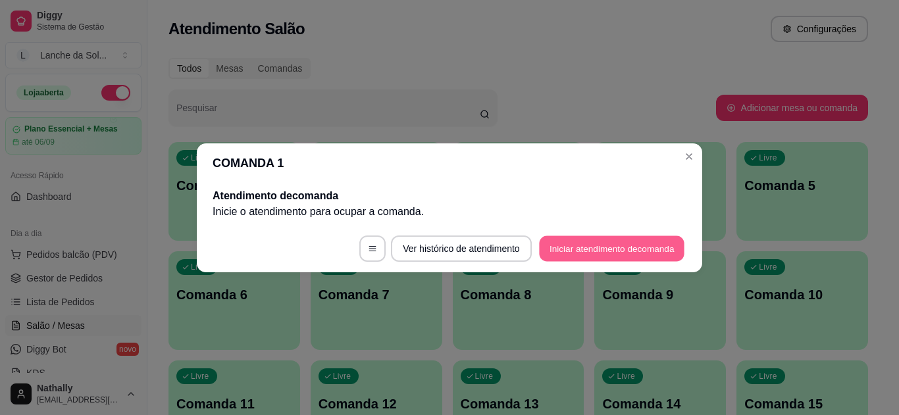
click at [579, 237] on button "Iniciar atendimento de comanda" at bounding box center [612, 249] width 146 height 26
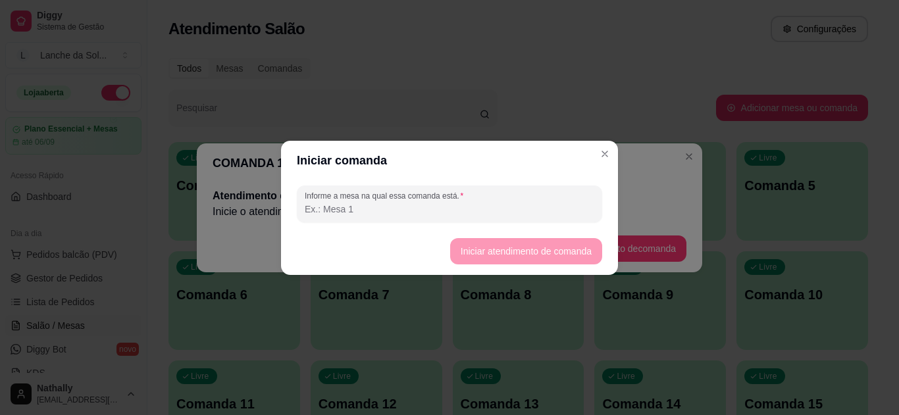
click at [560, 212] on input "Informe a mesa na qual essa comanda está." at bounding box center [450, 209] width 290 height 13
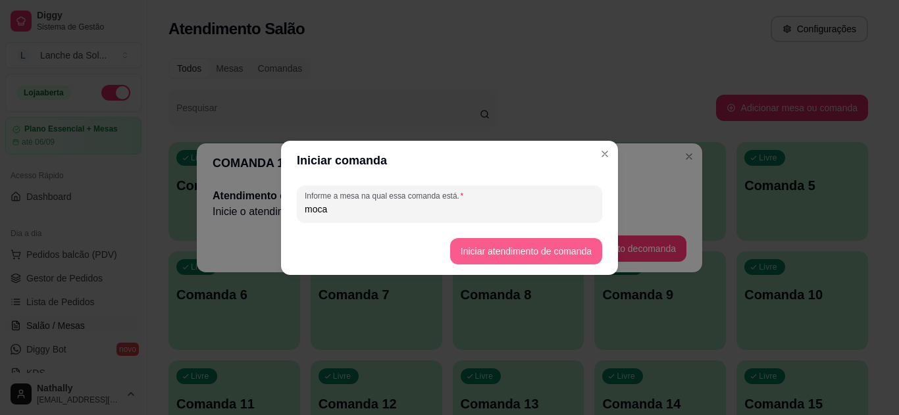
type input "moca"
click at [556, 239] on button "Iniciar atendimento de comanda" at bounding box center [525, 251] width 147 height 26
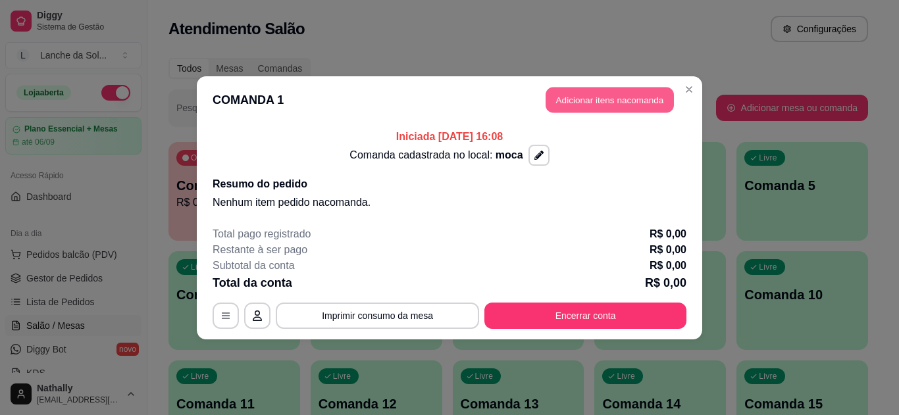
click at [608, 97] on button "Adicionar itens na comanda" at bounding box center [610, 100] width 128 height 26
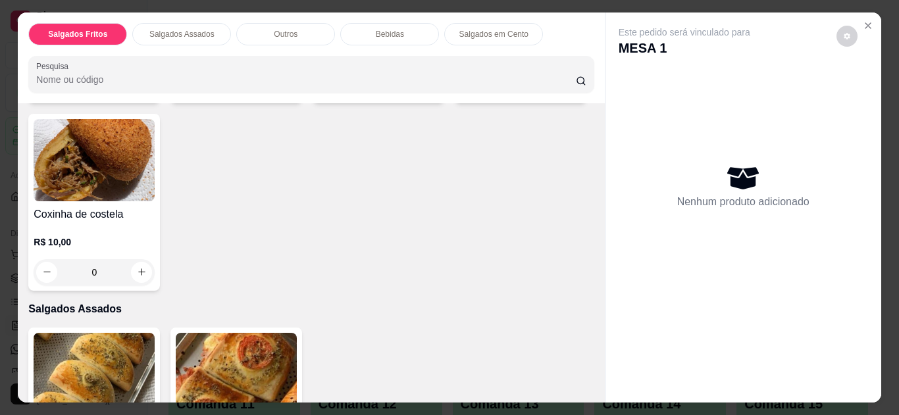
scroll to position [525, 0]
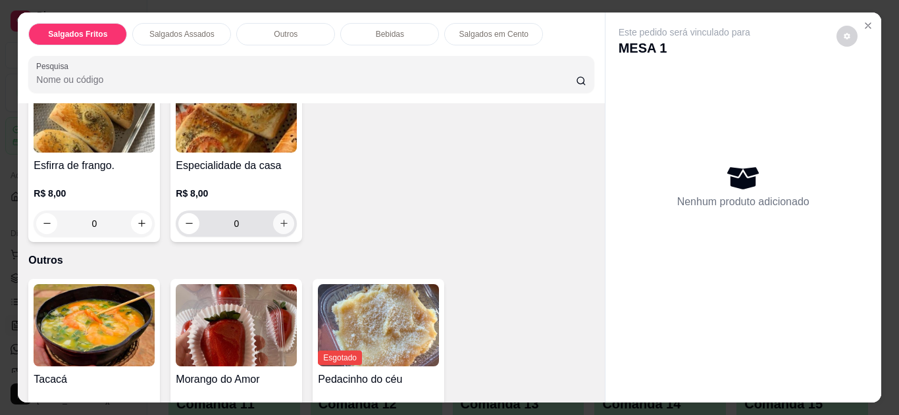
click at [279, 219] on icon "increase-product-quantity" at bounding box center [284, 224] width 10 height 10
type input "1"
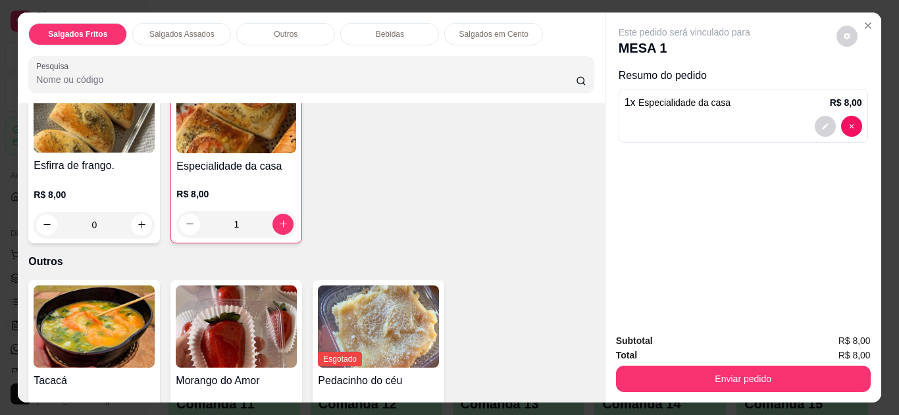
scroll to position [788, 0]
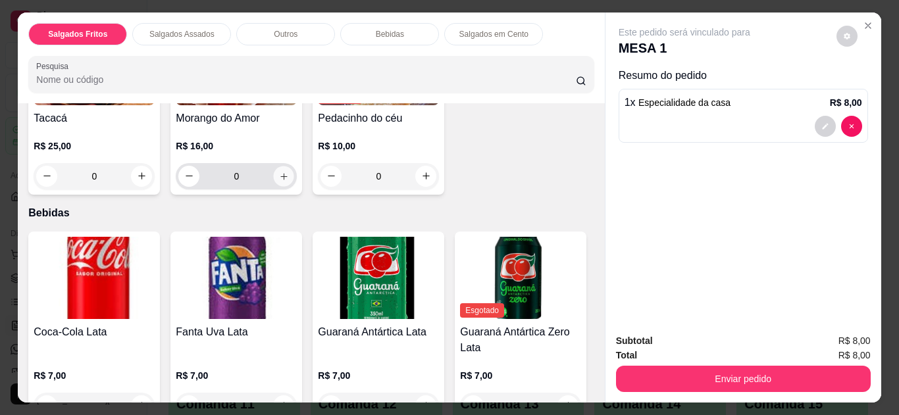
click at [277, 166] on button "increase-product-quantity" at bounding box center [284, 176] width 20 height 20
type input "1"
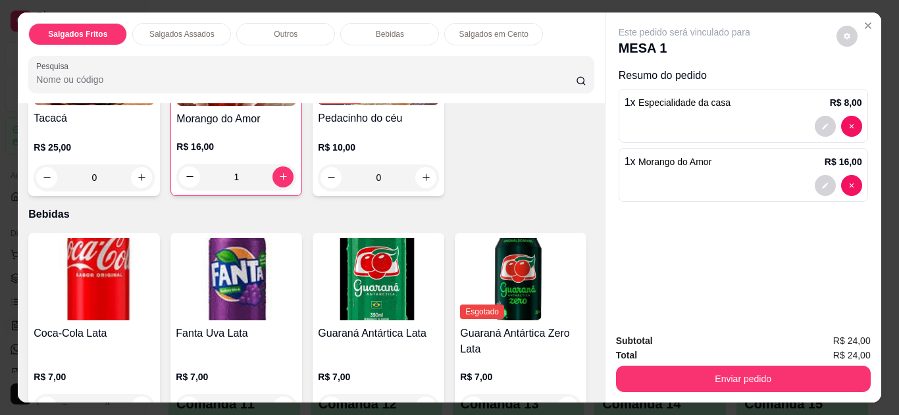
click at [138, 158] on div "R$ 25,00 0" at bounding box center [94, 166] width 121 height 50
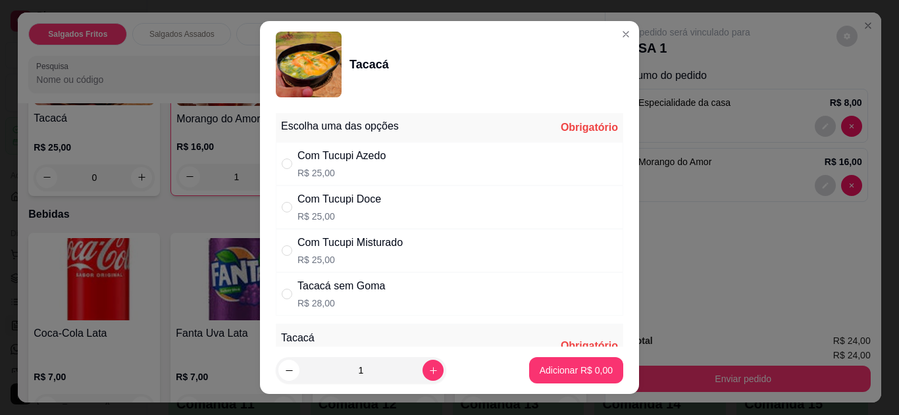
click at [284, 248] on input "" at bounding box center [287, 251] width 11 height 11
radio input "true"
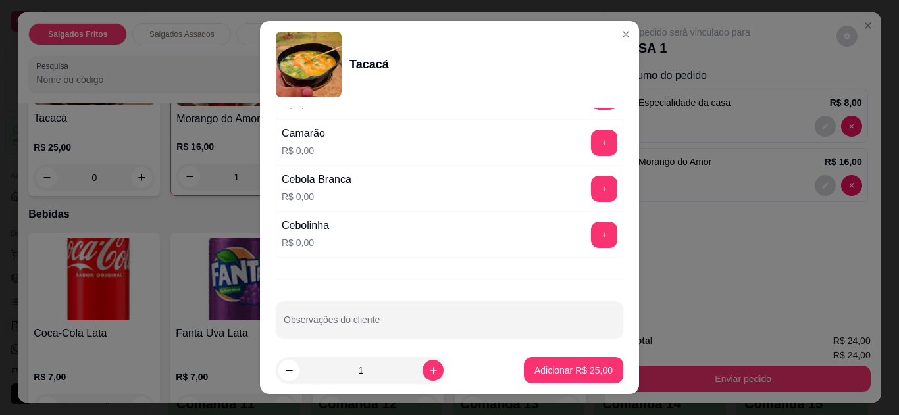
scroll to position [342, 0]
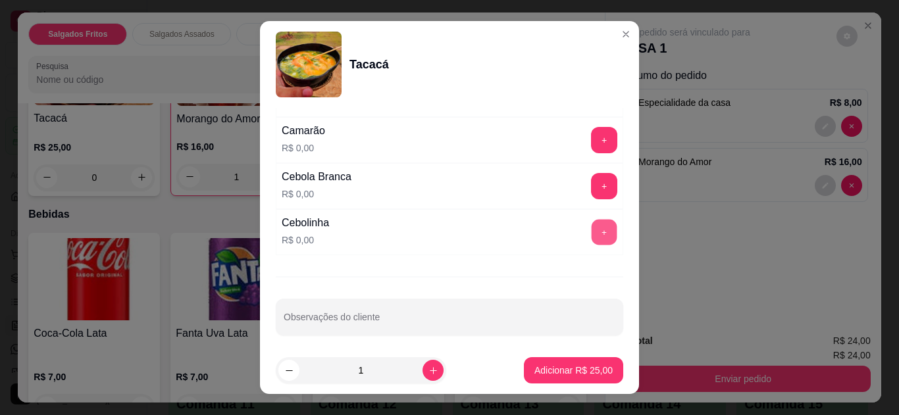
click at [592, 232] on button "+" at bounding box center [605, 232] width 26 height 26
click at [591, 186] on button "+" at bounding box center [604, 186] width 26 height 26
click at [586, 127] on div "+" at bounding box center [604, 140] width 37 height 26
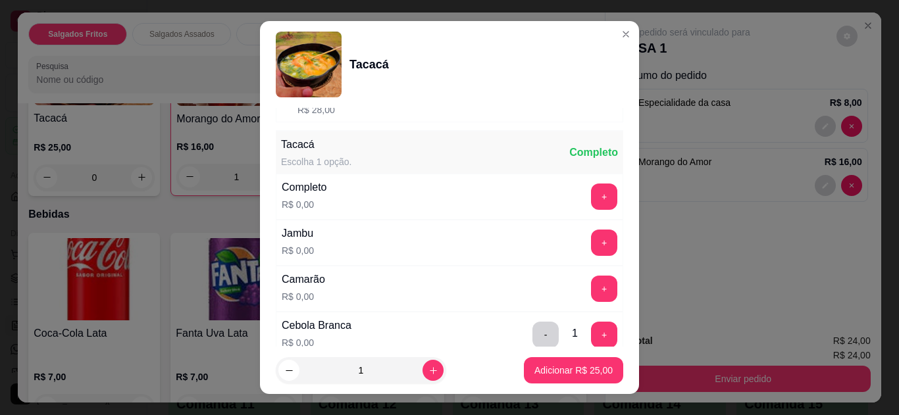
scroll to position [209, 0]
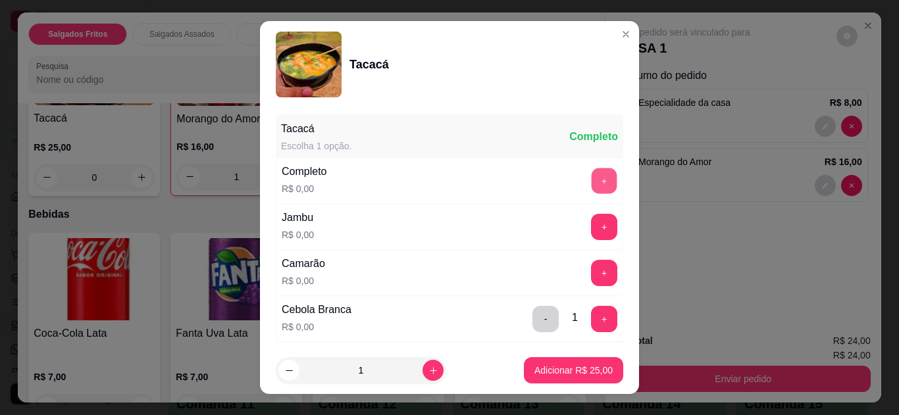
click at [592, 178] on button "+" at bounding box center [605, 181] width 26 height 26
click at [591, 221] on button "+" at bounding box center [604, 227] width 26 height 26
click at [592, 275] on button "+" at bounding box center [605, 273] width 26 height 26
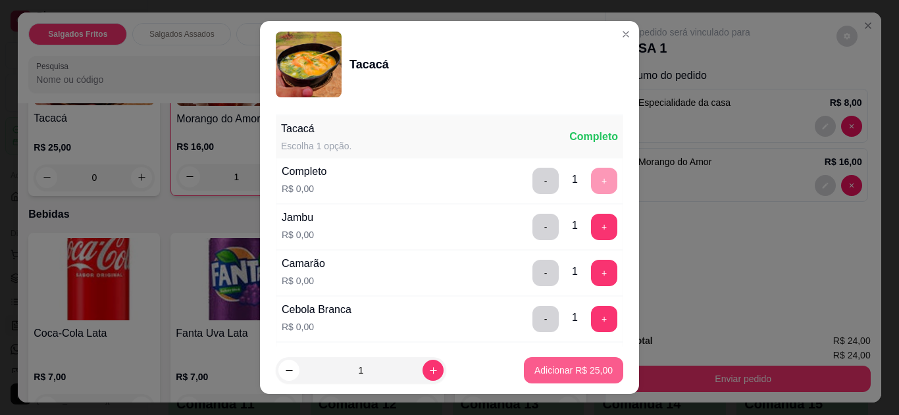
click at [548, 358] on button "Adicionar R$ 25,00" at bounding box center [573, 371] width 99 height 26
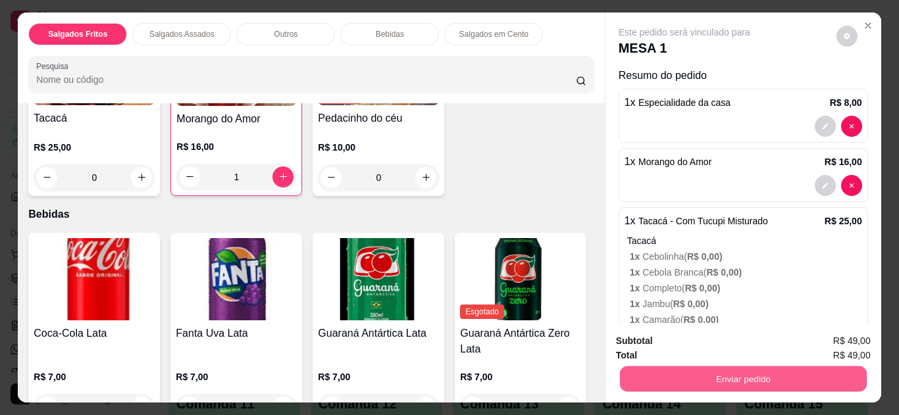
click at [714, 375] on button "Enviar pedido" at bounding box center [743, 380] width 247 height 26
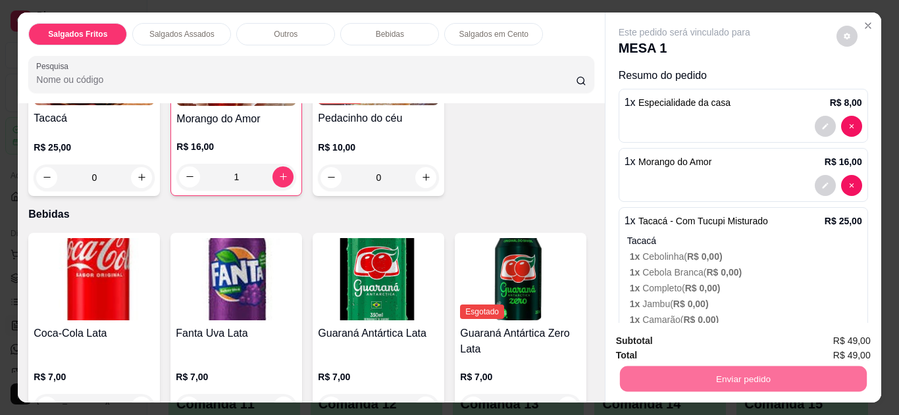
click at [703, 334] on button "Não registrar e enviar pedido" at bounding box center [699, 342] width 133 height 24
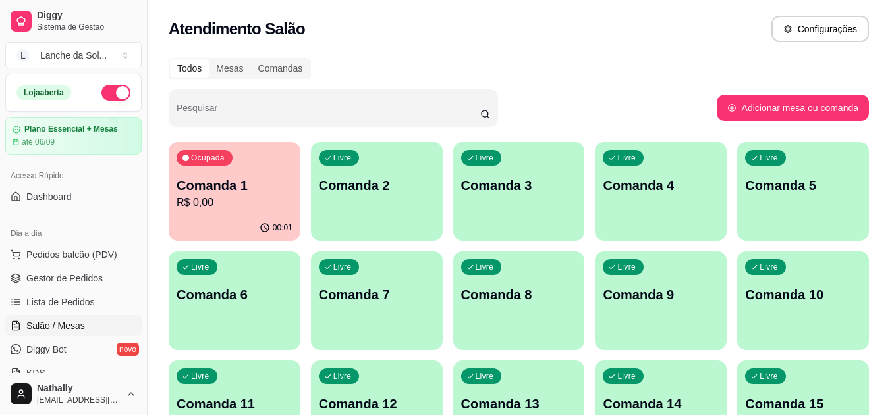
click at [84, 271] on link "Gestor de Pedidos" at bounding box center [73, 278] width 136 height 21
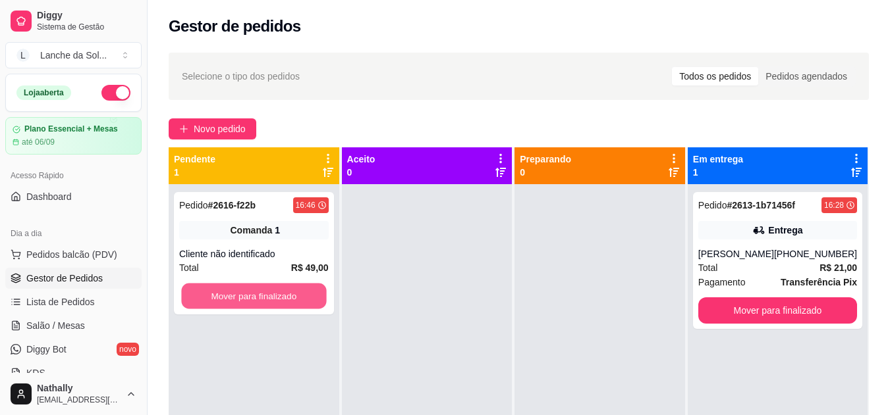
click at [264, 290] on button "Mover para finalizado" at bounding box center [253, 297] width 145 height 26
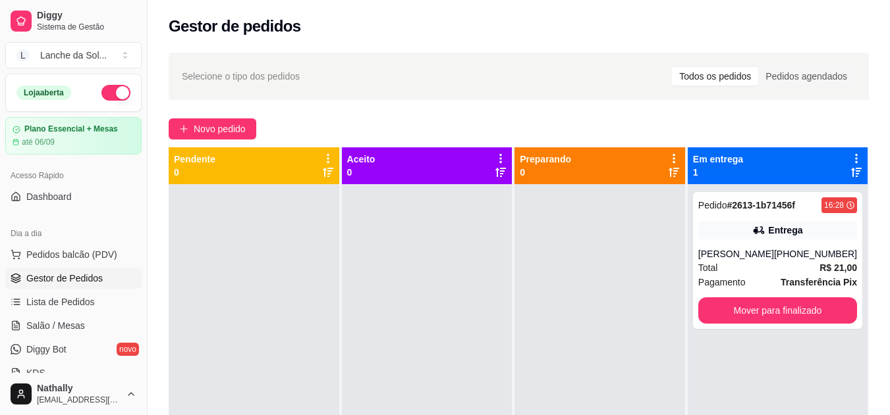
click at [105, 246] on button "Pedidos balcão (PDV)" at bounding box center [73, 254] width 136 height 21
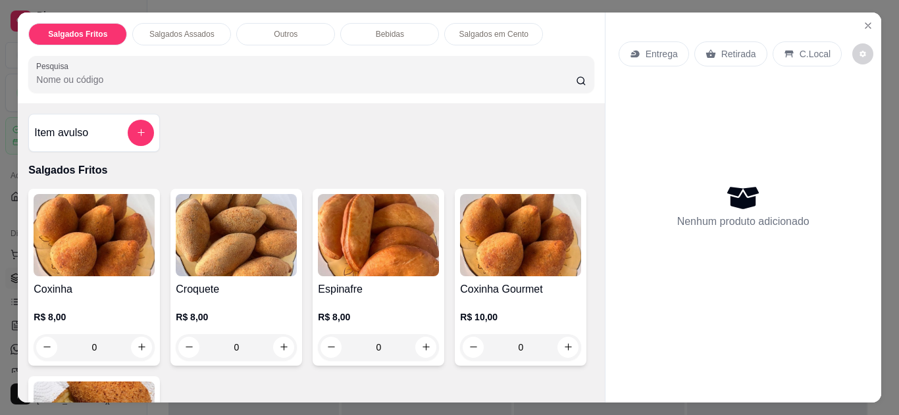
click at [796, 41] on div "C.Local" at bounding box center [807, 53] width 69 height 25
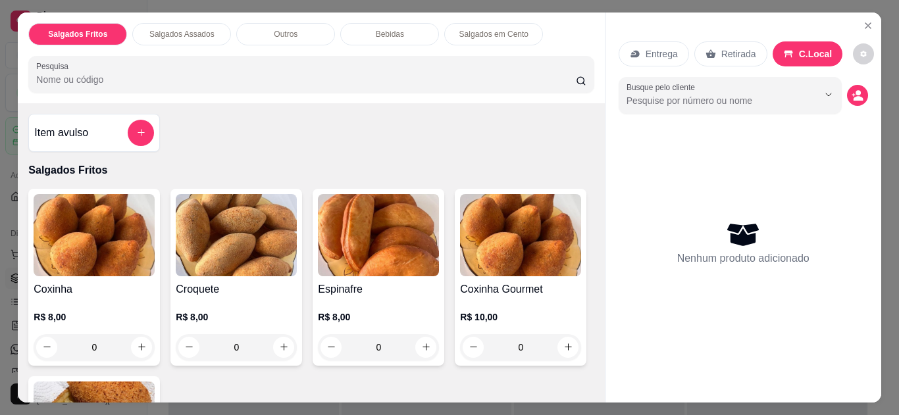
click at [656, 41] on div "Entrega" at bounding box center [654, 53] width 70 height 25
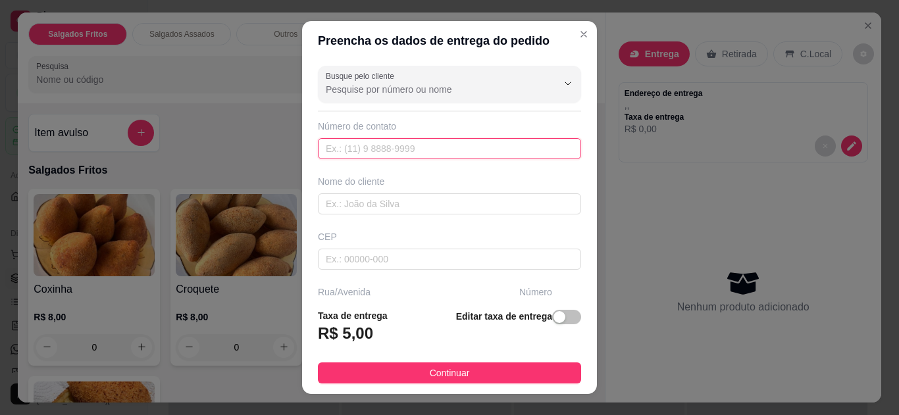
click at [491, 147] on input "text" at bounding box center [449, 148] width 263 height 21
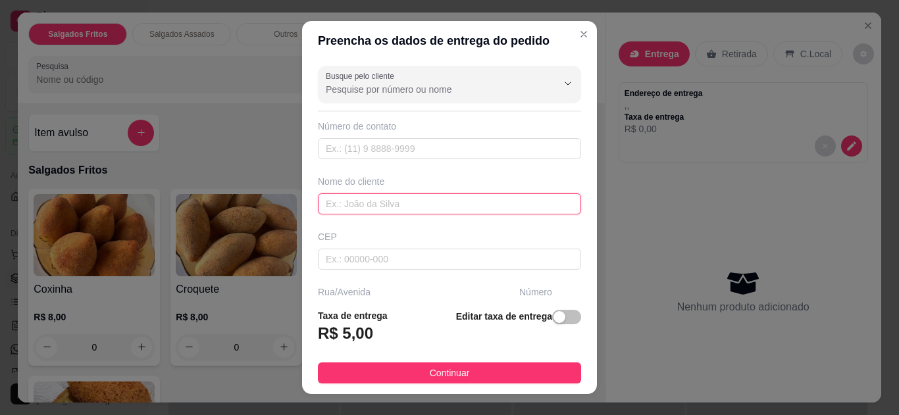
click at [448, 207] on input "text" at bounding box center [449, 204] width 263 height 21
type input "[PERSON_NAME][DATE]"
click at [477, 364] on button "Continuar" at bounding box center [449, 373] width 263 height 21
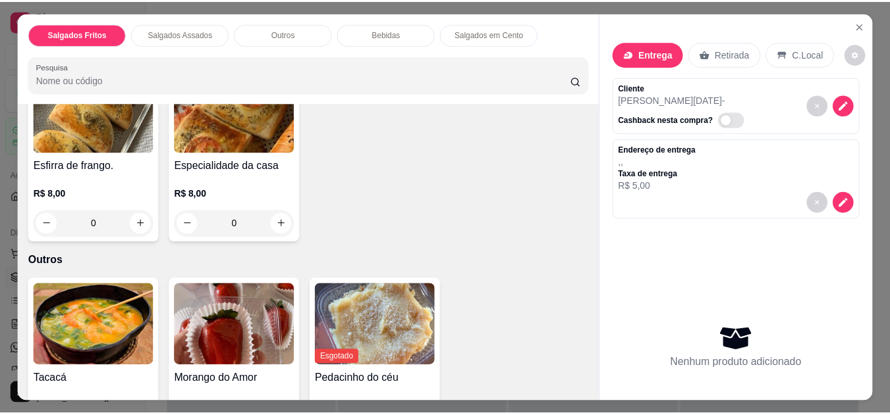
scroll to position [788, 0]
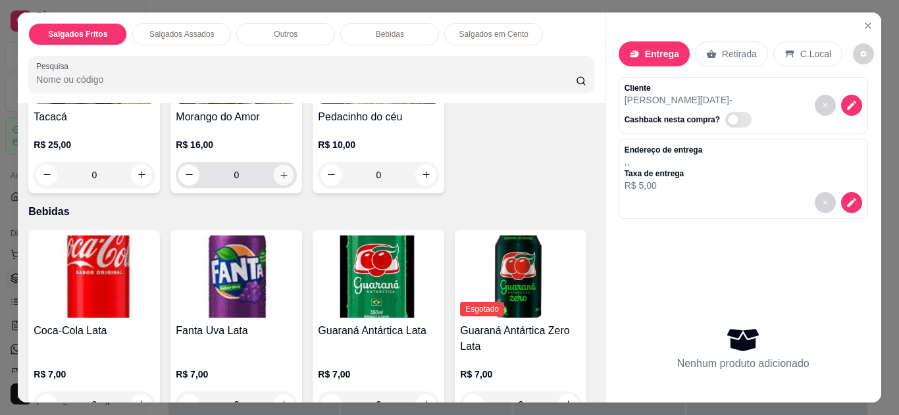
click at [282, 171] on icon "increase-product-quantity" at bounding box center [284, 176] width 10 height 10
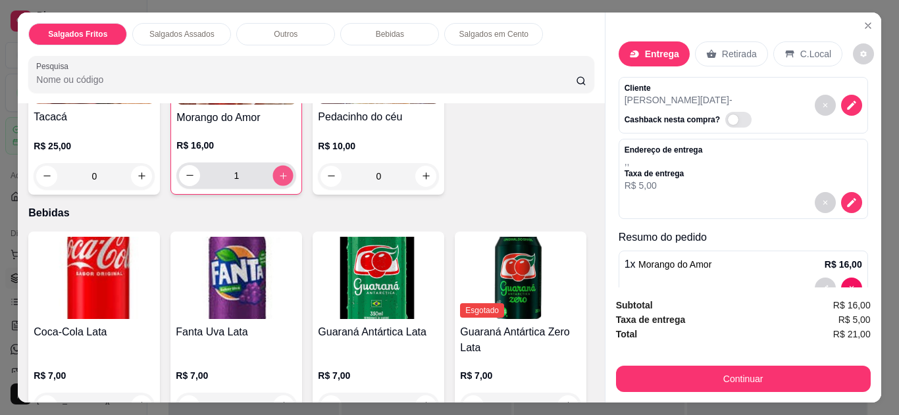
click at [282, 171] on icon "increase-product-quantity" at bounding box center [284, 176] width 10 height 10
type input "2"
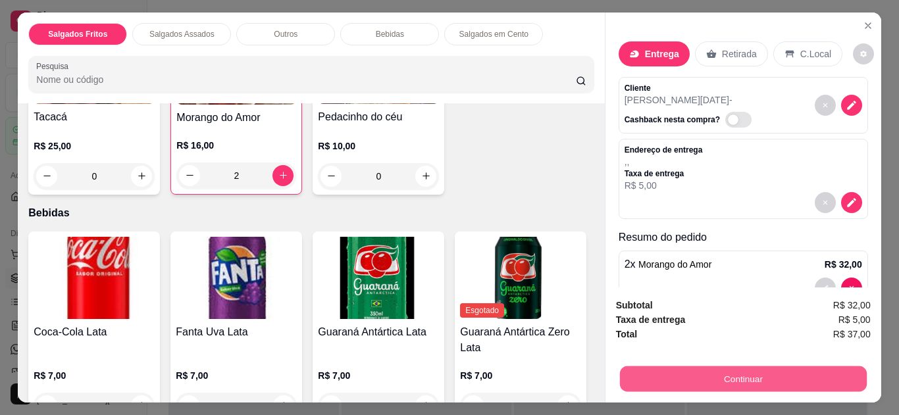
click at [681, 367] on button "Continuar" at bounding box center [743, 380] width 247 height 26
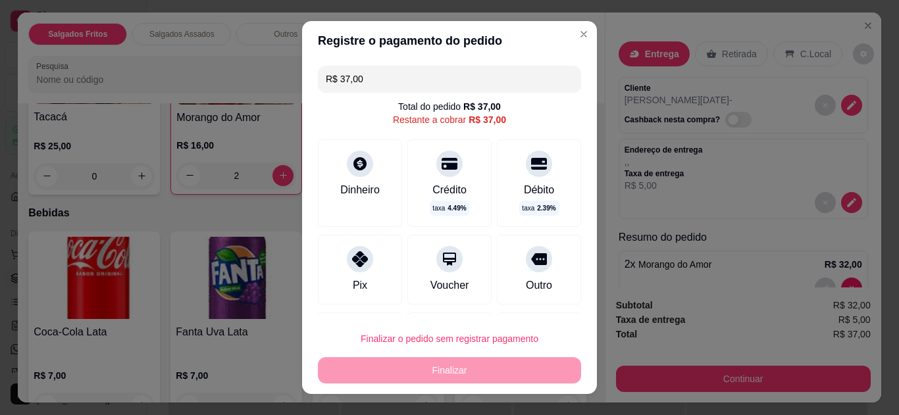
click at [349, 298] on div "Pix" at bounding box center [360, 270] width 84 height 70
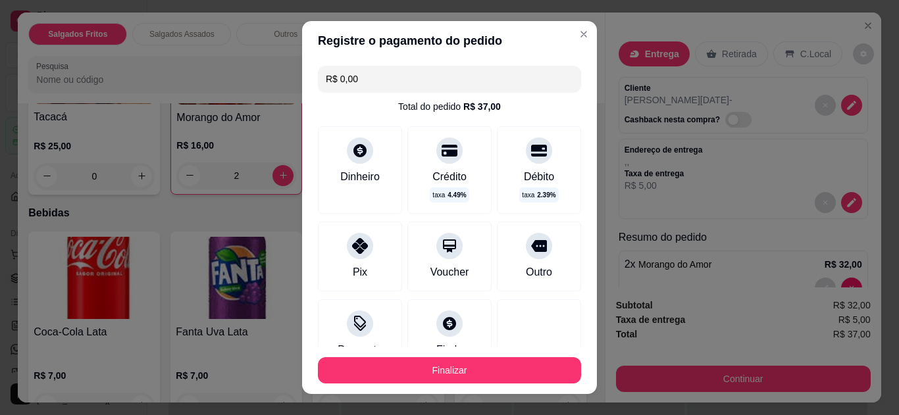
click at [386, 87] on input "R$ 0,00" at bounding box center [450, 79] width 248 height 26
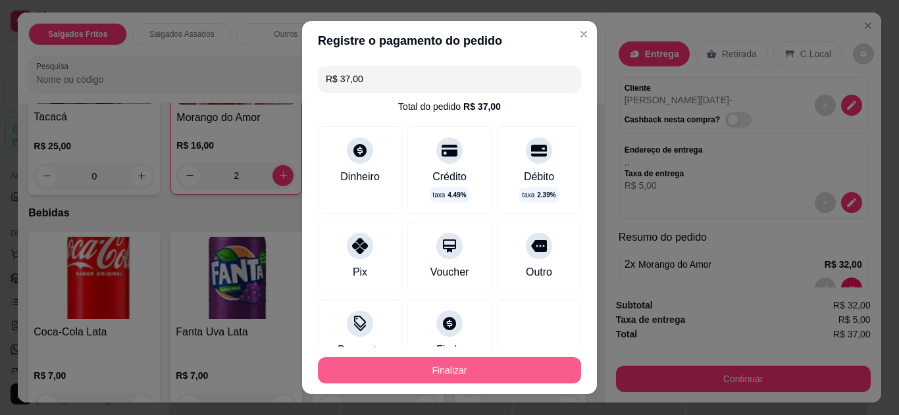
type input "R$ 37,00"
click at [415, 368] on button "Finalizar" at bounding box center [449, 371] width 255 height 26
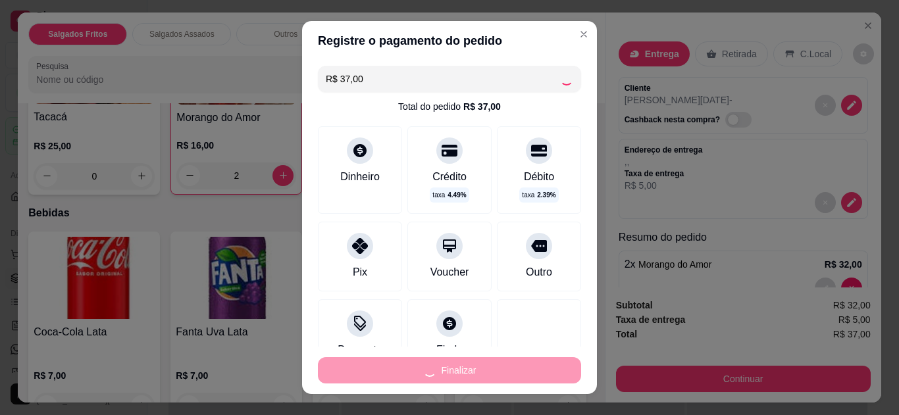
type input "0"
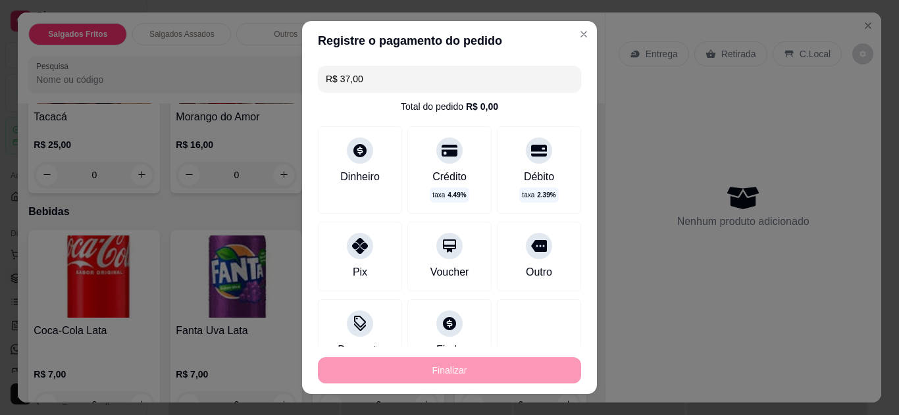
type input "-R$ 37,00"
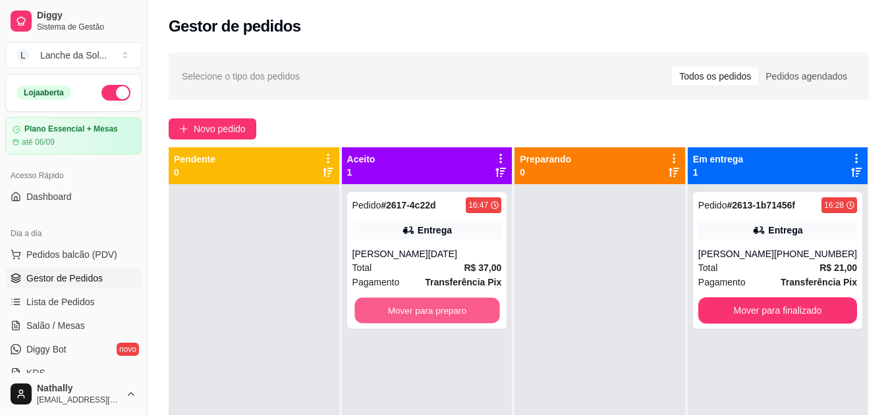
click at [454, 308] on button "Mover para preparo" at bounding box center [426, 311] width 145 height 26
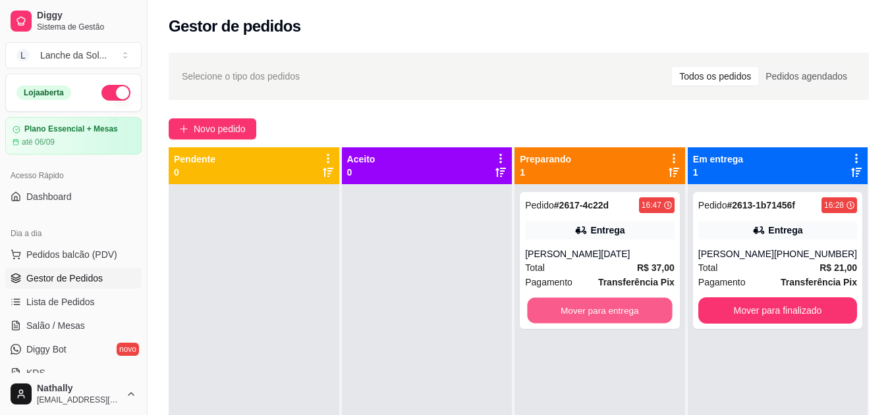
click at [601, 303] on button "Mover para entrega" at bounding box center [599, 311] width 145 height 26
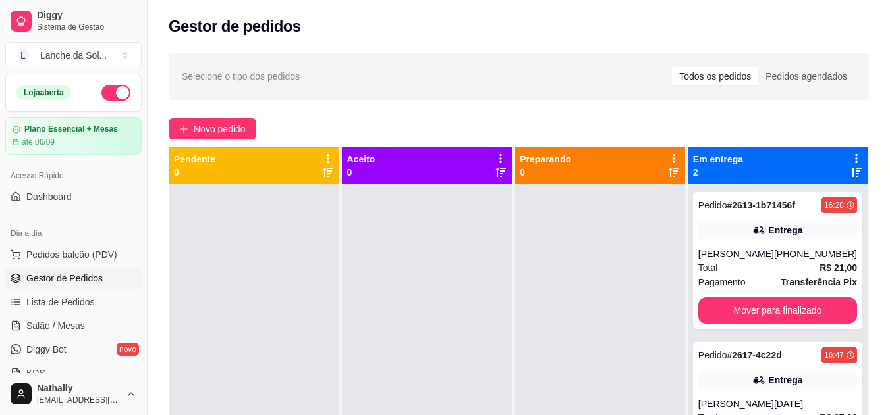
scroll to position [201, 0]
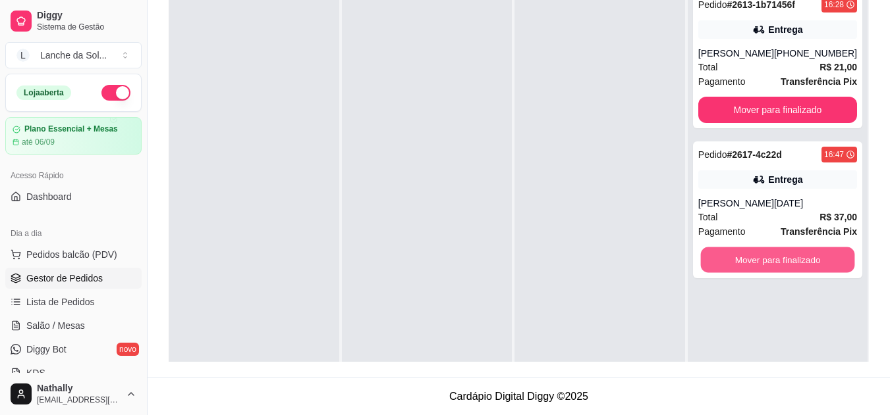
click at [811, 253] on button "Mover para finalizado" at bounding box center [777, 261] width 154 height 26
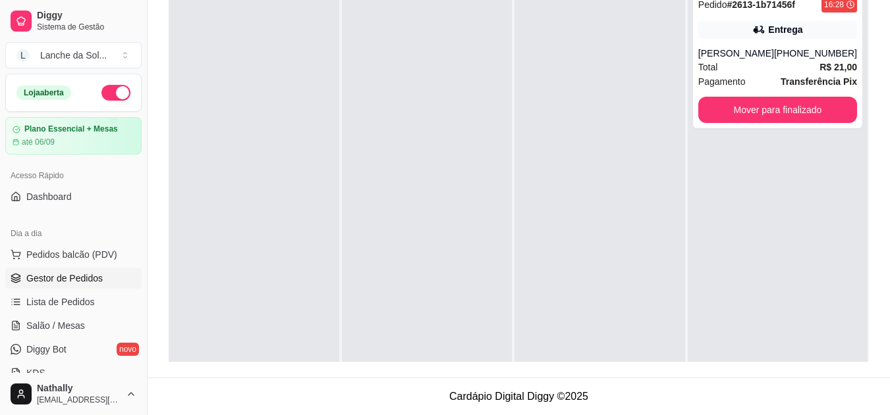
click at [57, 321] on span "Salão / Mesas" at bounding box center [55, 325] width 59 height 13
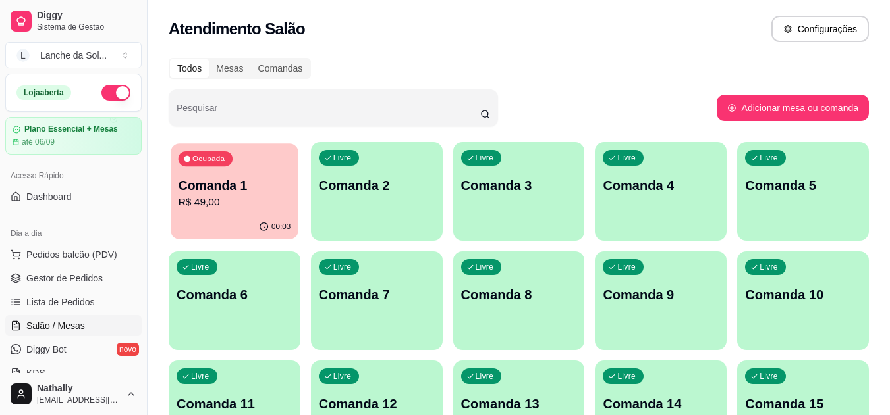
click at [227, 203] on p "R$ 49,00" at bounding box center [234, 202] width 113 height 15
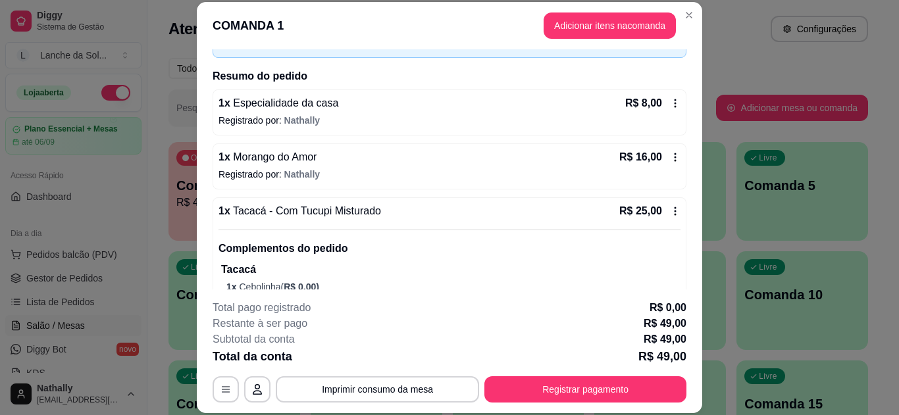
scroll to position [132, 0]
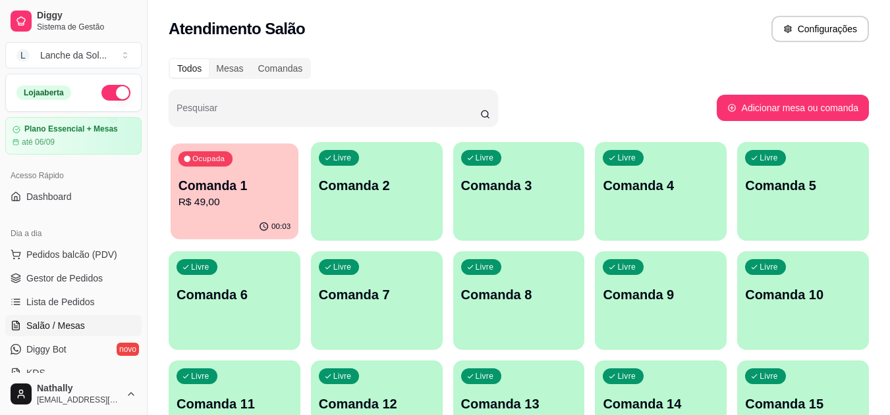
click at [265, 217] on div "00:03" at bounding box center [235, 227] width 128 height 25
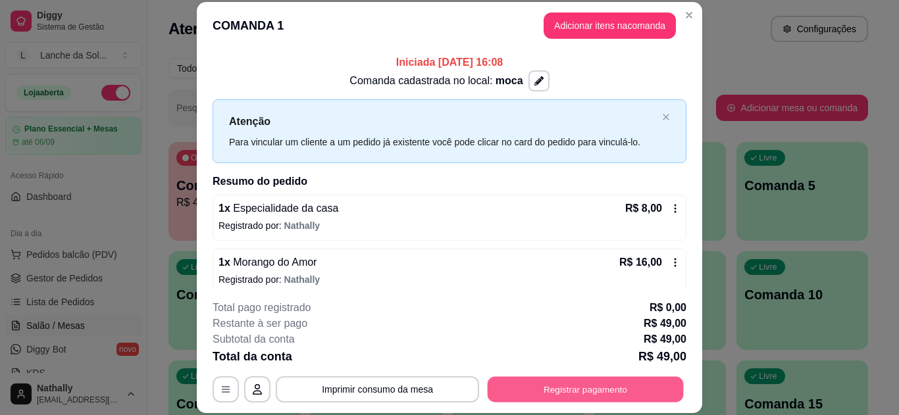
click at [533, 383] on button "Registrar pagamento" at bounding box center [586, 390] width 196 height 26
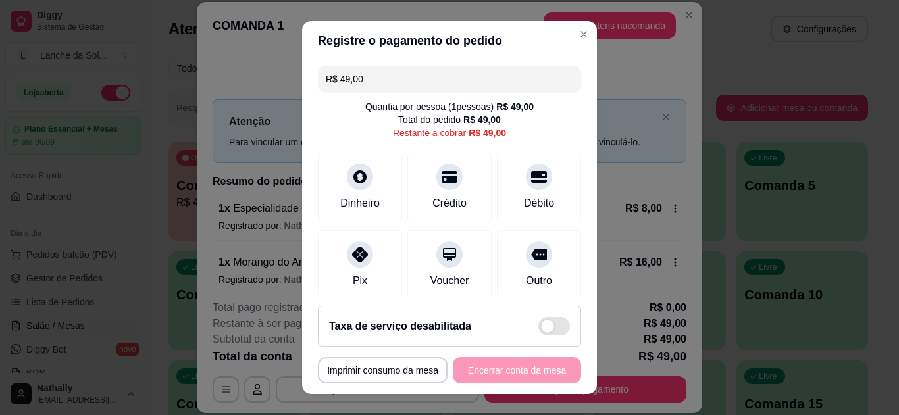
click at [334, 255] on div "Pix" at bounding box center [360, 265] width 84 height 70
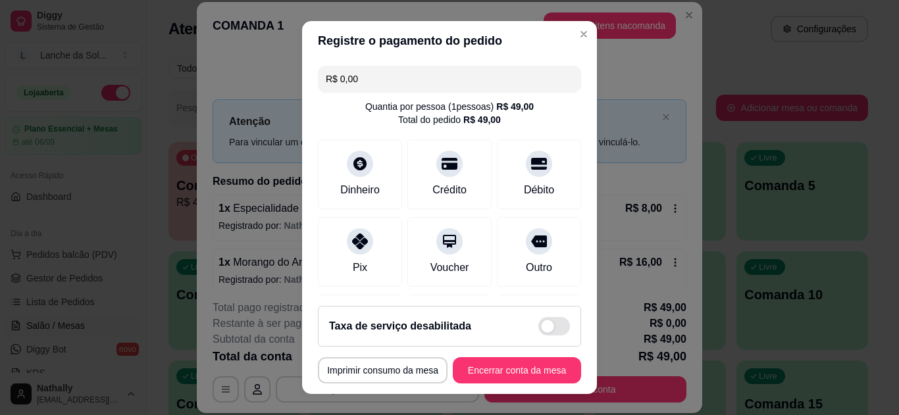
click at [368, 80] on input "R$ 0,00" at bounding box center [450, 79] width 248 height 26
type input "R$ 49,00"
click at [363, 260] on div "Pix" at bounding box center [360, 252] width 84 height 70
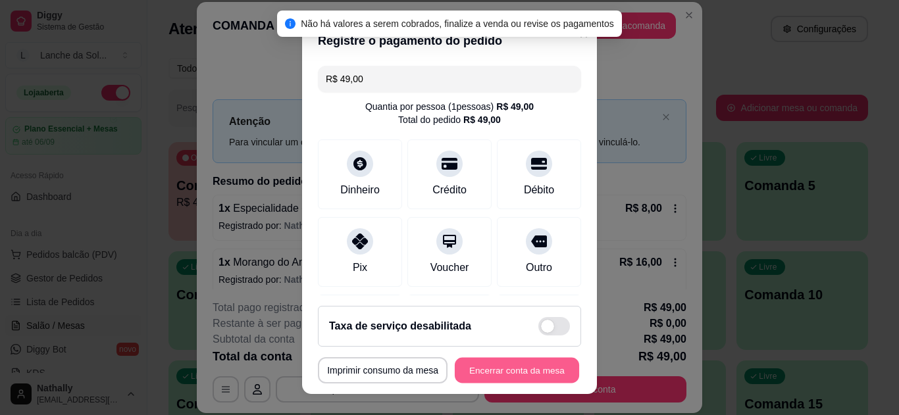
click at [494, 373] on button "Encerrar conta da mesa" at bounding box center [517, 371] width 124 height 26
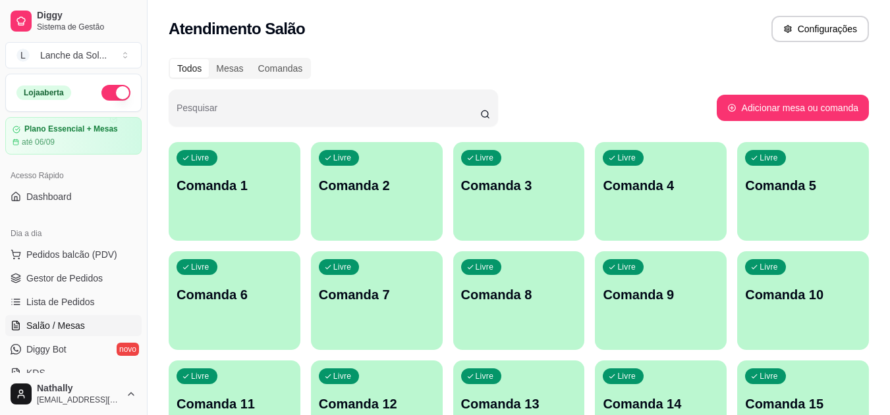
click at [72, 277] on span "Gestor de Pedidos" at bounding box center [64, 278] width 76 height 13
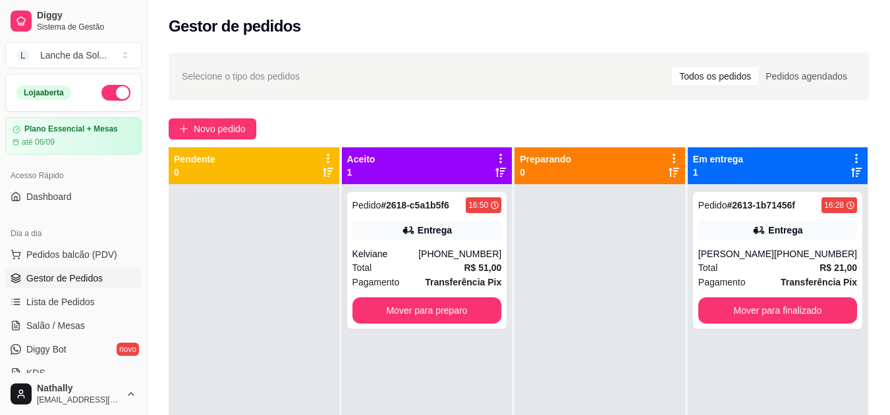
click at [373, 259] on div "Kelviane" at bounding box center [385, 254] width 67 height 13
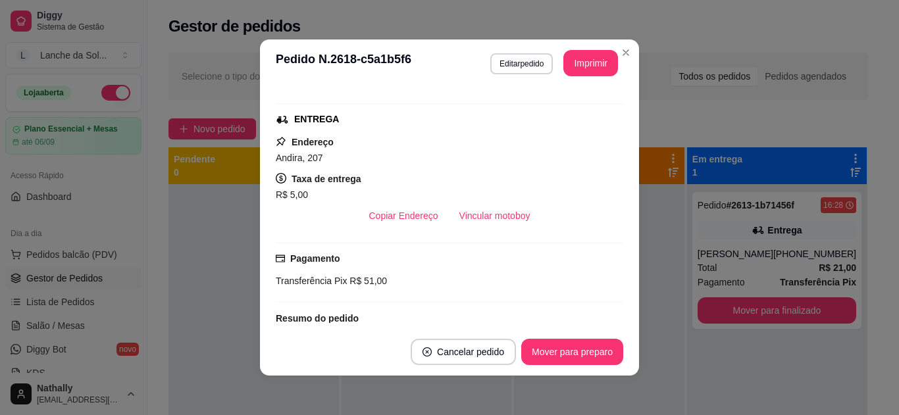
scroll to position [202, 0]
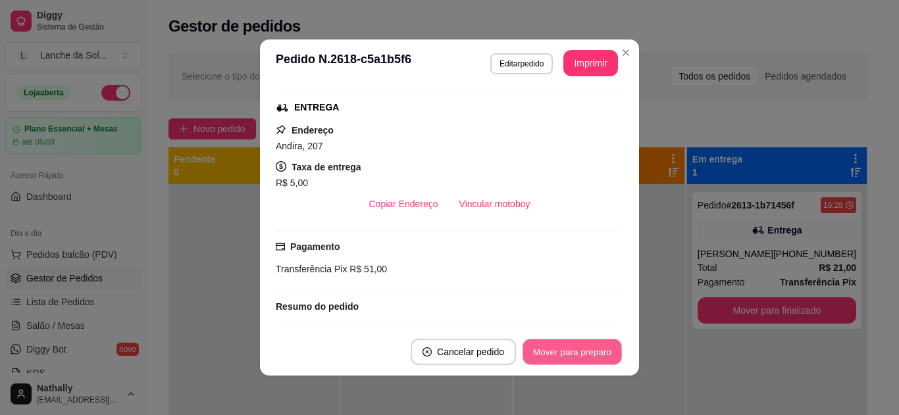
click at [579, 352] on button "Mover para preparo" at bounding box center [572, 353] width 99 height 26
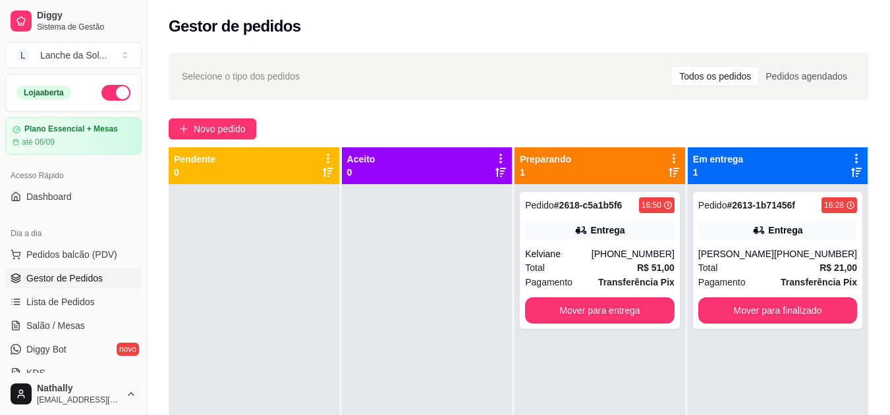
click at [747, 256] on div "[PERSON_NAME]" at bounding box center [736, 254] width 76 height 13
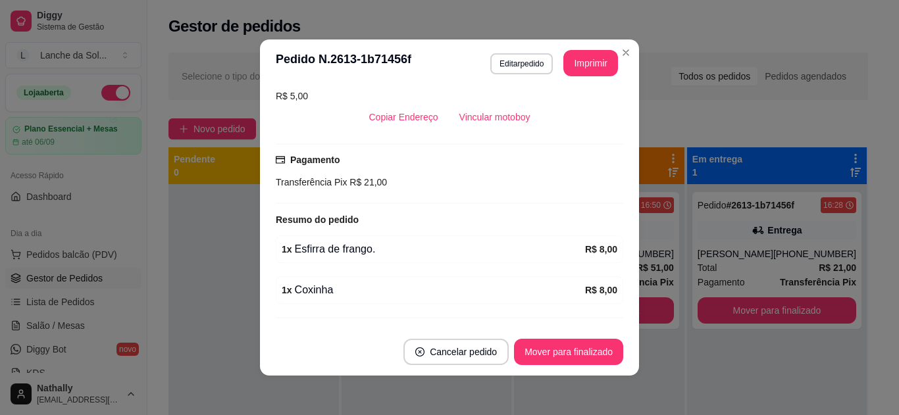
scroll to position [321, 0]
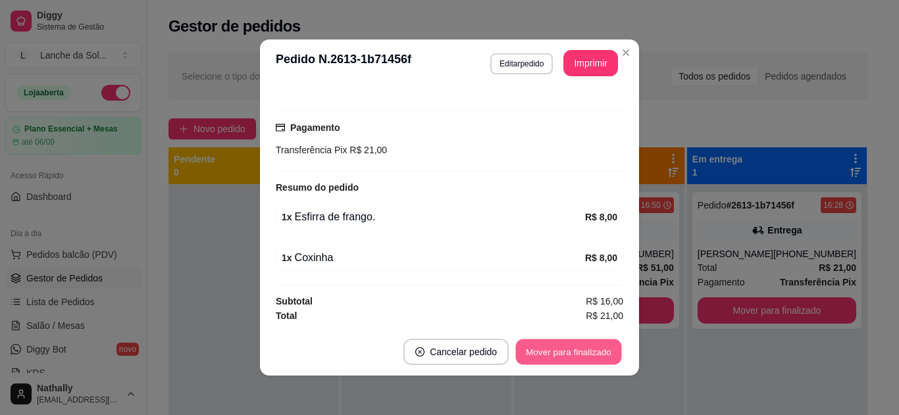
click at [576, 350] on button "Mover para finalizado" at bounding box center [569, 353] width 106 height 26
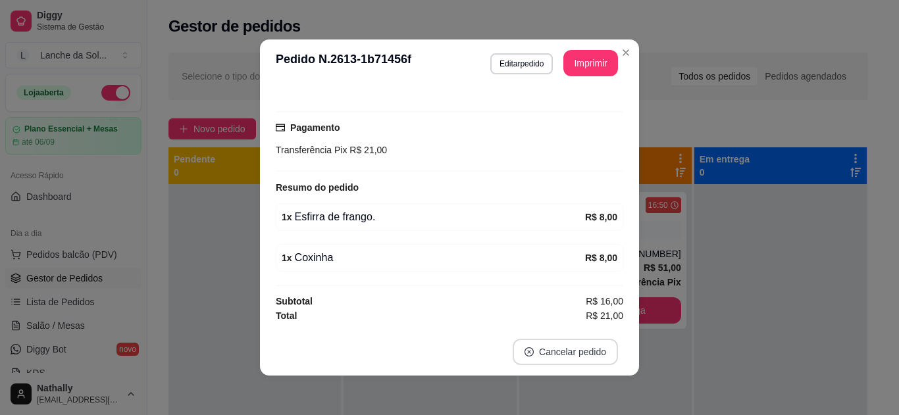
scroll to position [291, 0]
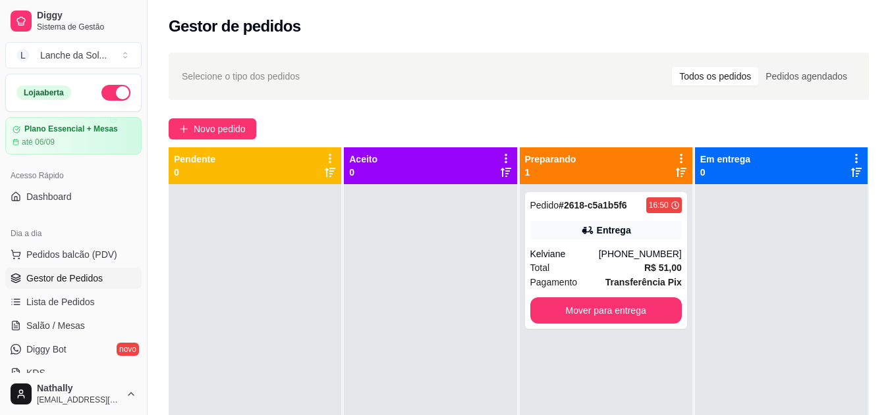
click at [583, 259] on div "Kelviane" at bounding box center [564, 254] width 68 height 13
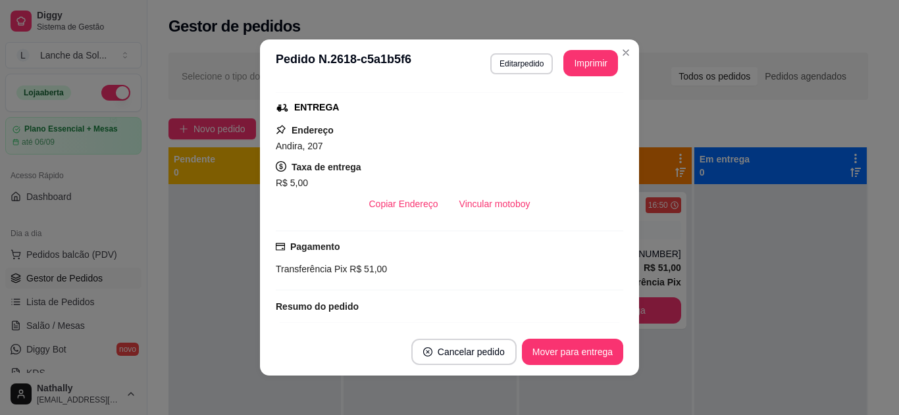
scroll to position [403, 0]
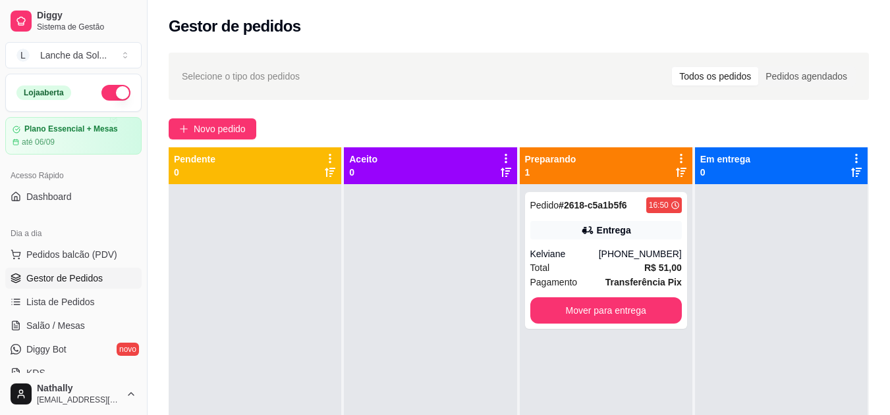
click at [63, 326] on span "Salão / Mesas" at bounding box center [55, 325] width 59 height 13
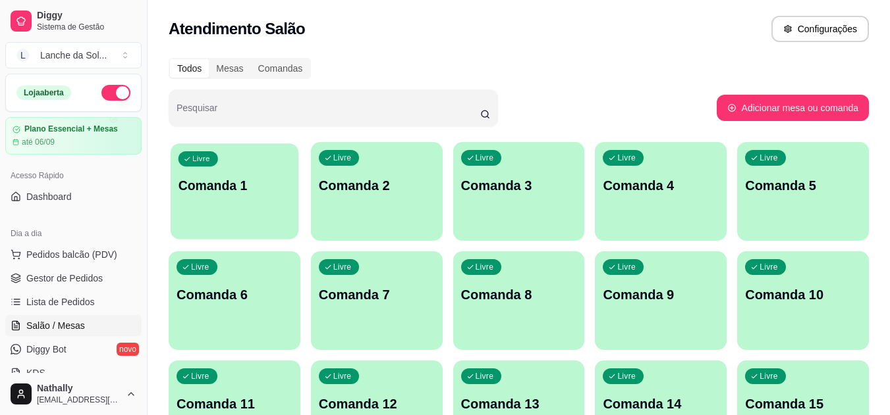
click at [228, 195] on div "Livre Comanda 1" at bounding box center [235, 184] width 128 height 80
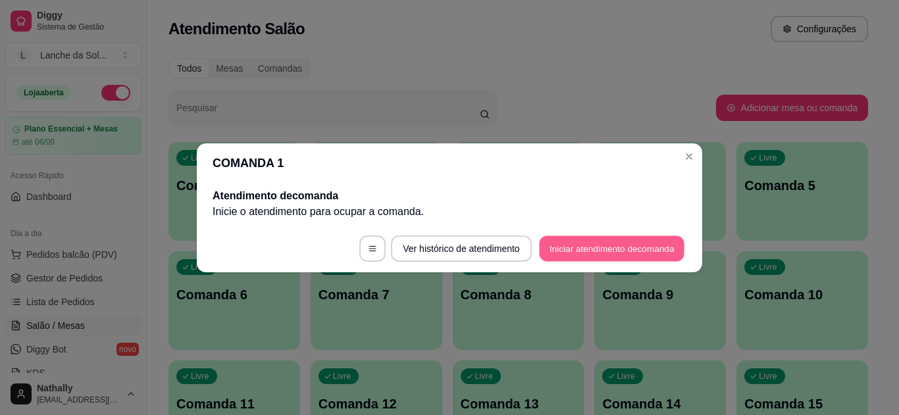
click at [561, 249] on button "Iniciar atendimento de comanda" at bounding box center [612, 249] width 146 height 26
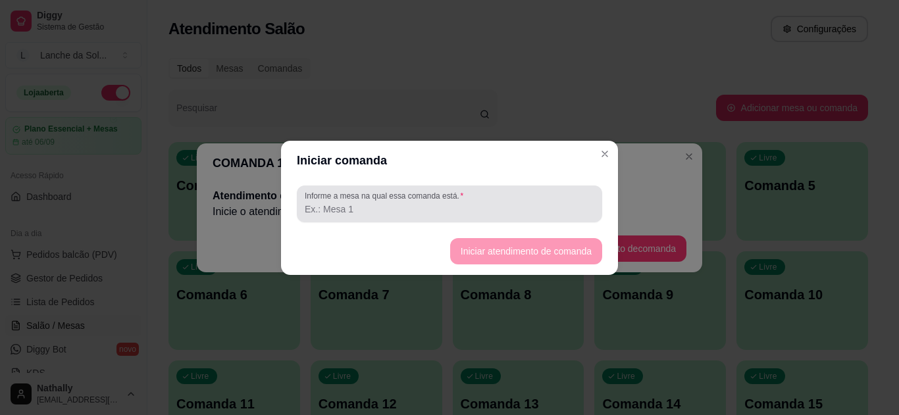
click at [553, 205] on input "Informe a mesa na qual essa comanda está." at bounding box center [450, 209] width 290 height 13
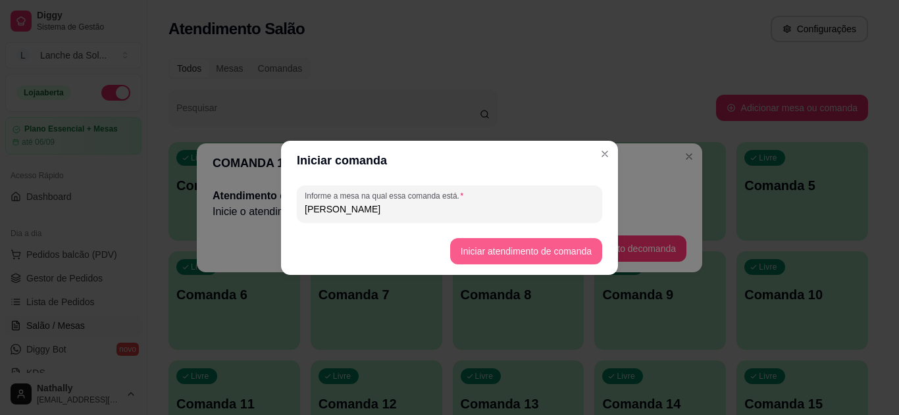
type input "[PERSON_NAME]"
click at [552, 245] on button "Iniciar atendimento de comanda" at bounding box center [525, 251] width 147 height 26
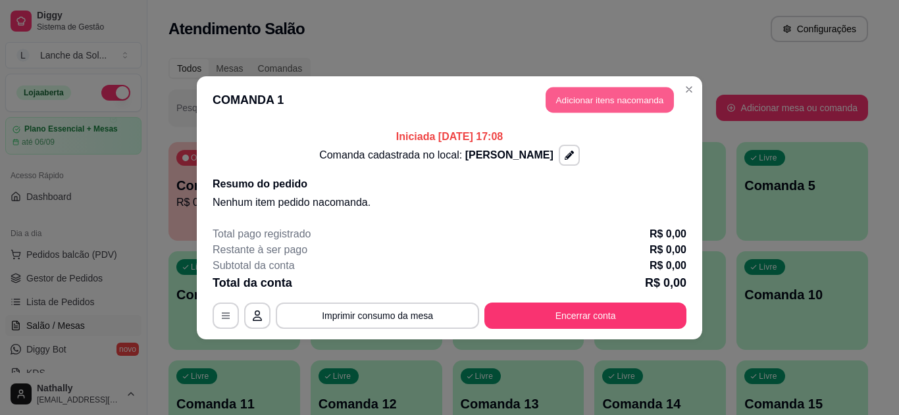
click at [606, 92] on button "Adicionar itens na comanda" at bounding box center [610, 100] width 128 height 26
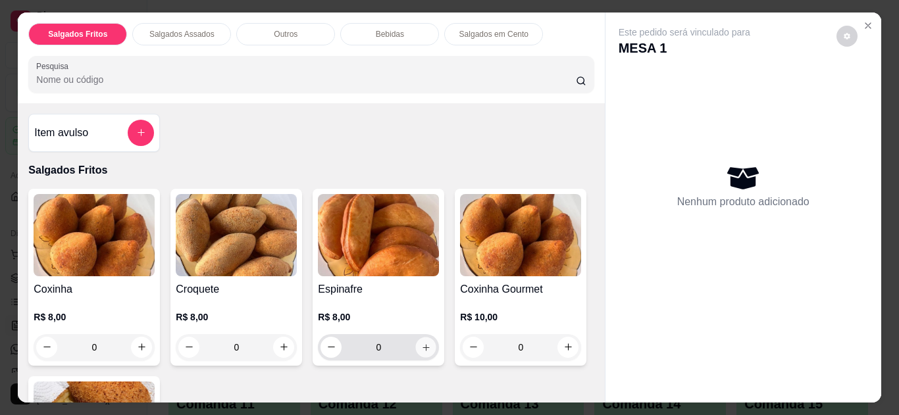
click at [416, 342] on button "increase-product-quantity" at bounding box center [426, 347] width 20 height 20
type input "1"
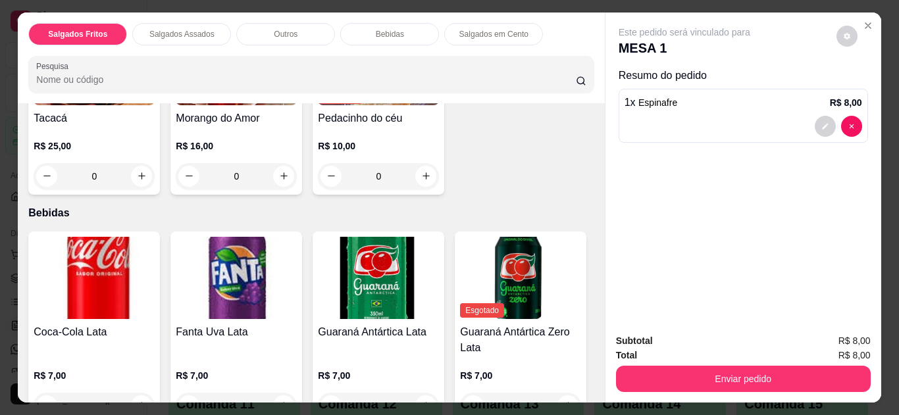
scroll to position [1051, 0]
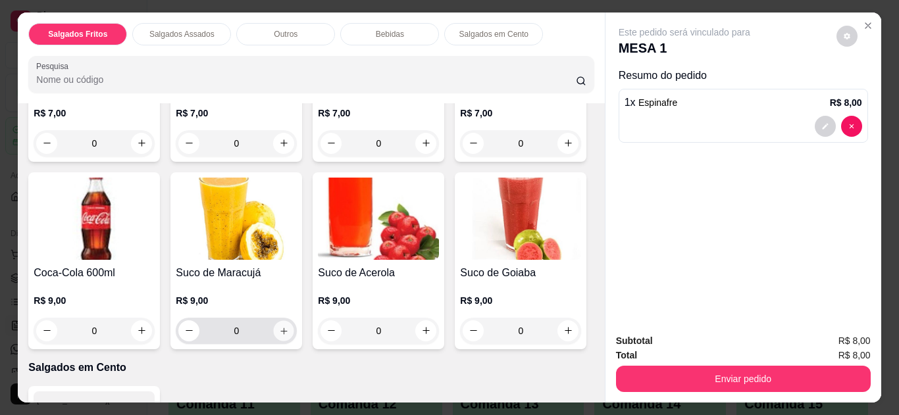
click at [289, 327] on icon "increase-product-quantity" at bounding box center [284, 332] width 10 height 10
type input "1"
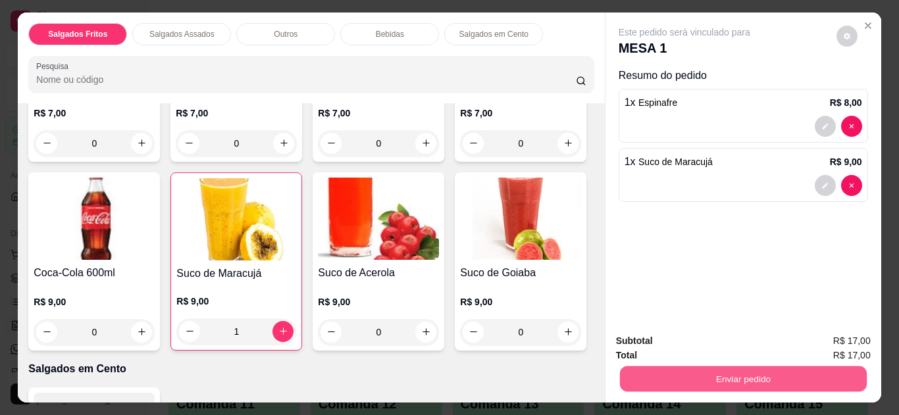
click at [676, 367] on button "Enviar pedido" at bounding box center [743, 380] width 247 height 26
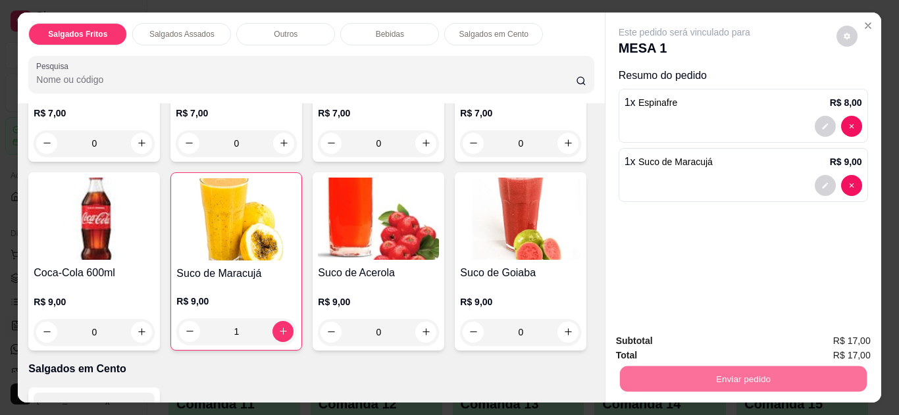
click at [688, 337] on button "Não registrar e enviar pedido" at bounding box center [699, 342] width 133 height 24
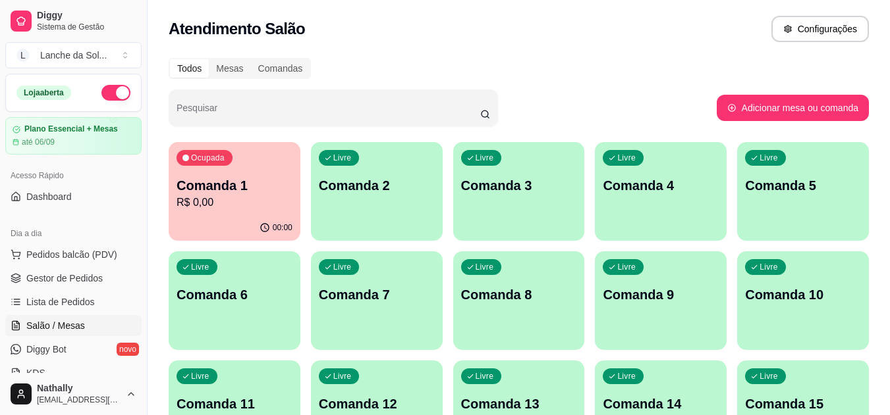
click at [97, 281] on span "Gestor de Pedidos" at bounding box center [64, 278] width 76 height 13
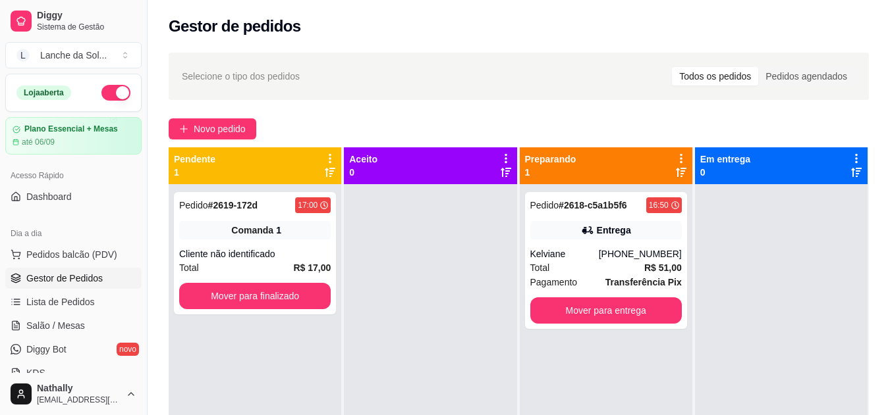
click at [558, 254] on div "Kelviane" at bounding box center [564, 254] width 68 height 13
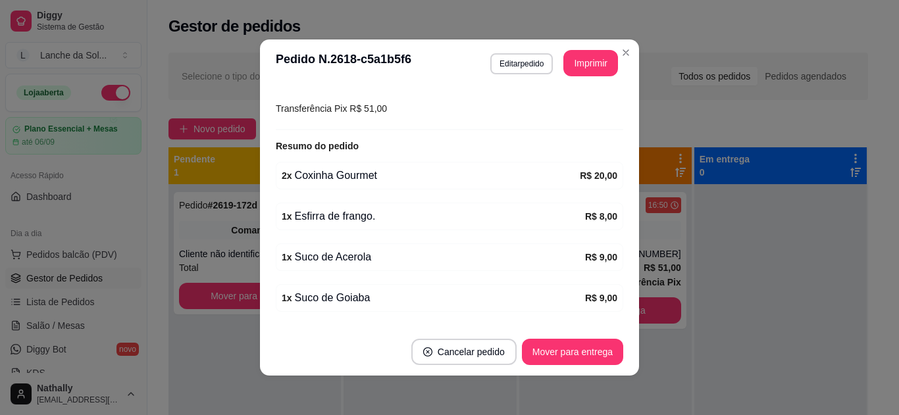
scroll to position [403, 0]
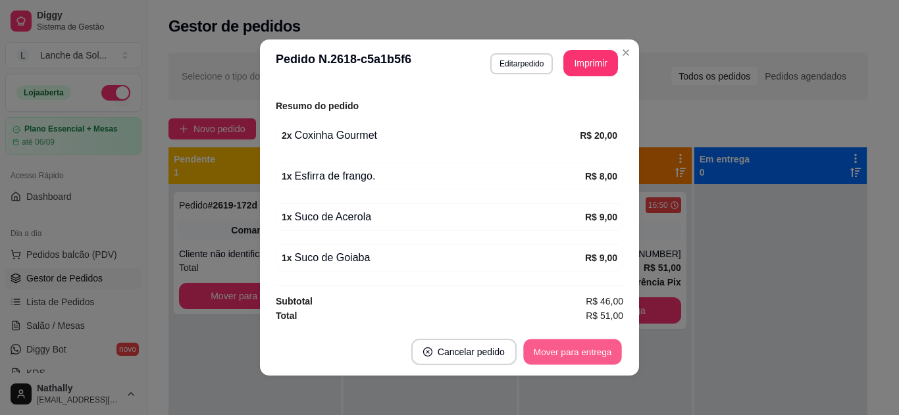
click at [566, 348] on button "Mover para entrega" at bounding box center [572, 353] width 99 height 26
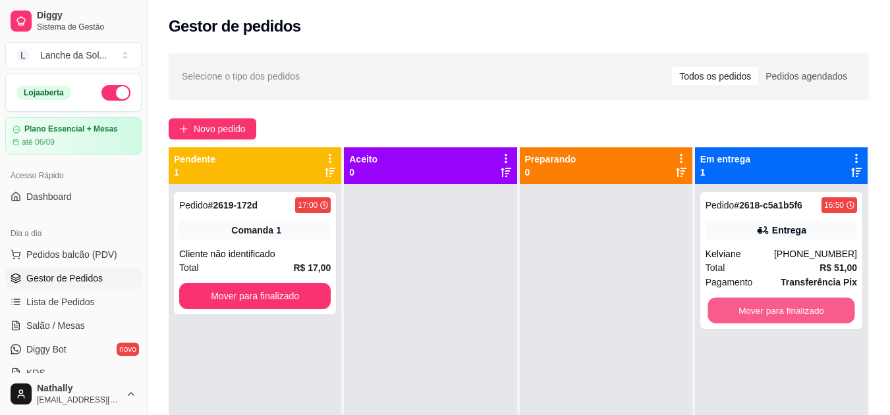
click at [741, 310] on button "Mover para finalizado" at bounding box center [780, 311] width 147 height 26
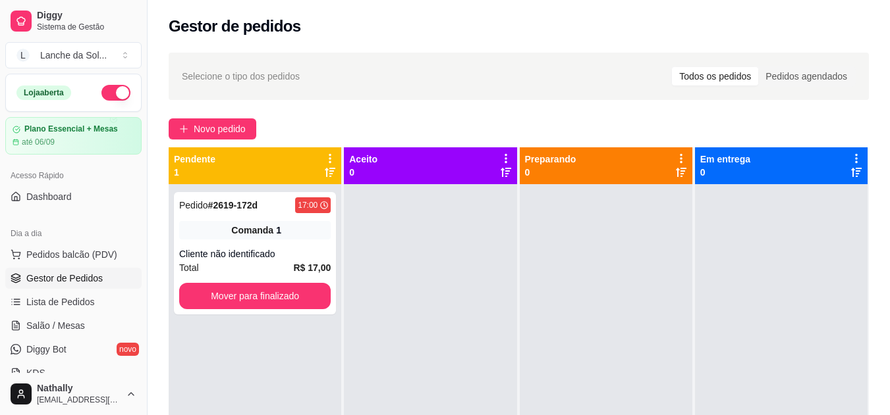
click at [261, 261] on div "Total R$ 17,00" at bounding box center [254, 268] width 151 height 14
click at [76, 325] on span "Salão / Mesas" at bounding box center [55, 325] width 59 height 13
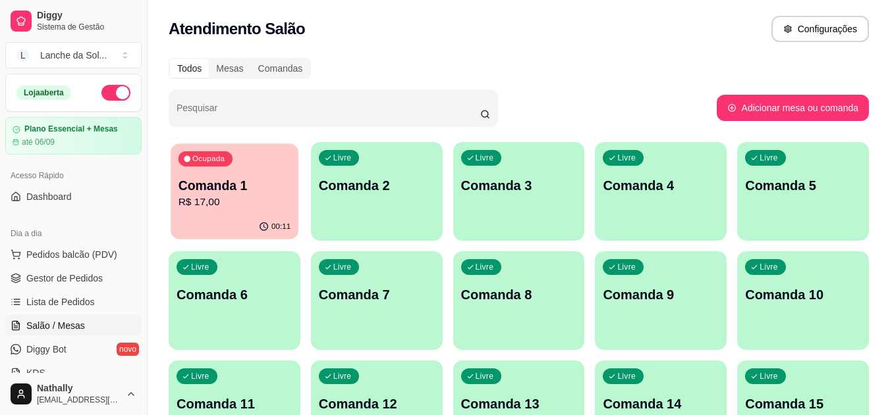
click at [201, 218] on div "00:11" at bounding box center [235, 227] width 128 height 25
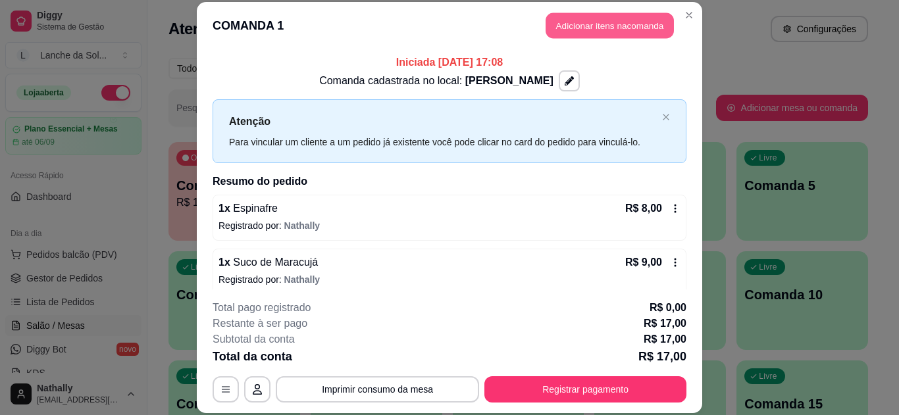
click at [589, 22] on button "Adicionar itens na comanda" at bounding box center [610, 26] width 128 height 26
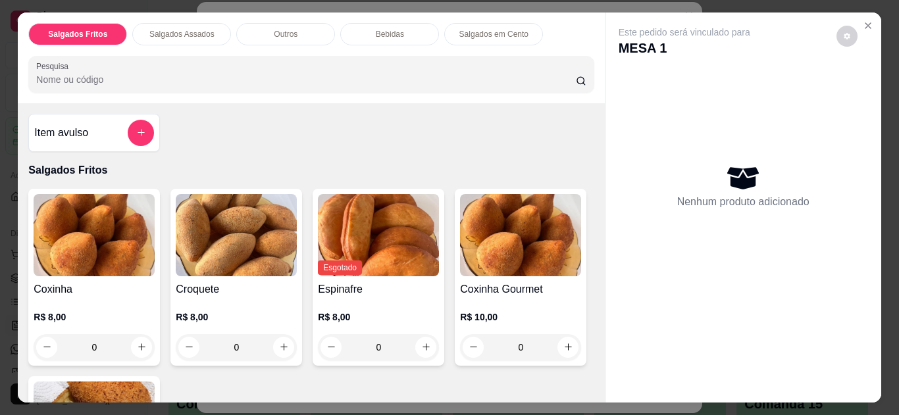
scroll to position [263, 0]
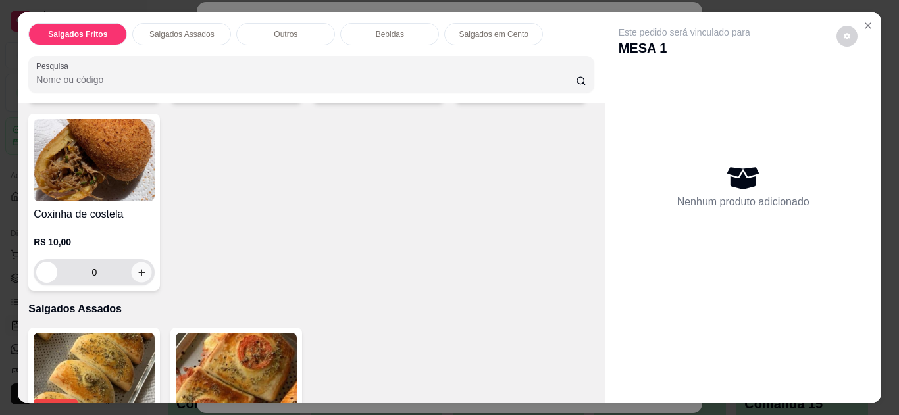
click at [152, 262] on button "increase-product-quantity" at bounding box center [142, 272] width 20 height 20
type input "1"
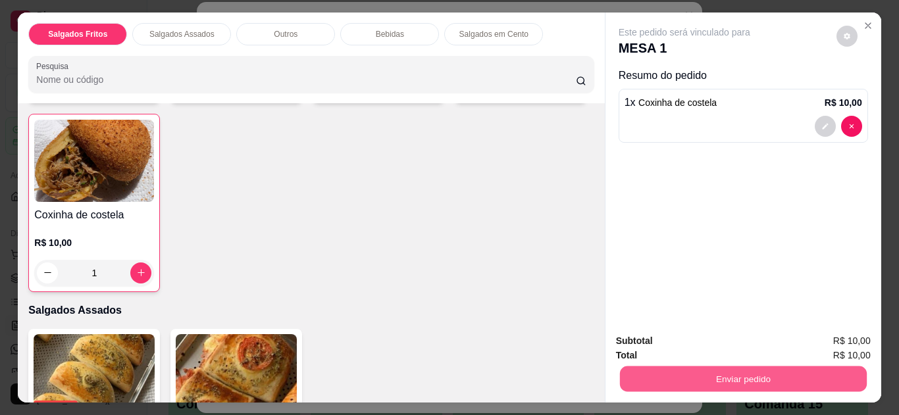
click at [629, 369] on button "Enviar pedido" at bounding box center [743, 380] width 247 height 26
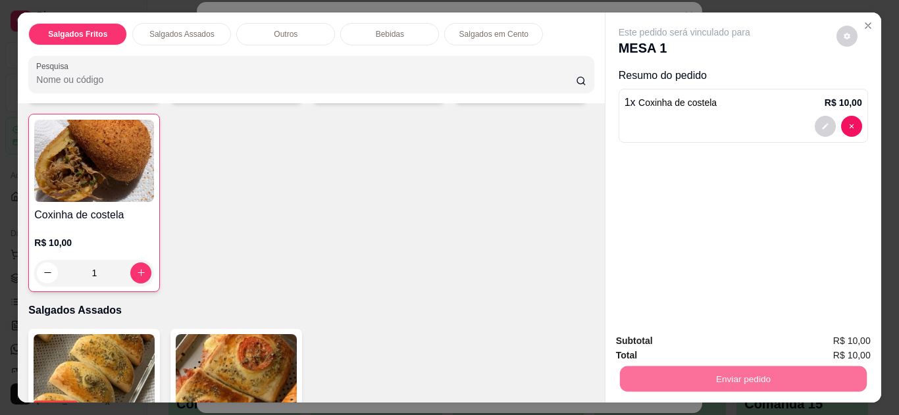
click at [653, 346] on button "Não registrar e enviar pedido" at bounding box center [699, 342] width 133 height 24
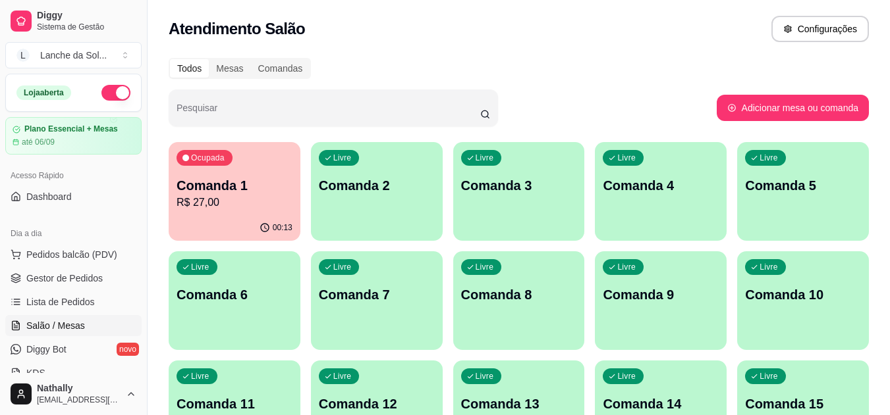
click at [53, 258] on span "Pedidos balcão (PDV)" at bounding box center [71, 254] width 91 height 13
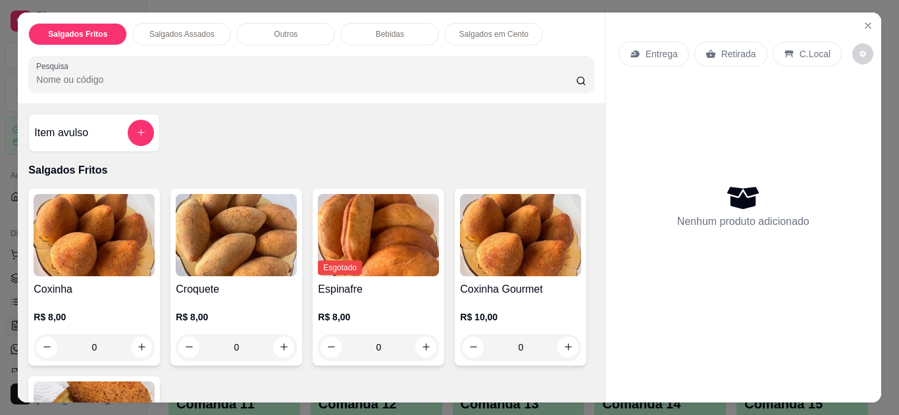
click at [866, 21] on icon "Close" at bounding box center [868, 25] width 11 height 11
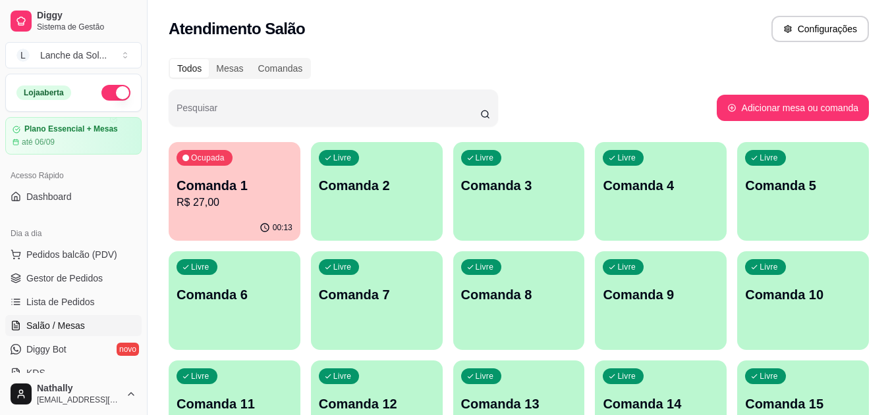
click at [113, 276] on link "Gestor de Pedidos" at bounding box center [73, 278] width 136 height 21
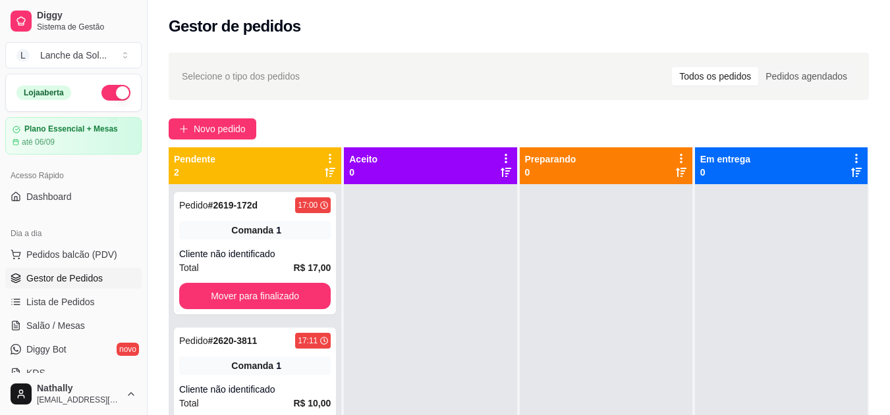
click at [76, 250] on span "Pedidos balcão (PDV)" at bounding box center [71, 254] width 91 height 13
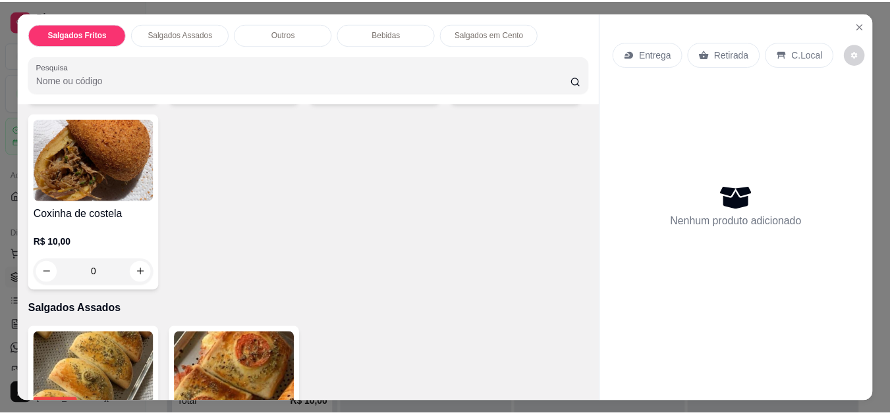
scroll to position [525, 0]
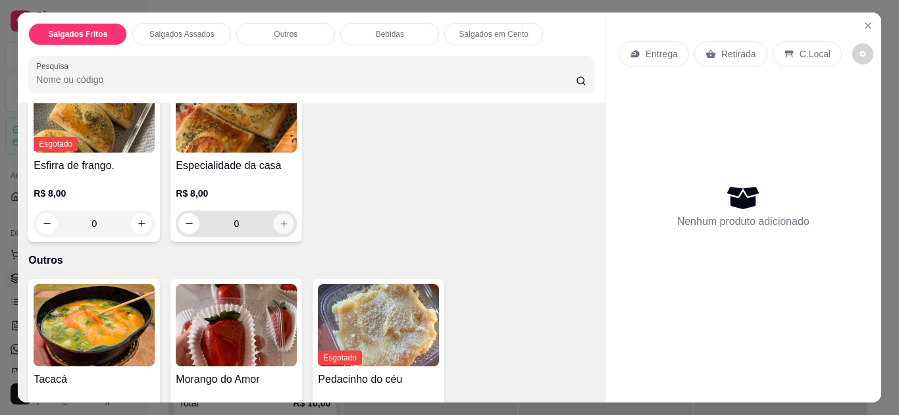
click at [282, 221] on icon "increase-product-quantity" at bounding box center [284, 224] width 10 height 10
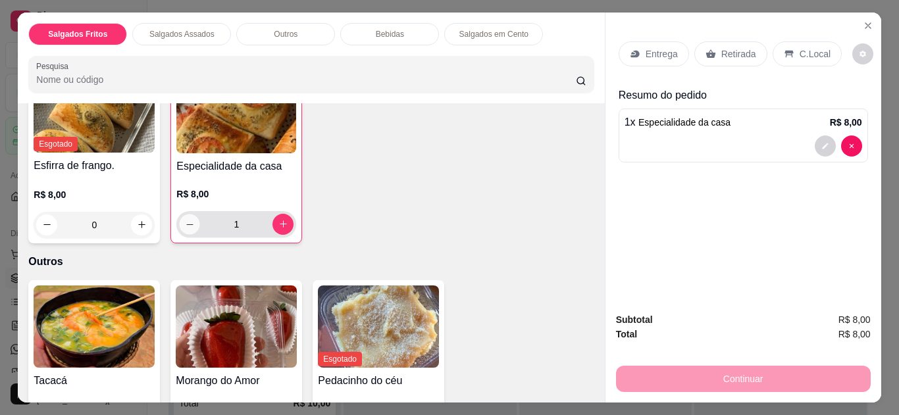
click at [185, 220] on icon "decrease-product-quantity" at bounding box center [190, 225] width 10 height 10
type input "0"
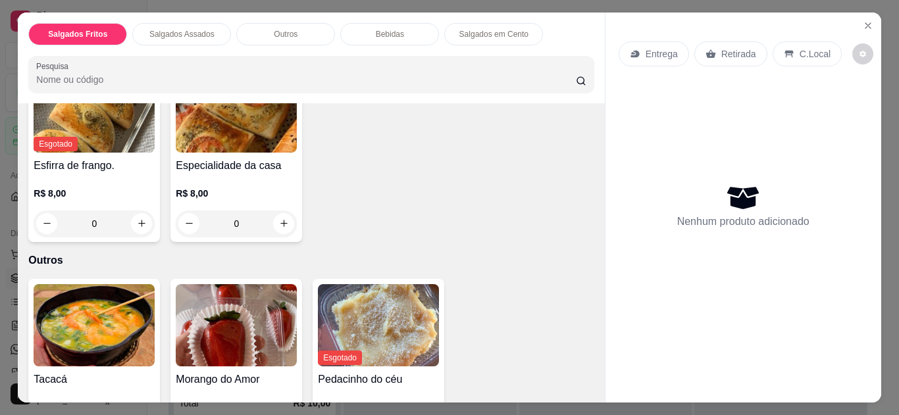
click at [866, 23] on icon "Close" at bounding box center [868, 25] width 5 height 5
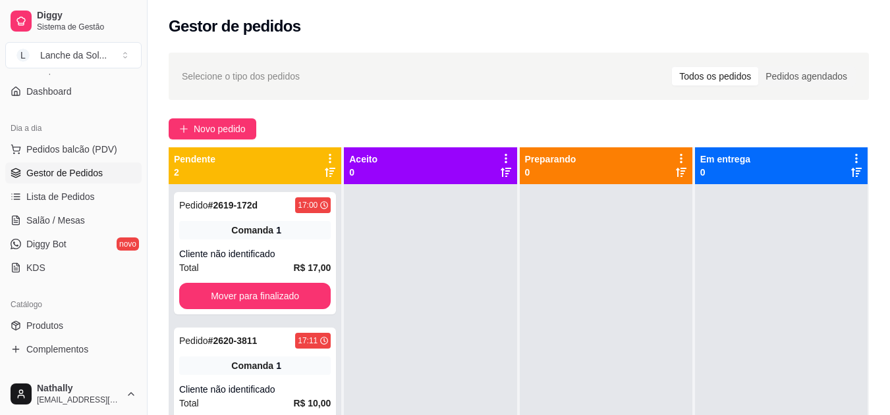
scroll to position [132, 0]
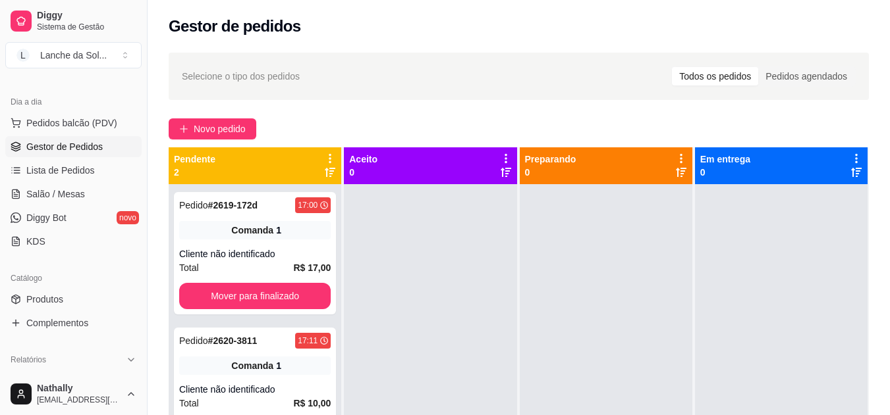
click at [95, 292] on link "Produtos" at bounding box center [73, 299] width 136 height 21
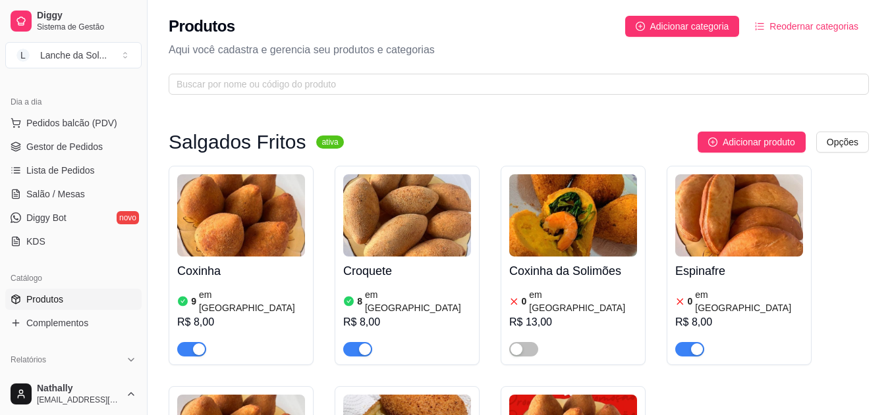
click at [99, 148] on span "Gestor de Pedidos" at bounding box center [64, 146] width 76 height 13
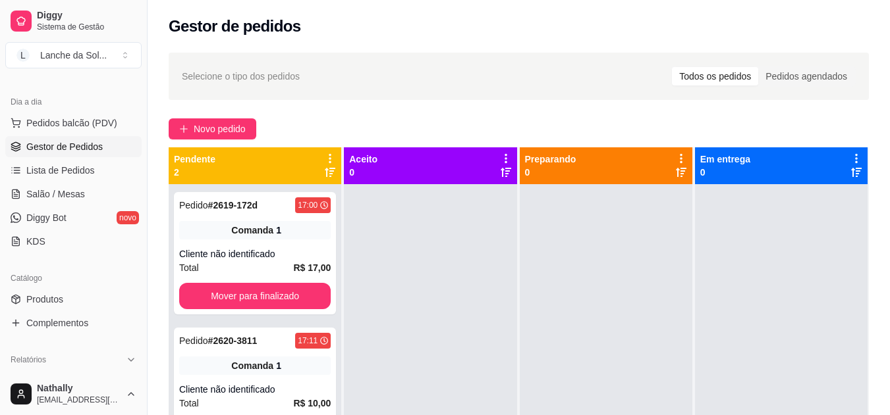
click at [67, 194] on span "Salão / Mesas" at bounding box center [55, 194] width 59 height 13
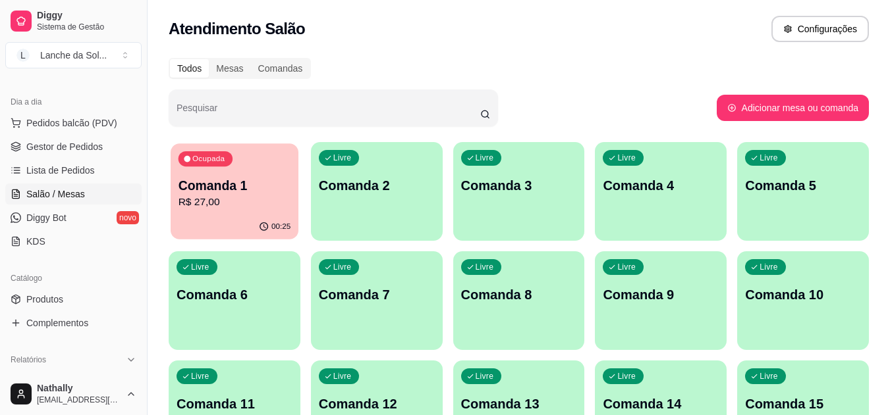
click at [249, 188] on p "Comanda 1" at bounding box center [234, 186] width 113 height 18
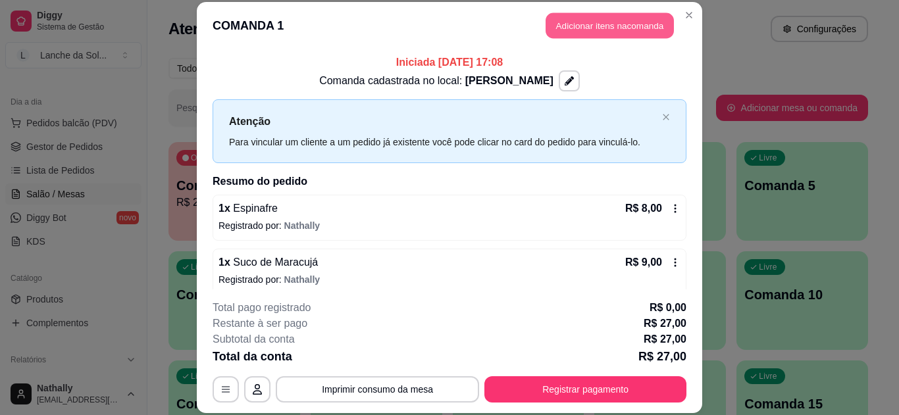
click at [562, 24] on button "Adicionar itens na comanda" at bounding box center [610, 26] width 128 height 26
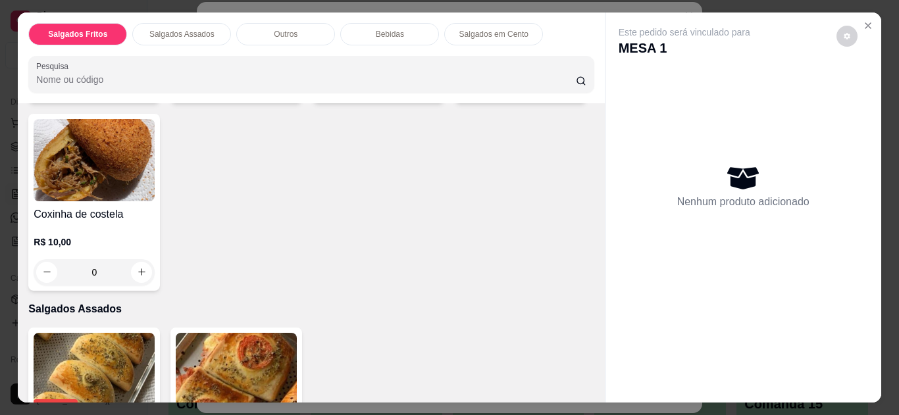
scroll to position [525, 0]
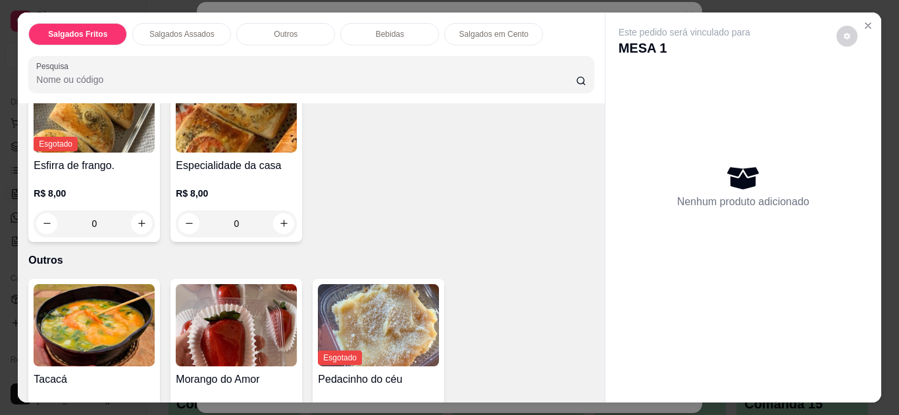
click at [865, 15] on button "Close" at bounding box center [868, 25] width 21 height 21
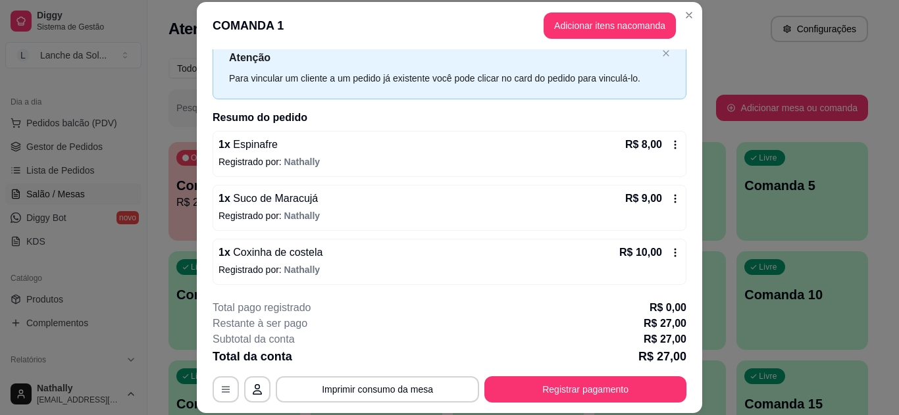
scroll to position [65, 0]
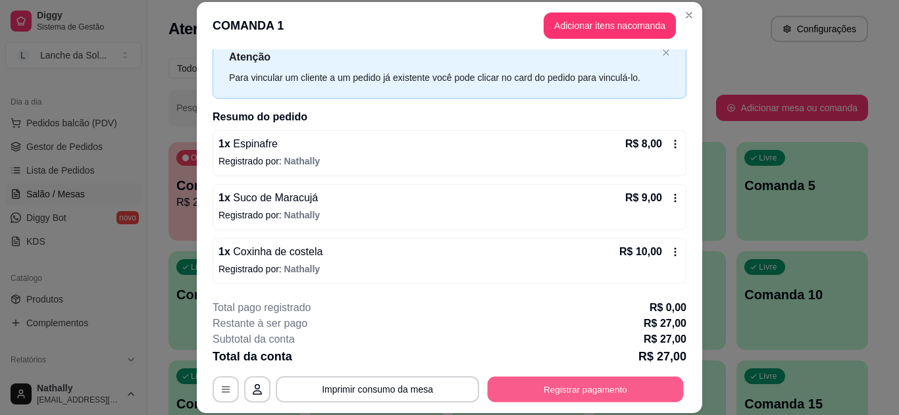
click at [570, 391] on button "Registrar pagamento" at bounding box center [586, 390] width 196 height 26
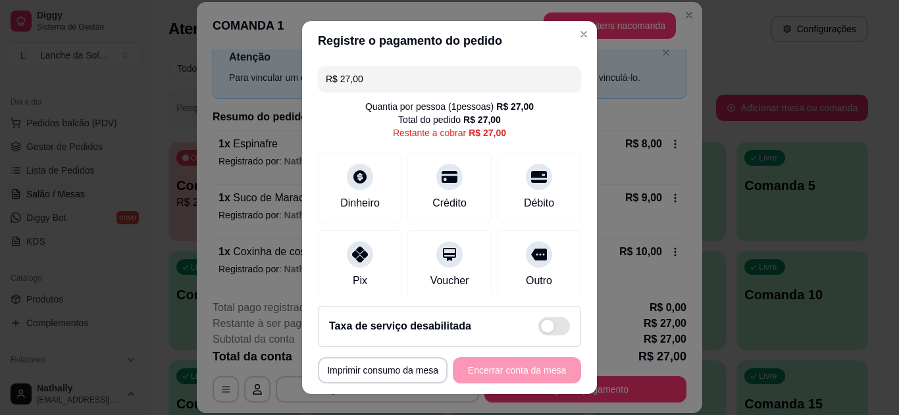
click at [364, 254] on div at bounding box center [360, 255] width 26 height 26
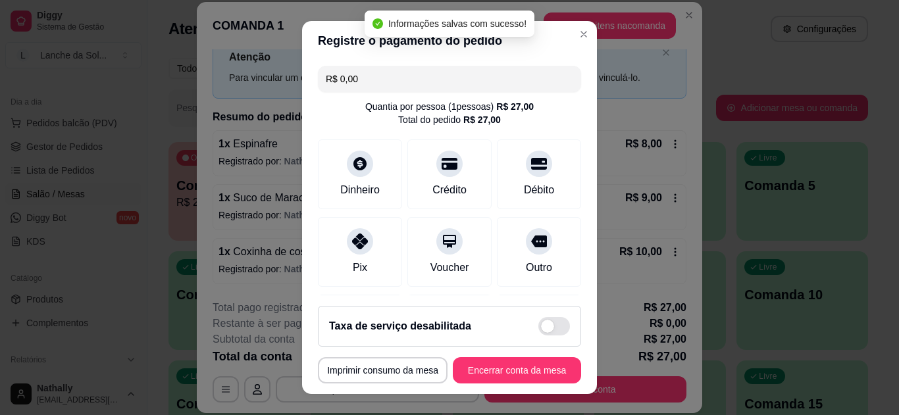
click at [417, 76] on input "R$ 0,00" at bounding box center [450, 79] width 248 height 26
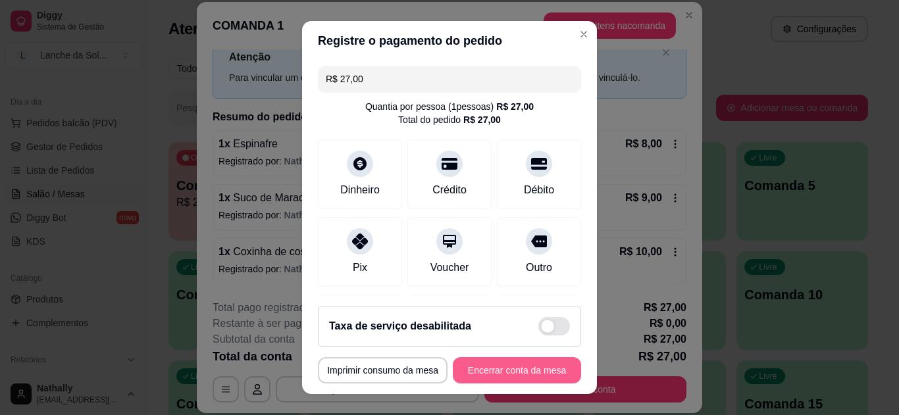
type input "R$ 27,00"
click at [487, 381] on button "Encerrar conta da mesa" at bounding box center [517, 371] width 128 height 26
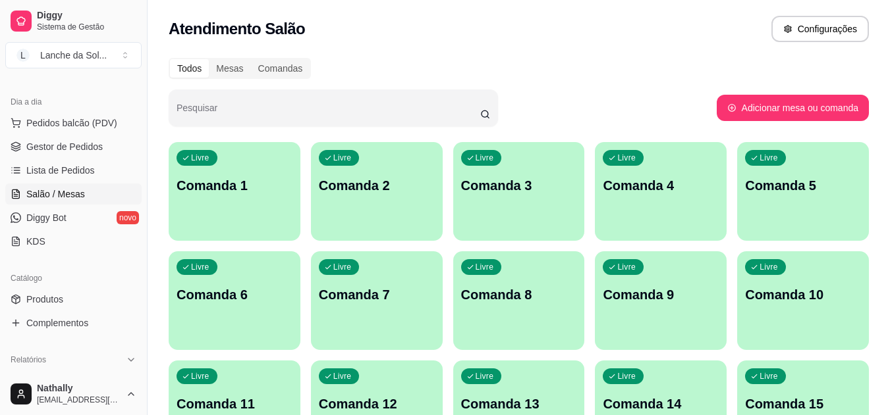
click at [48, 151] on span "Gestor de Pedidos" at bounding box center [64, 146] width 76 height 13
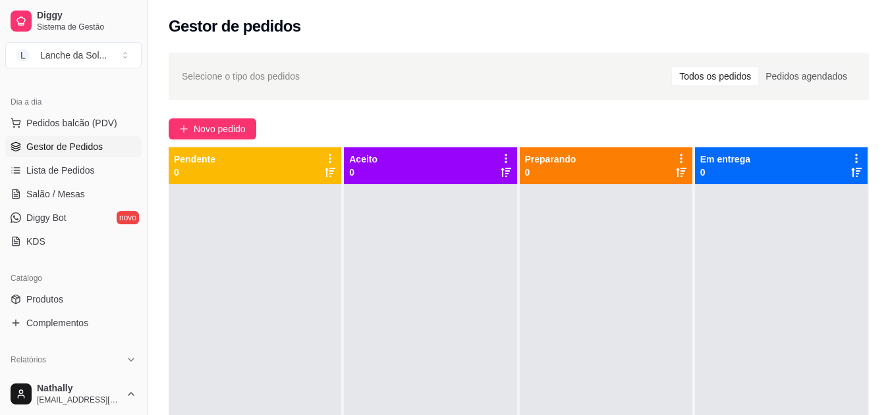
click at [82, 113] on button "Pedidos balcão (PDV)" at bounding box center [73, 123] width 136 height 21
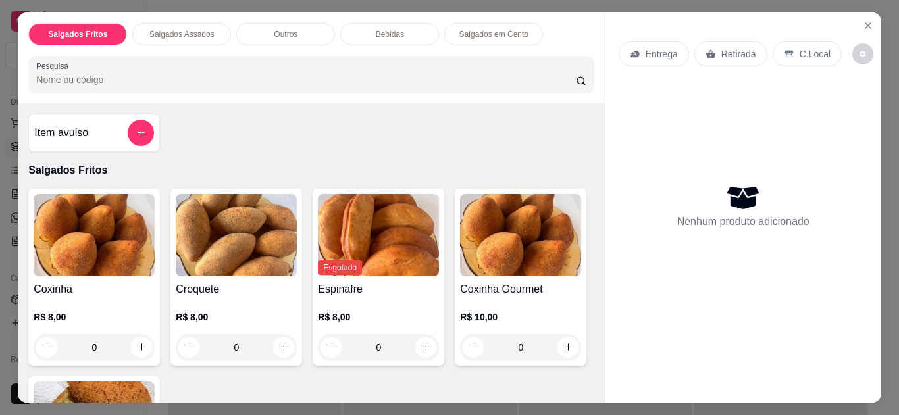
click at [800, 48] on p "C.Local" at bounding box center [815, 53] width 31 height 13
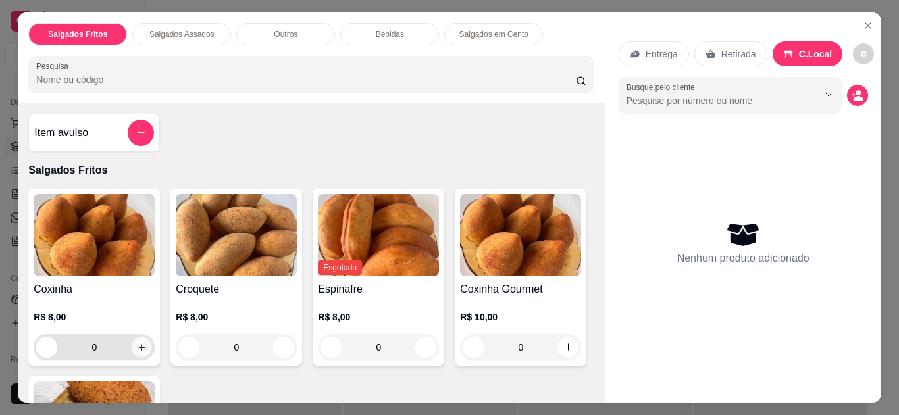
click at [132, 342] on button "increase-product-quantity" at bounding box center [142, 347] width 20 height 20
type input "1"
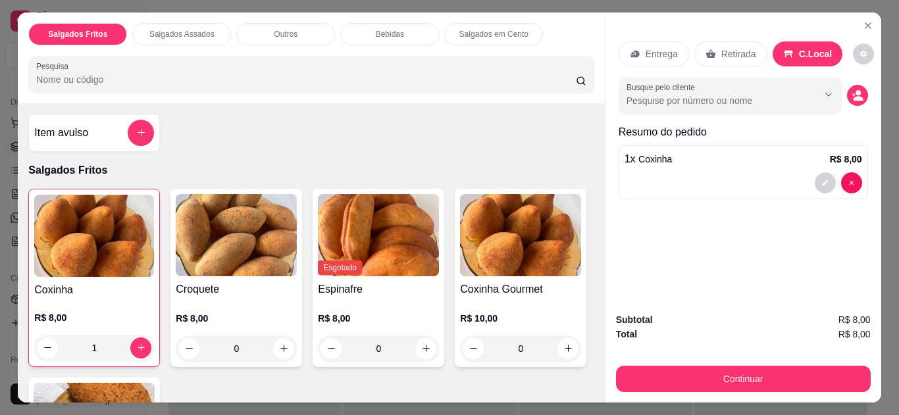
click at [606, 316] on div "Subtotal R$ 8,00 Total R$ 8,00 Continuar" at bounding box center [744, 352] width 276 height 101
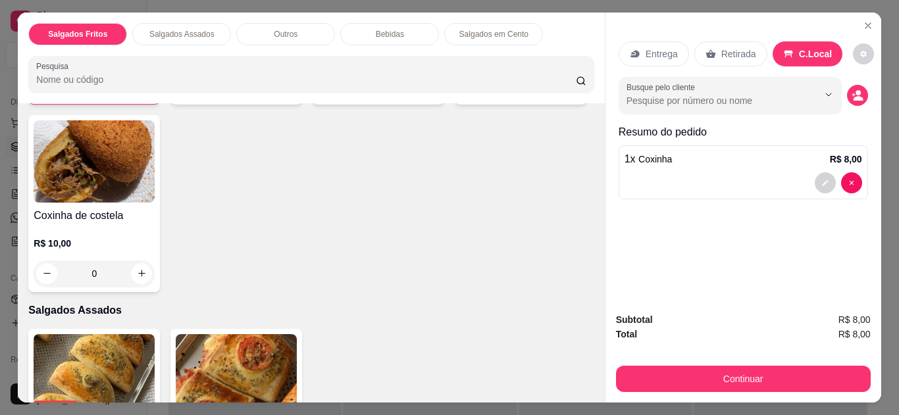
scroll to position [525, 0]
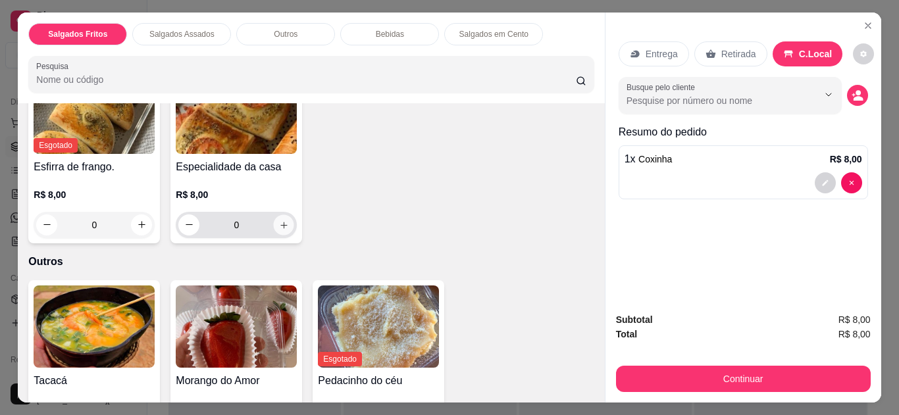
click at [281, 215] on button "increase-product-quantity" at bounding box center [284, 225] width 20 height 20
type input "1"
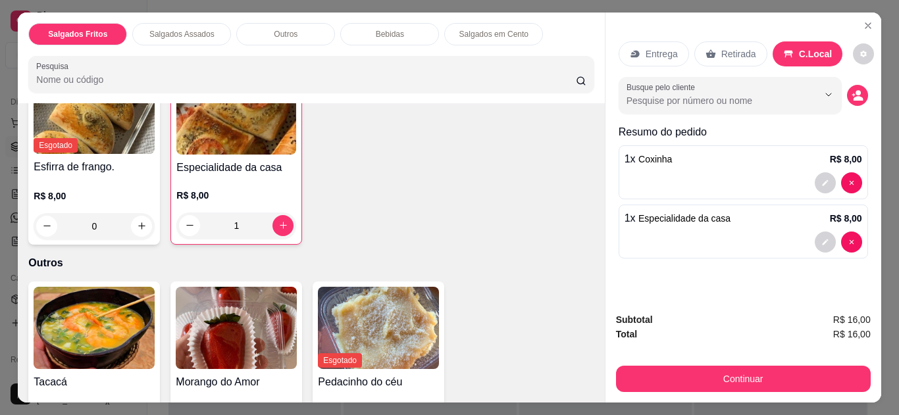
scroll to position [788, 0]
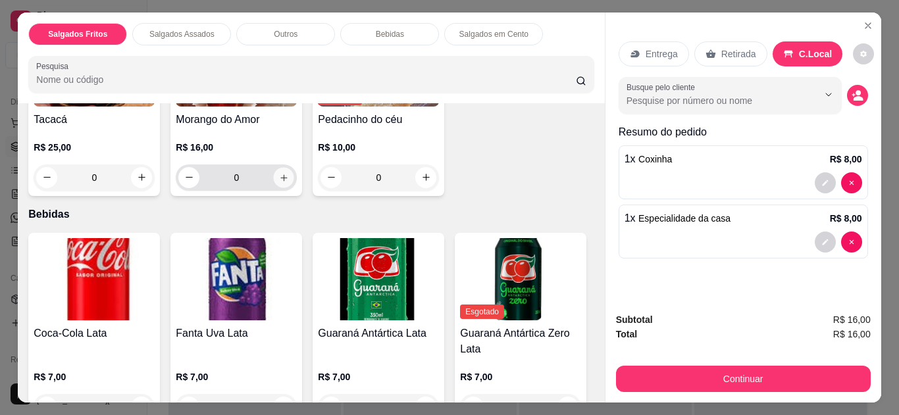
click at [282, 167] on button "increase-product-quantity" at bounding box center [284, 177] width 20 height 20
type input "1"
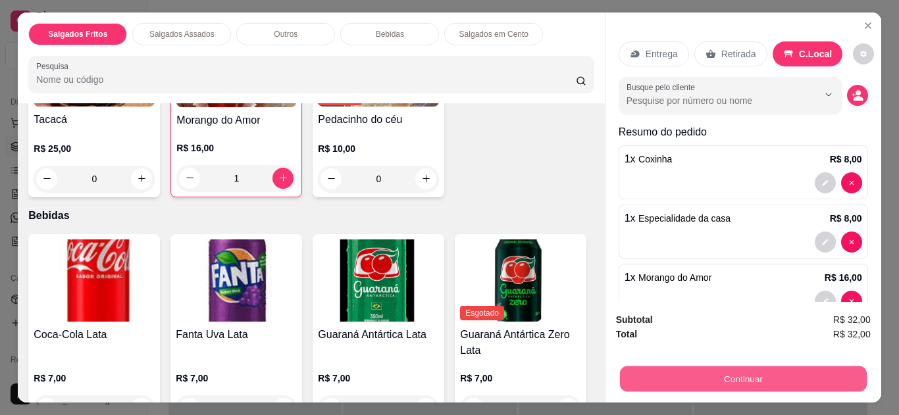
click at [716, 367] on button "Continuar" at bounding box center [743, 380] width 247 height 26
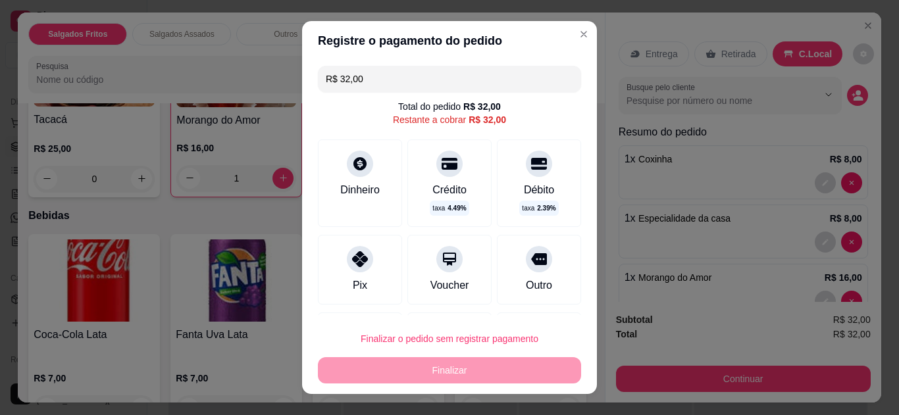
click at [369, 254] on div "Pix" at bounding box center [360, 270] width 84 height 70
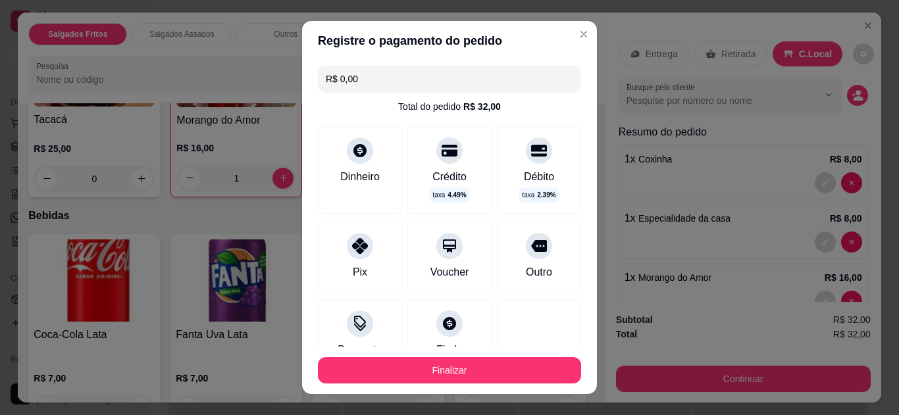
click at [421, 76] on input "R$ 0,00" at bounding box center [450, 79] width 248 height 26
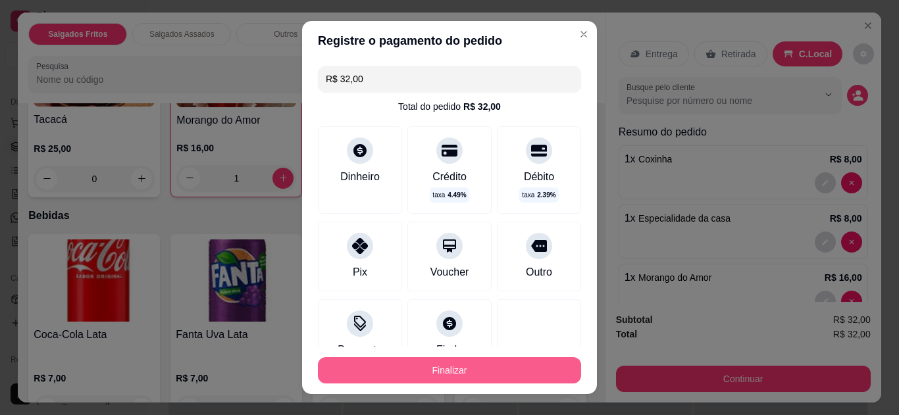
type input "R$ 32,00"
click at [419, 359] on button "Finalizar" at bounding box center [449, 371] width 255 height 26
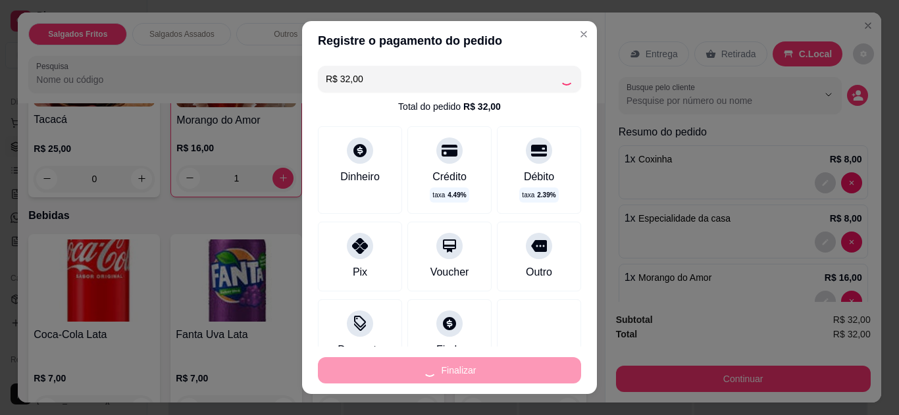
type input "0"
type input "-R$ 32,00"
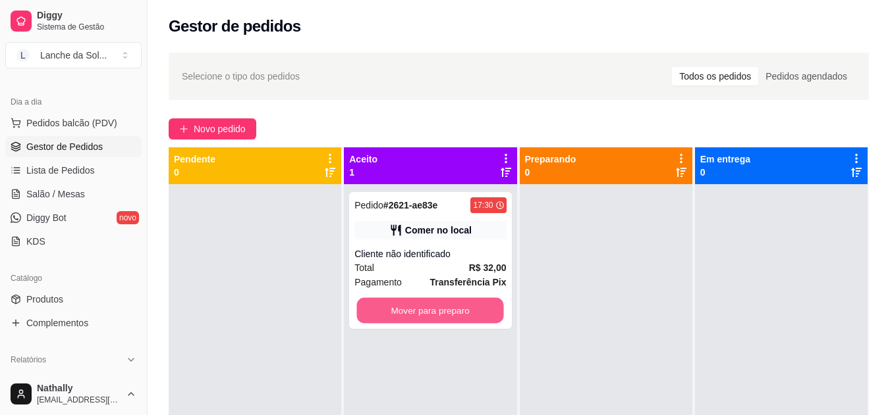
click at [419, 311] on button "Mover para preparo" at bounding box center [430, 311] width 147 height 26
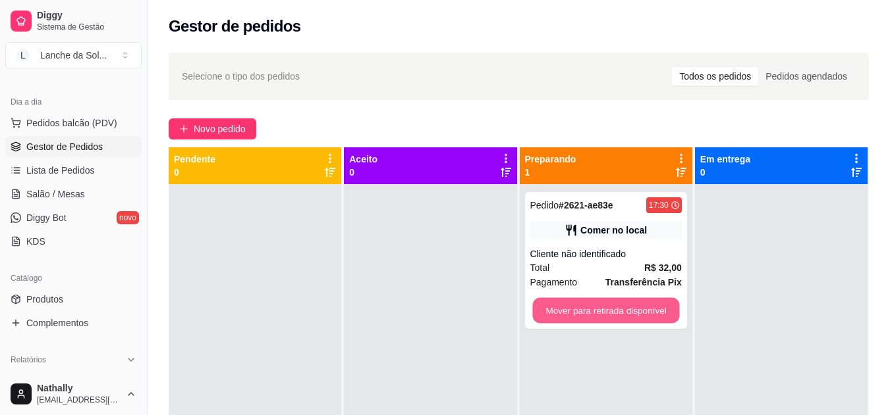
click at [562, 307] on button "Mover para retirada disponível" at bounding box center [605, 311] width 147 height 26
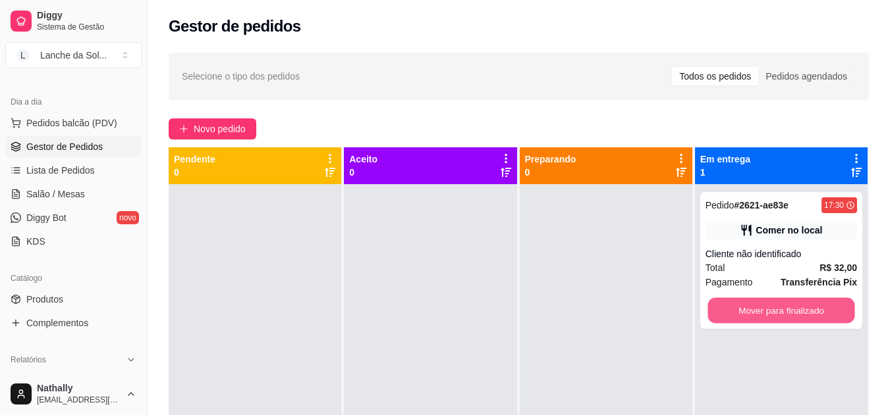
click at [721, 302] on button "Mover para finalizado" at bounding box center [780, 311] width 147 height 26
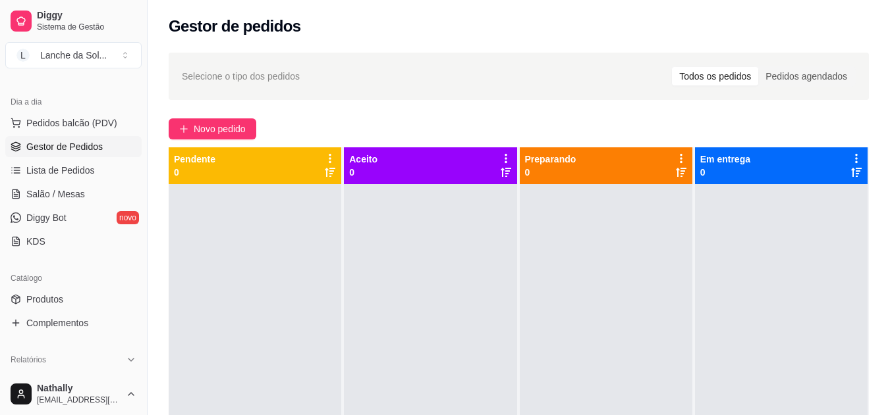
click at [68, 173] on span "Lista de Pedidos" at bounding box center [60, 170] width 68 height 13
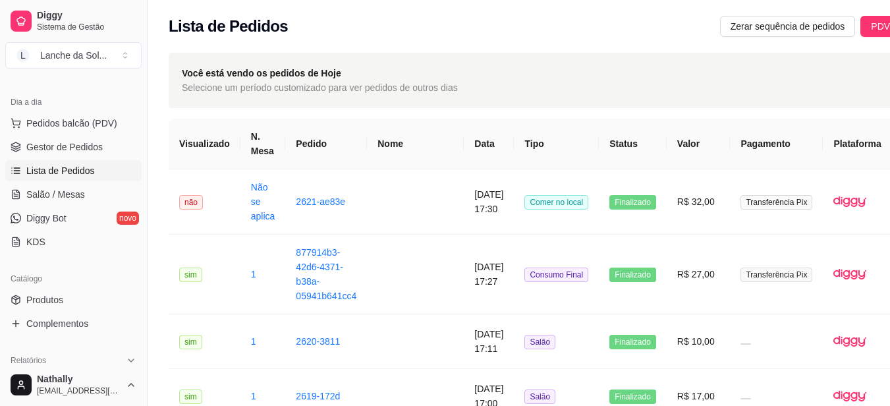
click at [221, 147] on th "Visualizado" at bounding box center [205, 144] width 72 height 51
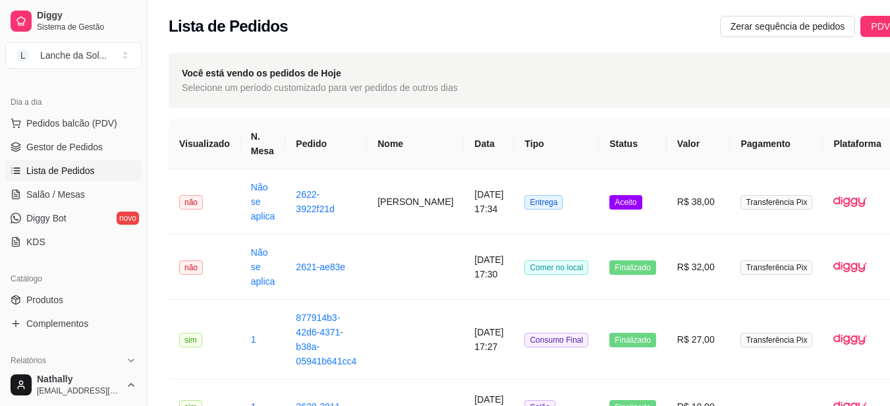
click at [99, 139] on link "Gestor de Pedidos" at bounding box center [73, 146] width 136 height 21
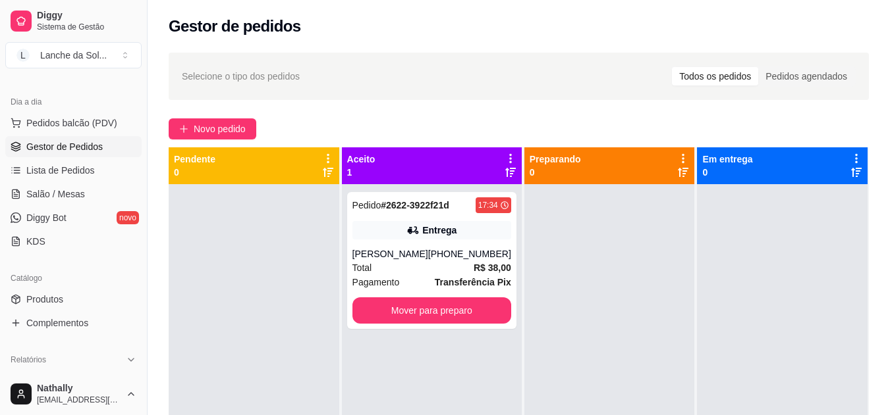
click at [375, 261] on div "[PERSON_NAME]" at bounding box center [390, 254] width 76 height 13
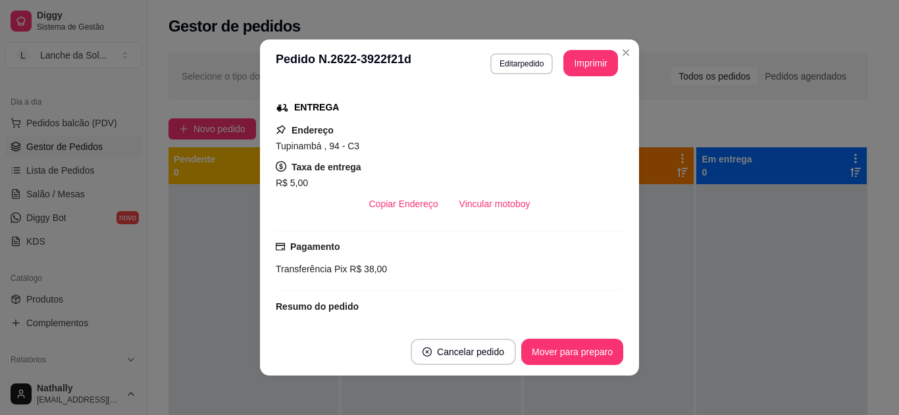
scroll to position [362, 0]
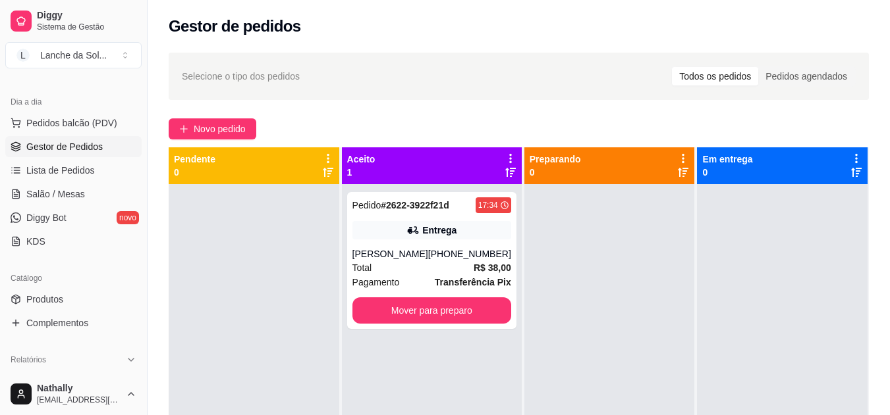
click at [415, 310] on div "Pedido # 2622-3922f21d 17:34 Entrega [PERSON_NAME] [PHONE_NUMBER] Total R$ 38,0…" at bounding box center [431, 260] width 169 height 137
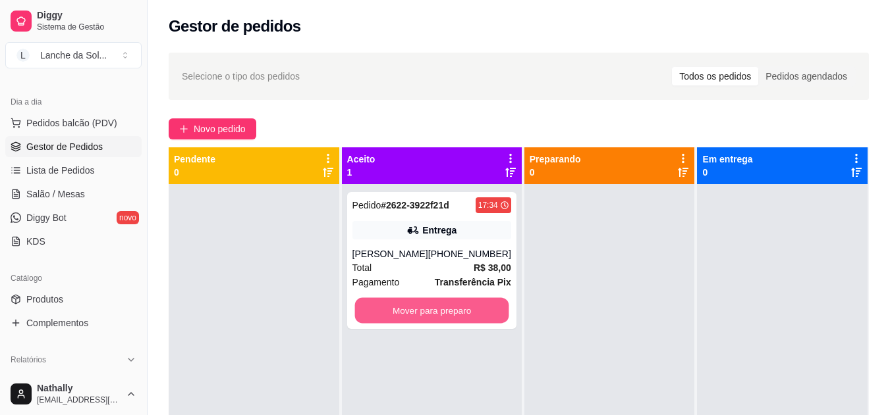
click at [406, 324] on button "Mover para preparo" at bounding box center [431, 311] width 154 height 26
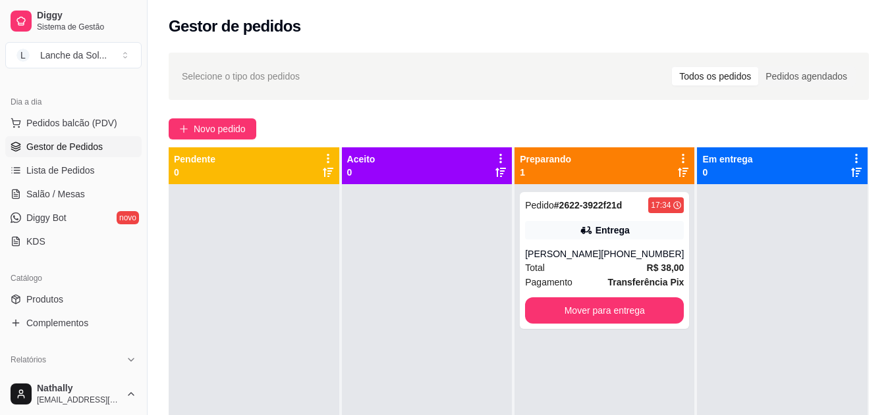
click at [549, 275] on div "Total R$ 38,00" at bounding box center [604, 268] width 159 height 14
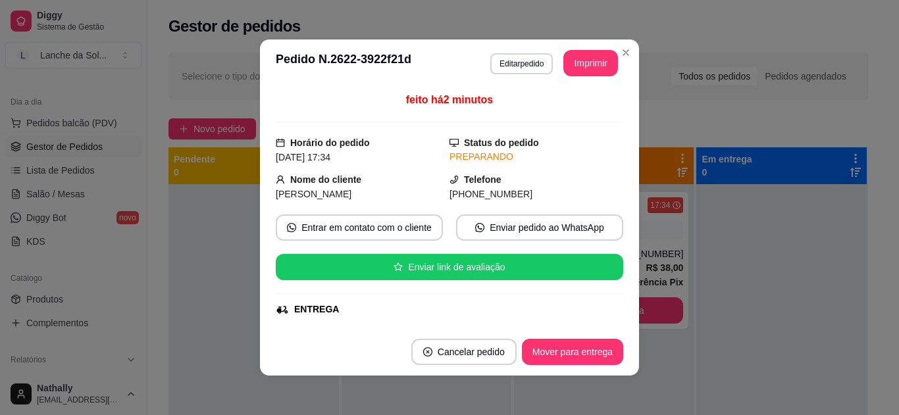
click at [623, 295] on div "feito há 2 minutos Horário do pedido [DATE] 17:34 Status do pedido PREPARANDO N…" at bounding box center [449, 208] width 379 height 242
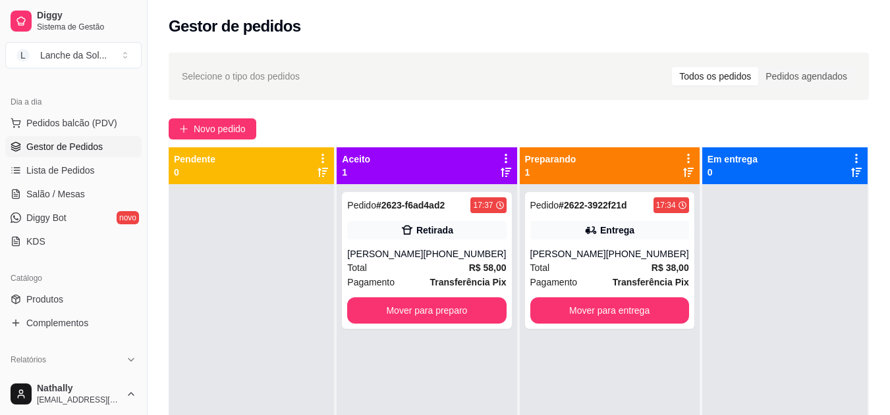
click at [385, 255] on div "[PERSON_NAME]" at bounding box center [385, 254] width 76 height 13
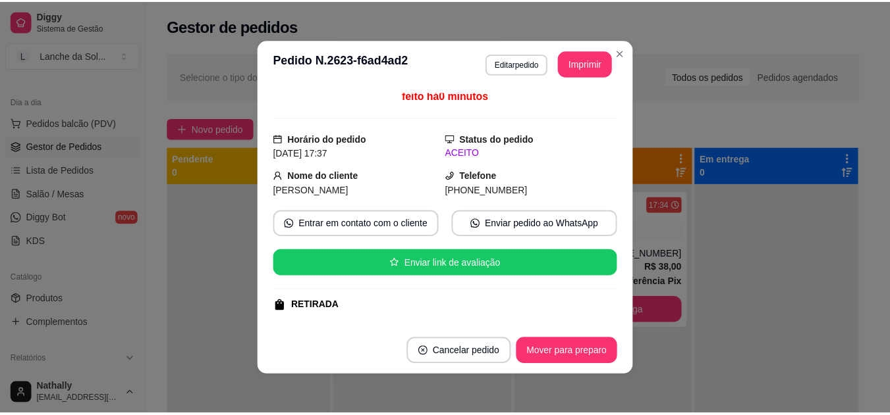
scroll to position [0, 0]
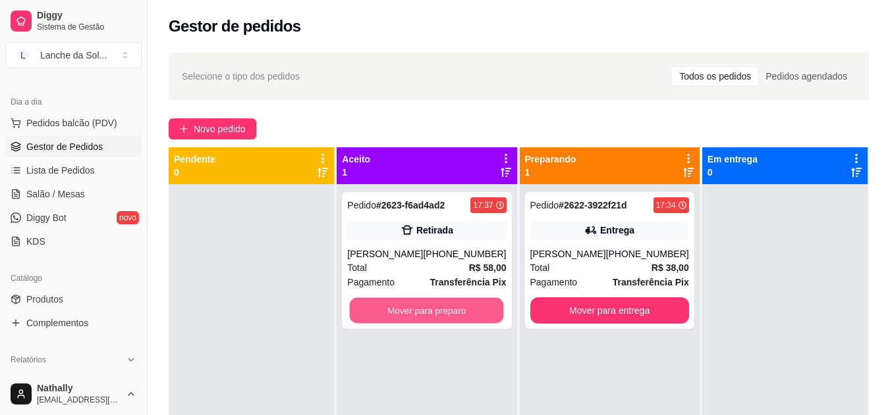
click at [421, 301] on button "Mover para preparo" at bounding box center [427, 311] width 154 height 26
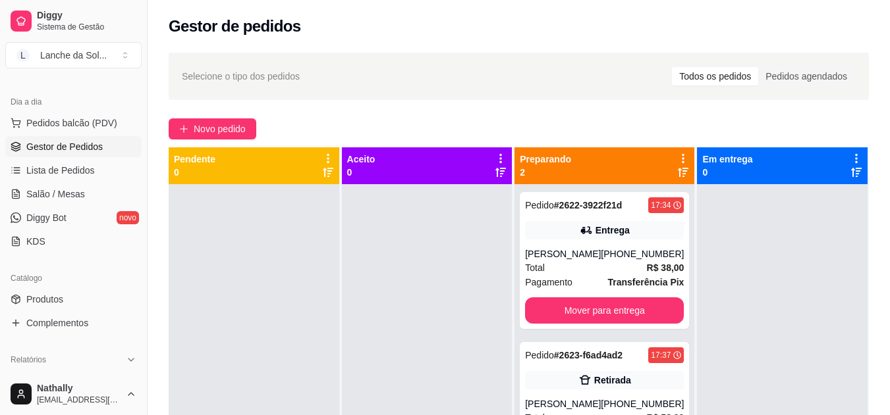
click at [421, 301] on div at bounding box center [427, 391] width 171 height 415
click at [80, 302] on link "Produtos" at bounding box center [73, 299] width 136 height 21
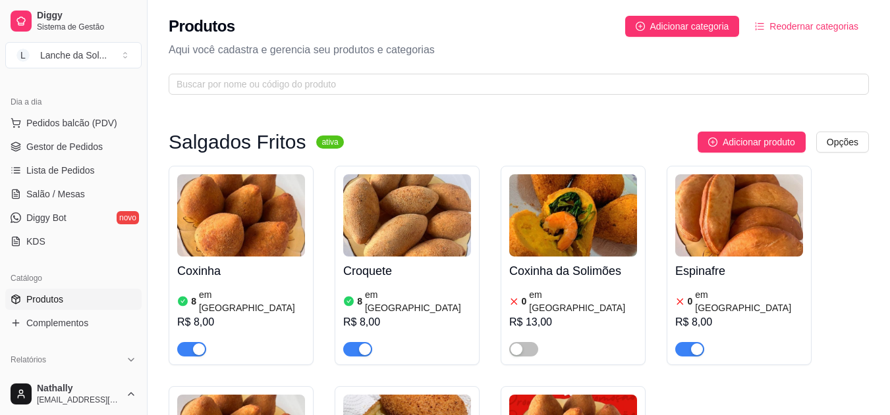
click at [693, 341] on div at bounding box center [689, 349] width 29 height 16
click at [695, 341] on div at bounding box center [689, 349] width 29 height 16
click at [678, 341] on div at bounding box center [689, 349] width 29 height 16
click at [693, 344] on div "button" at bounding box center [697, 350] width 12 height 12
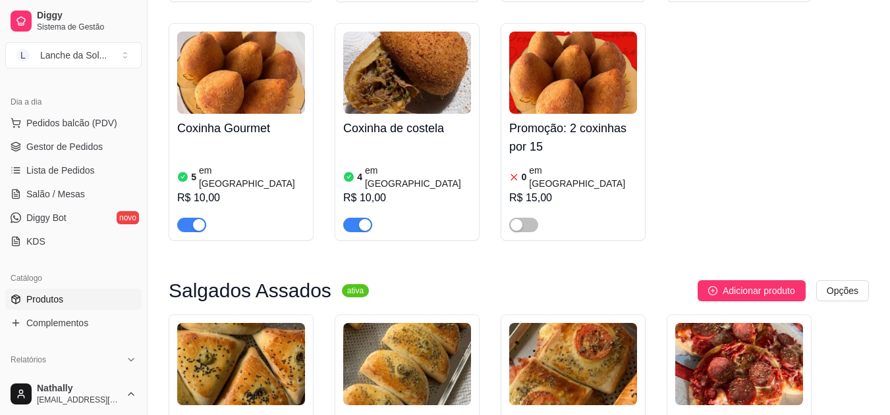
scroll to position [727, 0]
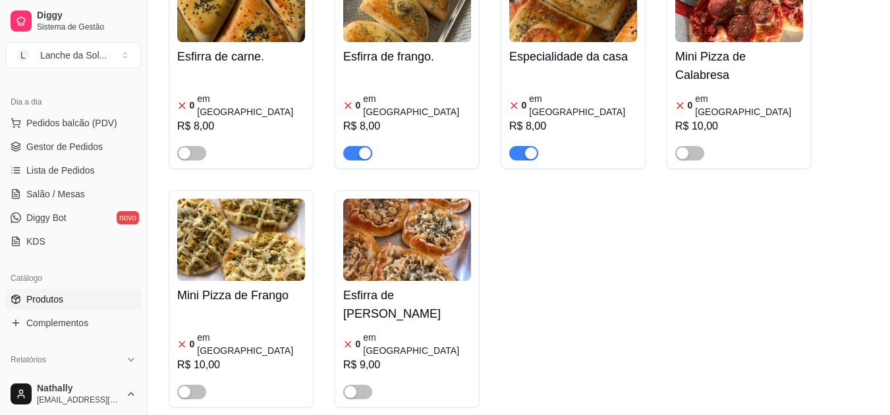
click at [582, 119] on div "R$ 8,00" at bounding box center [573, 127] width 128 height 16
click at [520, 134] on div at bounding box center [573, 147] width 128 height 26
click at [532, 145] on div at bounding box center [523, 153] width 29 height 16
click at [512, 146] on span "button" at bounding box center [523, 153] width 29 height 14
click at [350, 146] on span "button" at bounding box center [357, 153] width 29 height 14
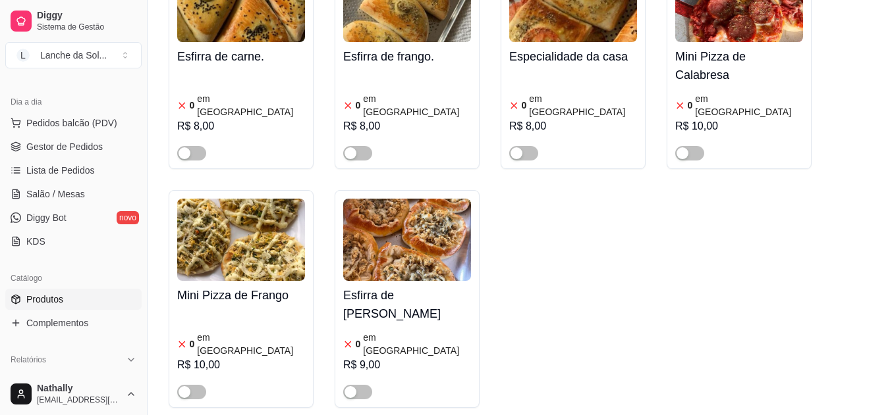
click at [28, 118] on span "Pedidos balcão (PDV)" at bounding box center [71, 123] width 91 height 13
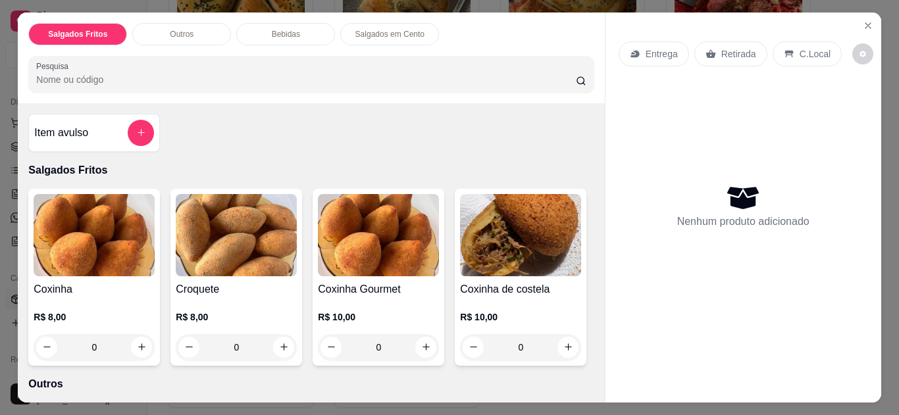
click at [863, 20] on icon "Close" at bounding box center [868, 25] width 11 height 11
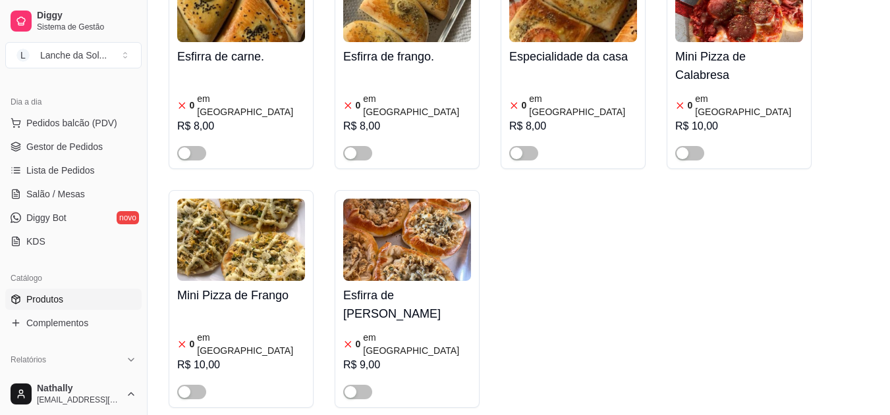
click at [47, 165] on span "Lista de Pedidos" at bounding box center [60, 170] width 68 height 13
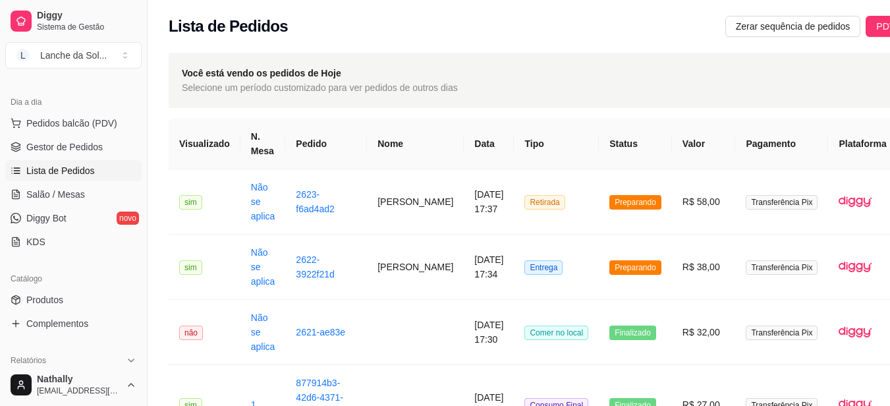
click at [68, 149] on span "Gestor de Pedidos" at bounding box center [64, 146] width 76 height 13
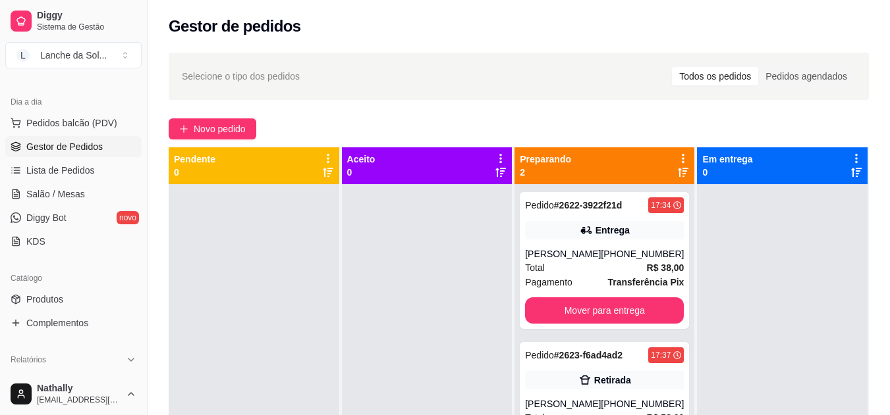
click at [573, 257] on div "[PERSON_NAME]" at bounding box center [563, 254] width 76 height 13
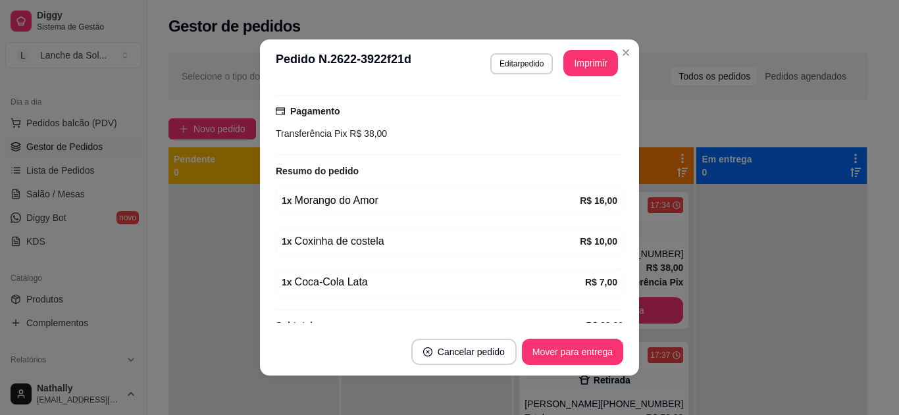
scroll to position [362, 0]
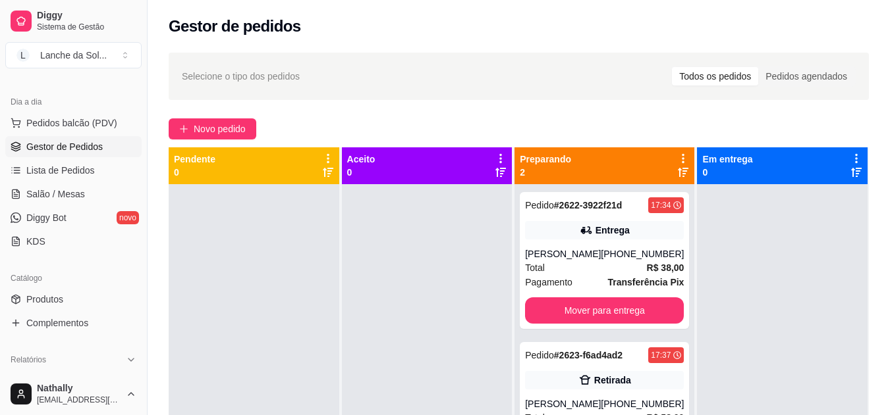
click at [583, 261] on div "[PERSON_NAME]" at bounding box center [563, 254] width 76 height 13
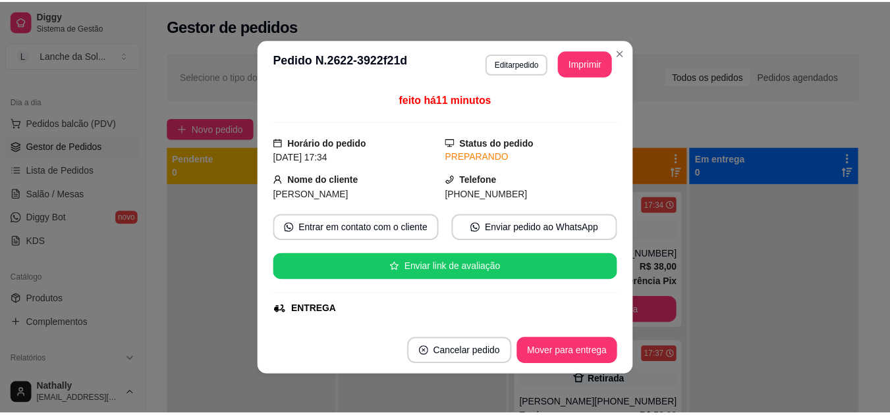
scroll to position [202, 0]
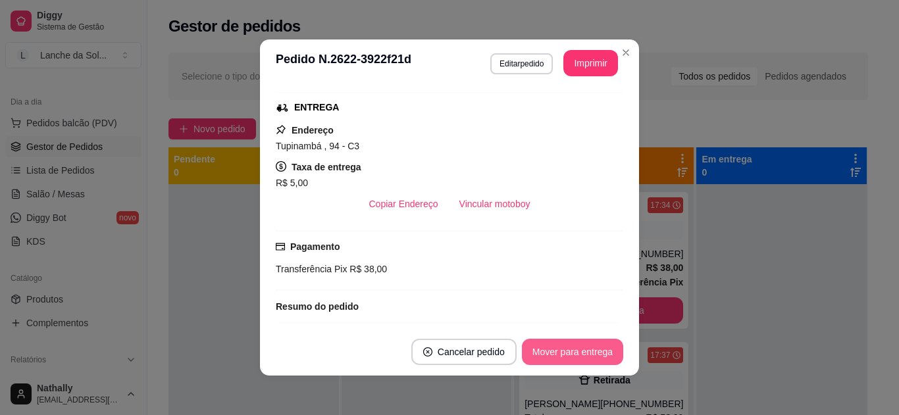
click at [575, 353] on button "Mover para entrega" at bounding box center [572, 352] width 101 height 26
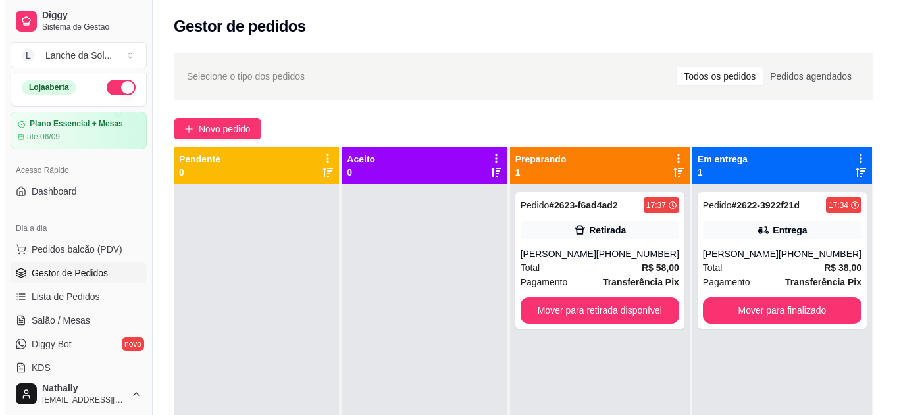
scroll to position [0, 0]
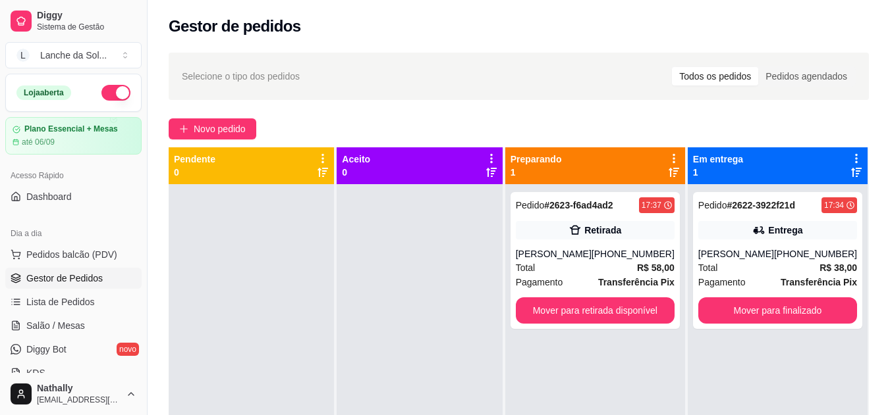
click at [109, 255] on span "Pedidos balcão (PDV)" at bounding box center [71, 254] width 91 height 13
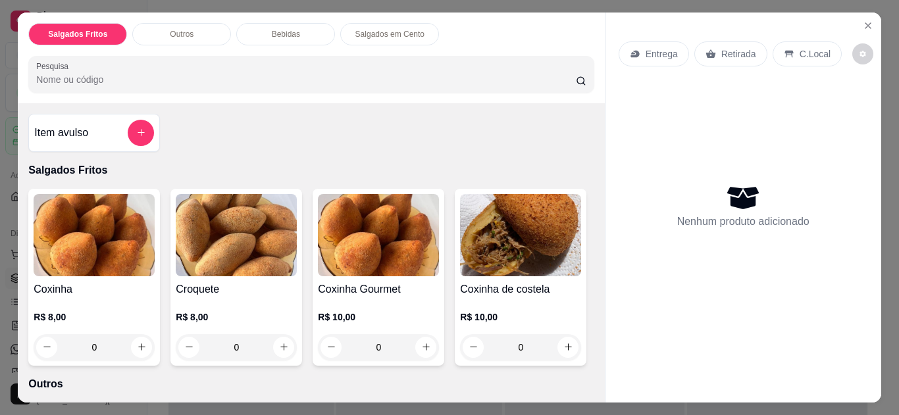
click at [801, 47] on p "C.Local" at bounding box center [815, 53] width 31 height 13
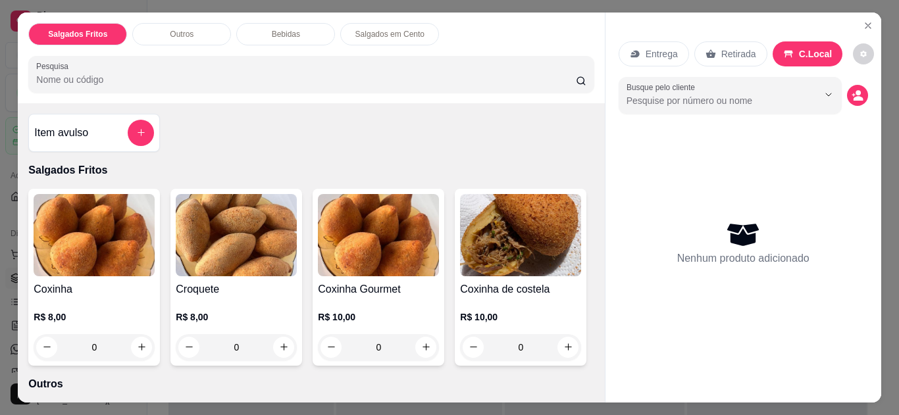
click at [587, 317] on div "Item avulso Salgados Fritos Coxinha R$ 8,00 0 Croquete R$ 8,00 0 Coxinha Gourme…" at bounding box center [311, 253] width 587 height 300
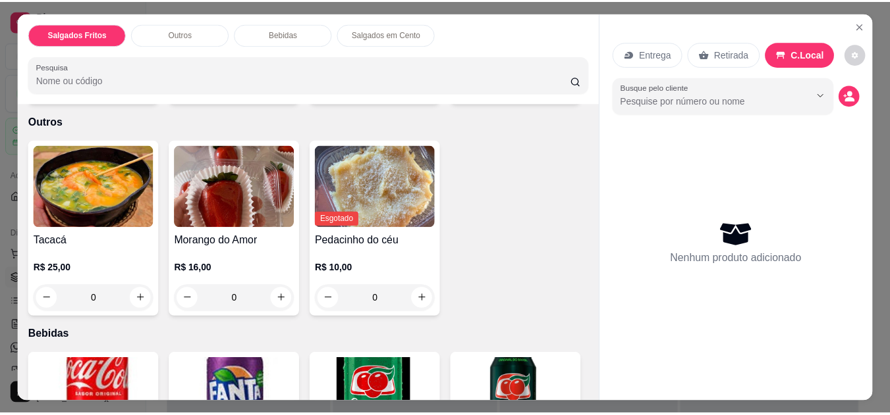
scroll to position [525, 0]
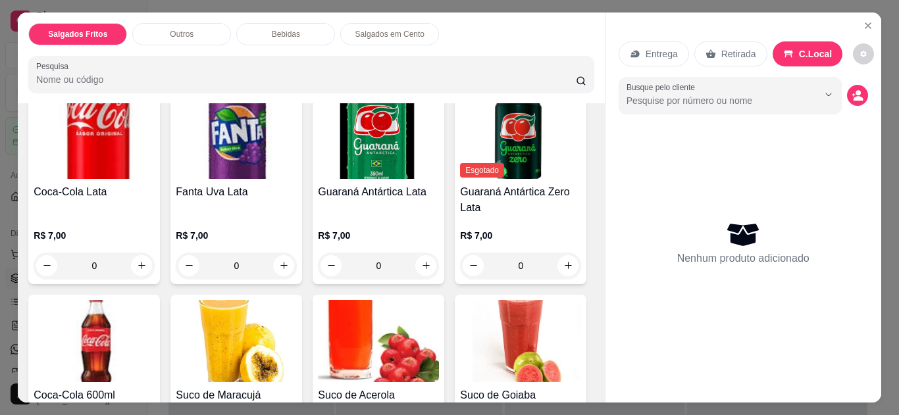
click at [281, 41] on icon "increase-product-quantity" at bounding box center [284, 37] width 10 height 10
type input "1"
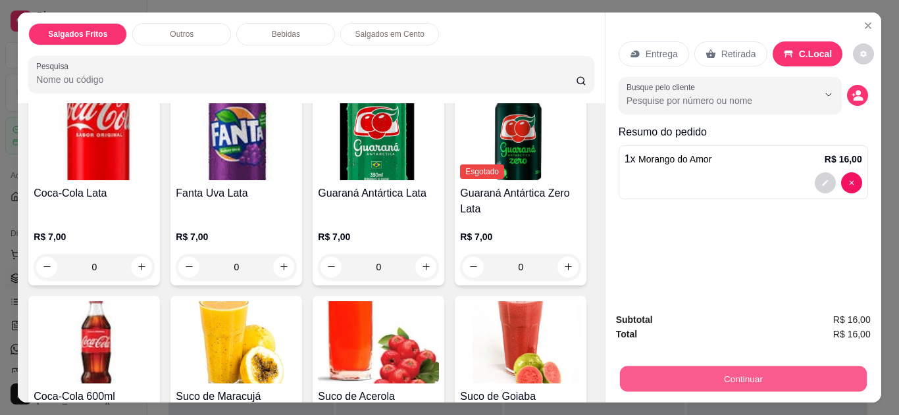
click at [667, 369] on button "Continuar" at bounding box center [743, 380] width 247 height 26
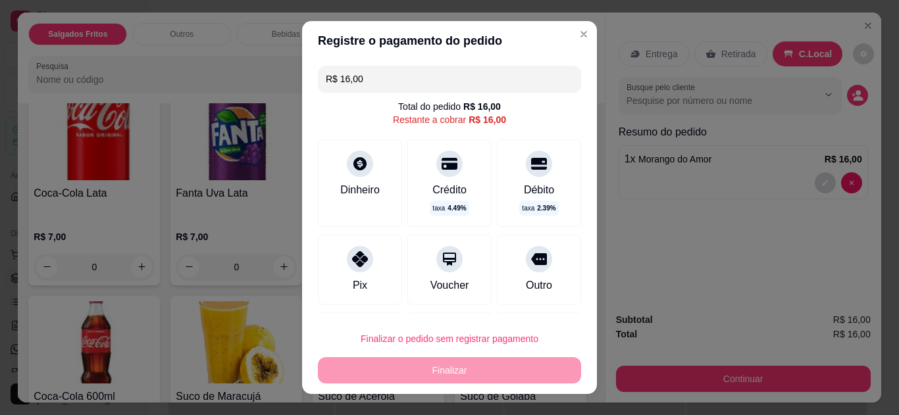
click at [352, 257] on icon at bounding box center [360, 260] width 16 height 16
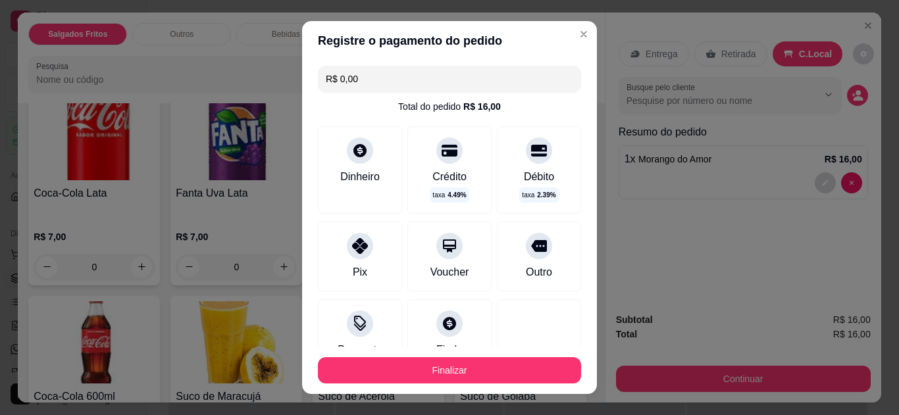
click at [417, 78] on input "R$ 0,00" at bounding box center [450, 79] width 248 height 26
type input "R$ 16,00"
click at [380, 263] on div "Pix" at bounding box center [360, 257] width 84 height 70
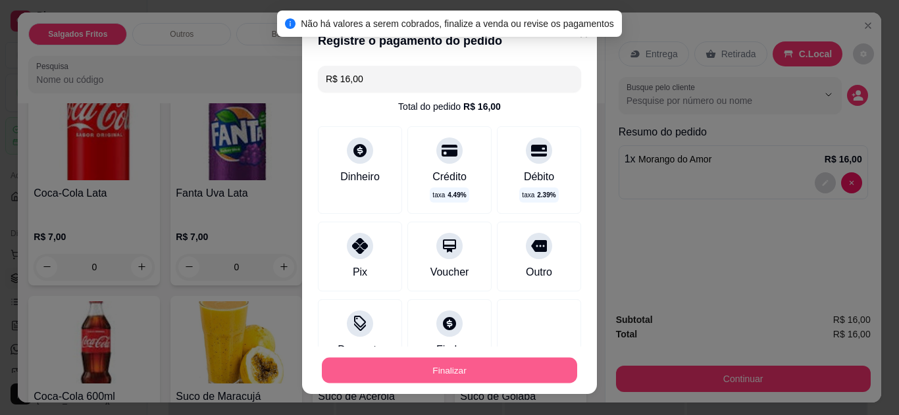
click at [408, 367] on button "Finalizar" at bounding box center [449, 371] width 255 height 26
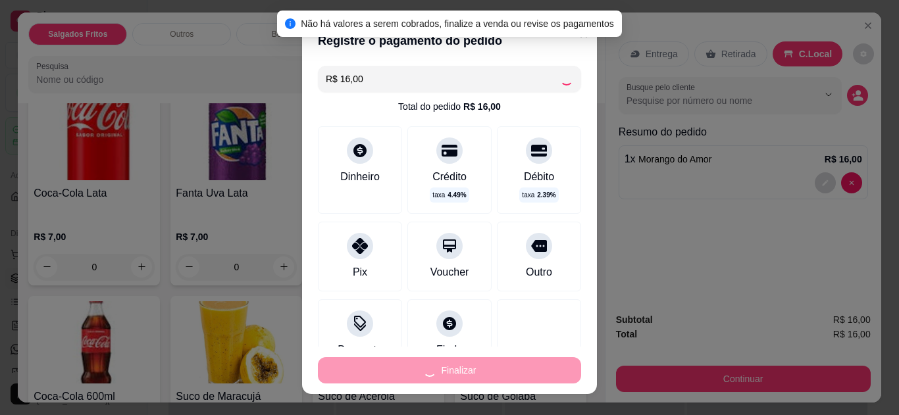
type input "0"
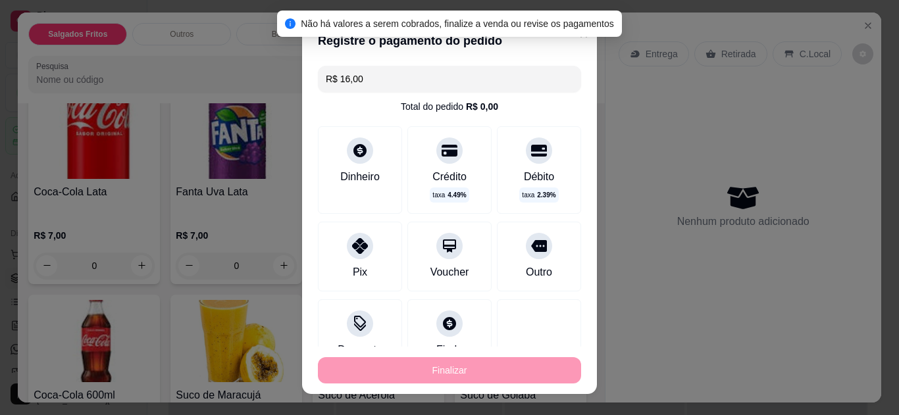
type input "-R$ 16,00"
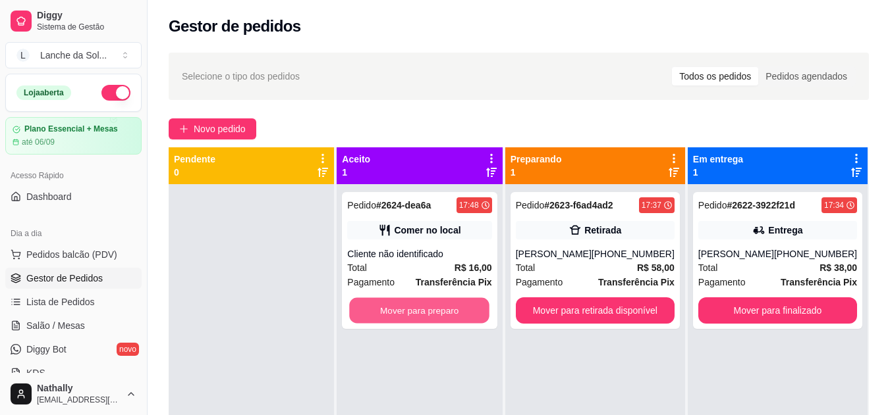
click at [442, 310] on button "Mover para preparo" at bounding box center [420, 311] width 140 height 26
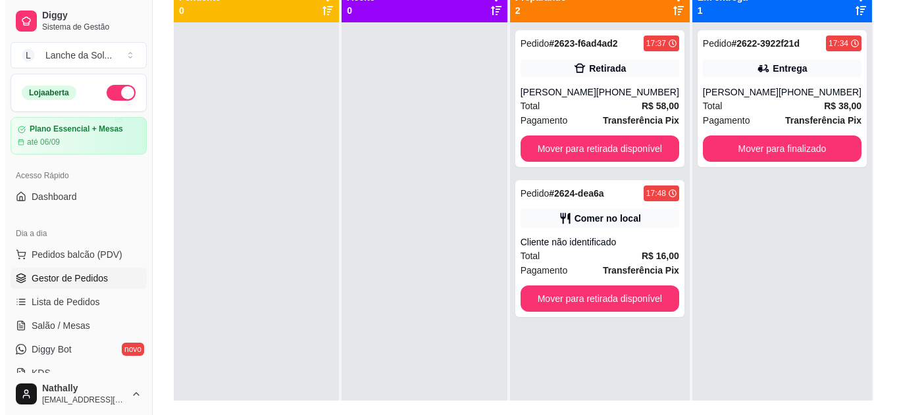
scroll to position [201, 0]
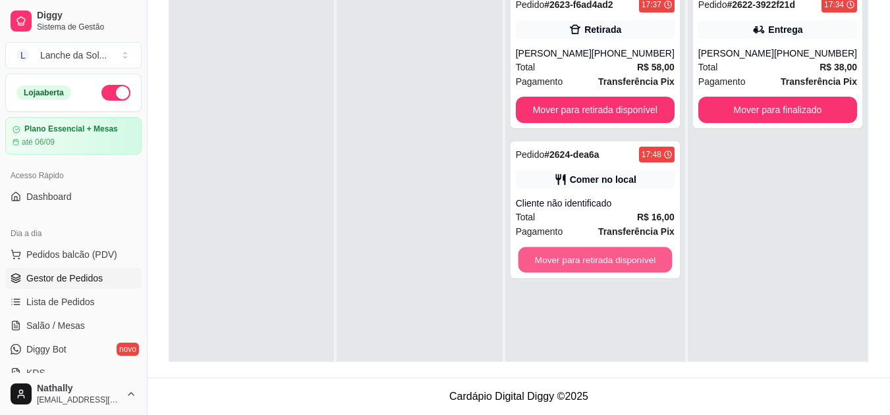
click at [623, 261] on button "Mover para retirada disponível" at bounding box center [595, 261] width 154 height 26
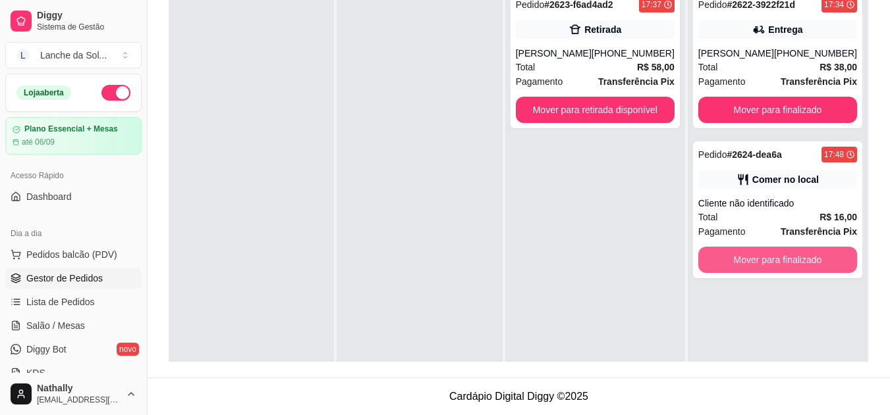
click at [724, 266] on button "Mover para finalizado" at bounding box center [777, 260] width 159 height 26
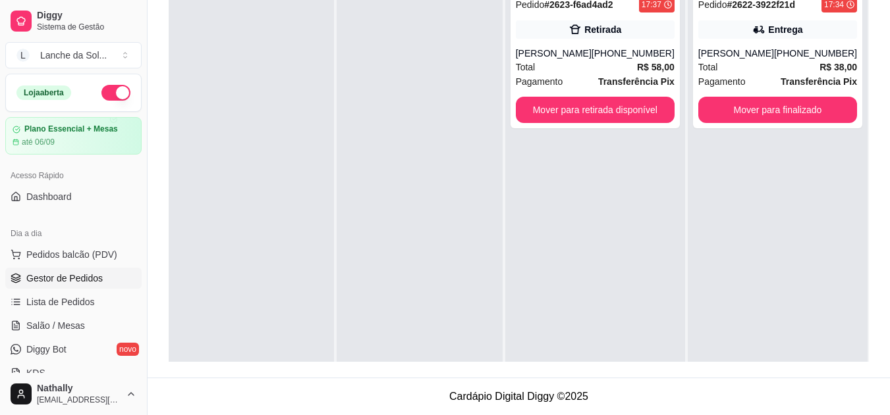
click at [726, 58] on div "[PERSON_NAME]" at bounding box center [736, 53] width 76 height 13
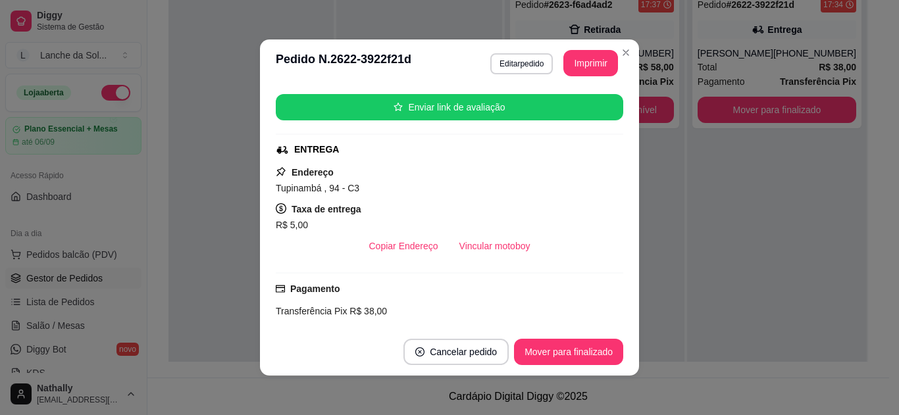
scroll to position [362, 0]
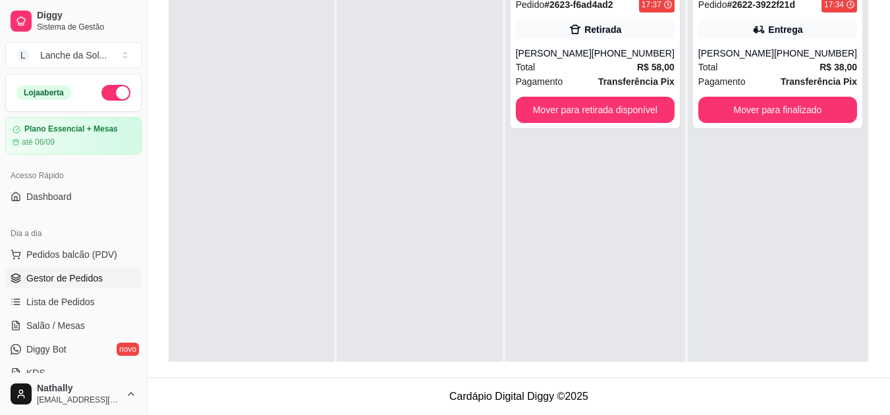
click at [557, 56] on div "[PERSON_NAME]" at bounding box center [554, 53] width 76 height 13
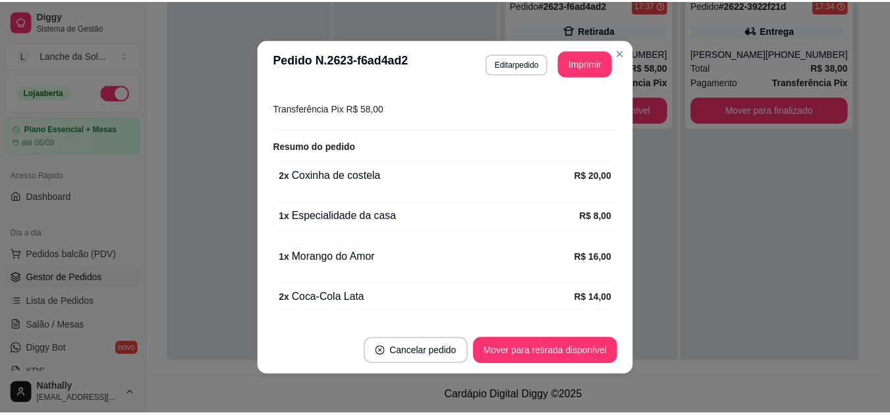
scroll to position [300, 0]
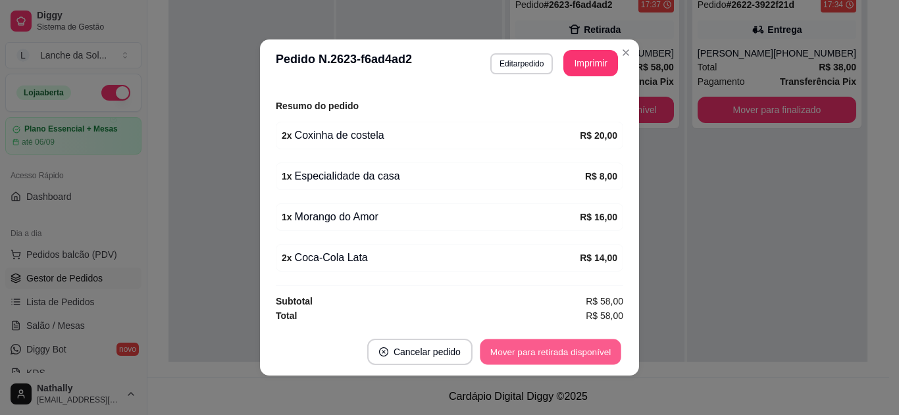
click at [571, 352] on button "Mover para retirada disponível" at bounding box center [550, 353] width 141 height 26
